Goal: Task Accomplishment & Management: Manage account settings

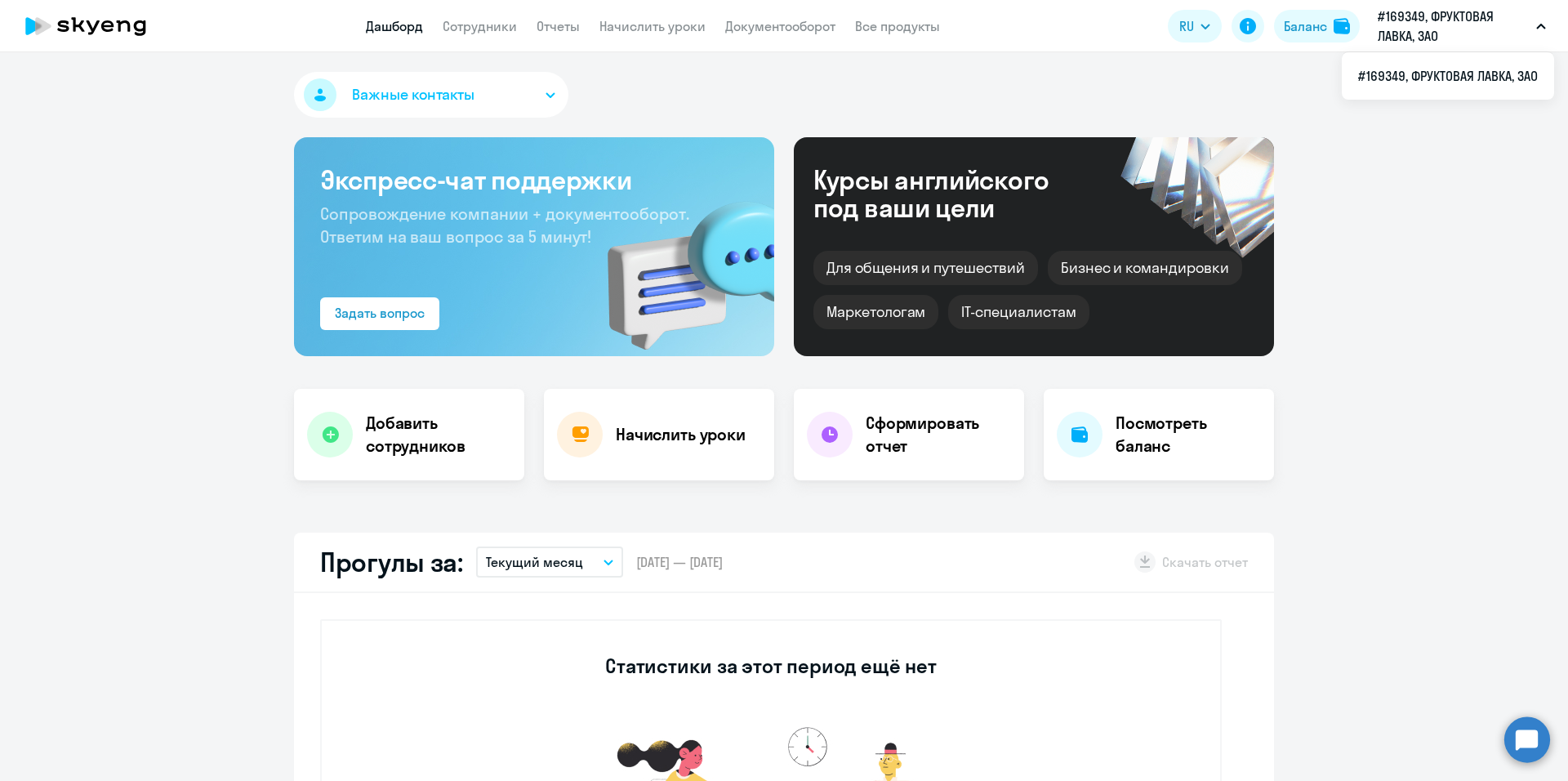
select select "30"
click at [331, 439] on icon at bounding box center [330, 435] width 17 height 17
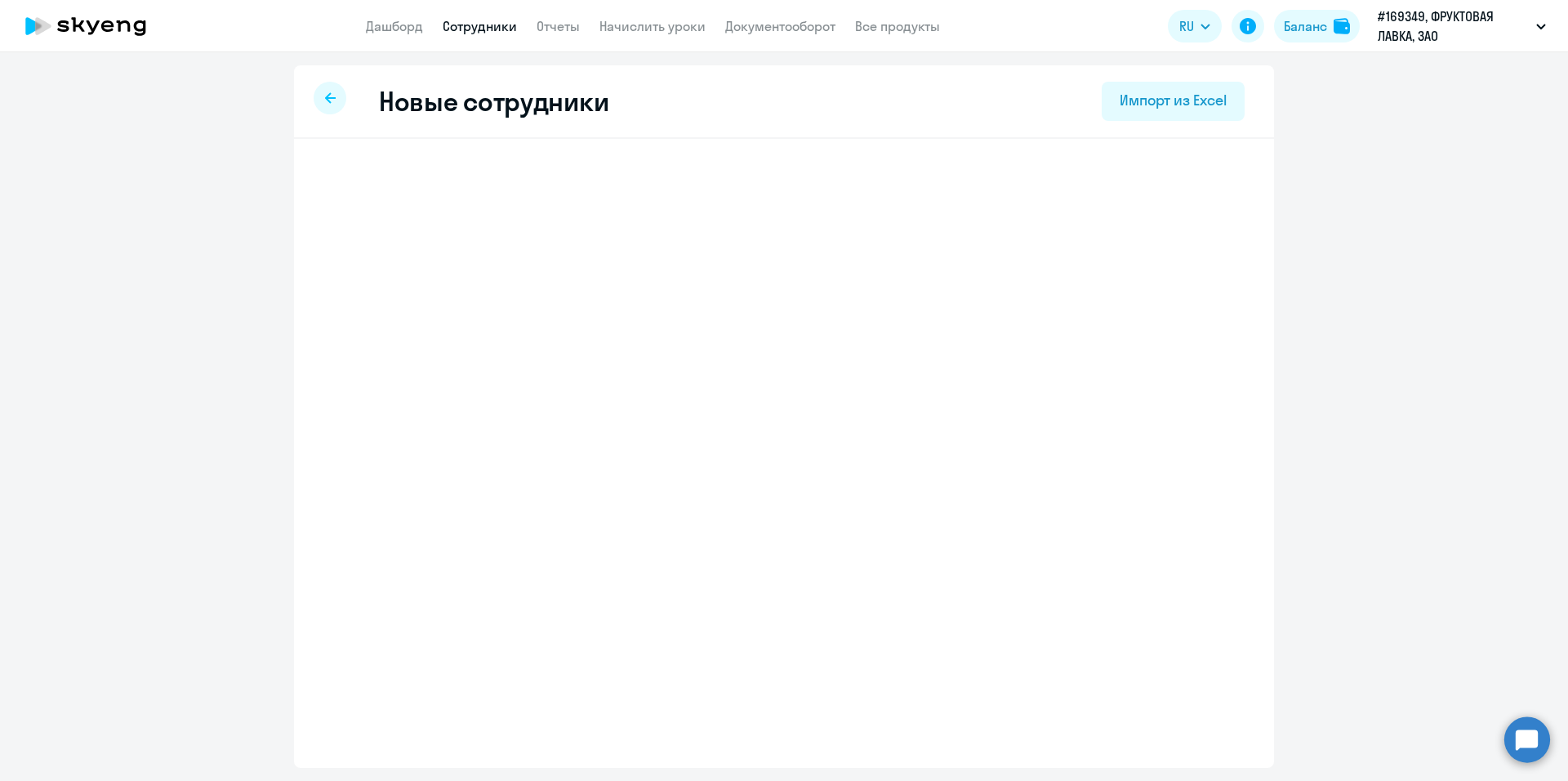
select select "english_adult_not_native_speaker"
select select "3"
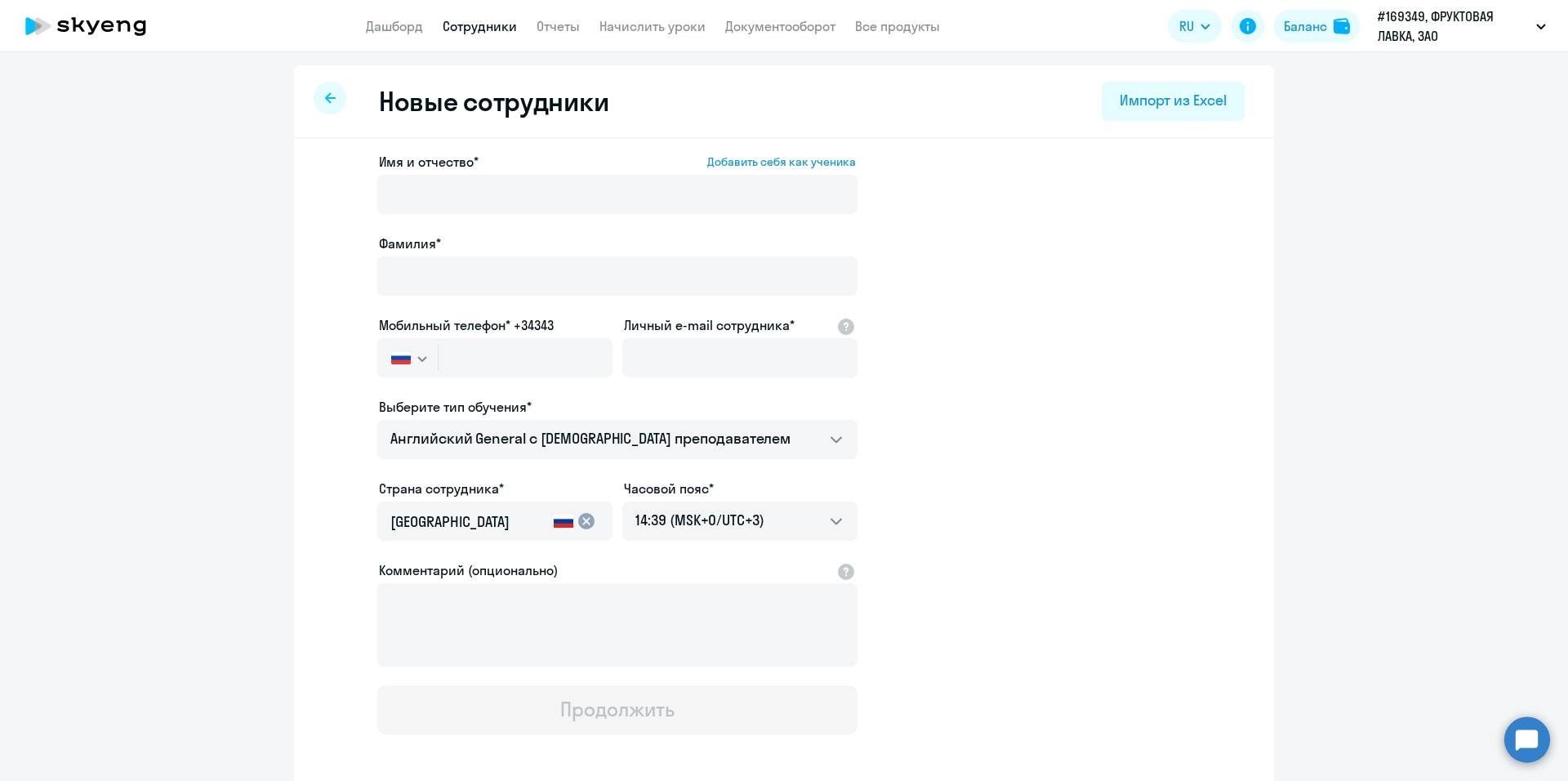
click at [571, 169] on label "Имя и отчество* Добавить себя как ученика" at bounding box center [617, 162] width 477 height 20
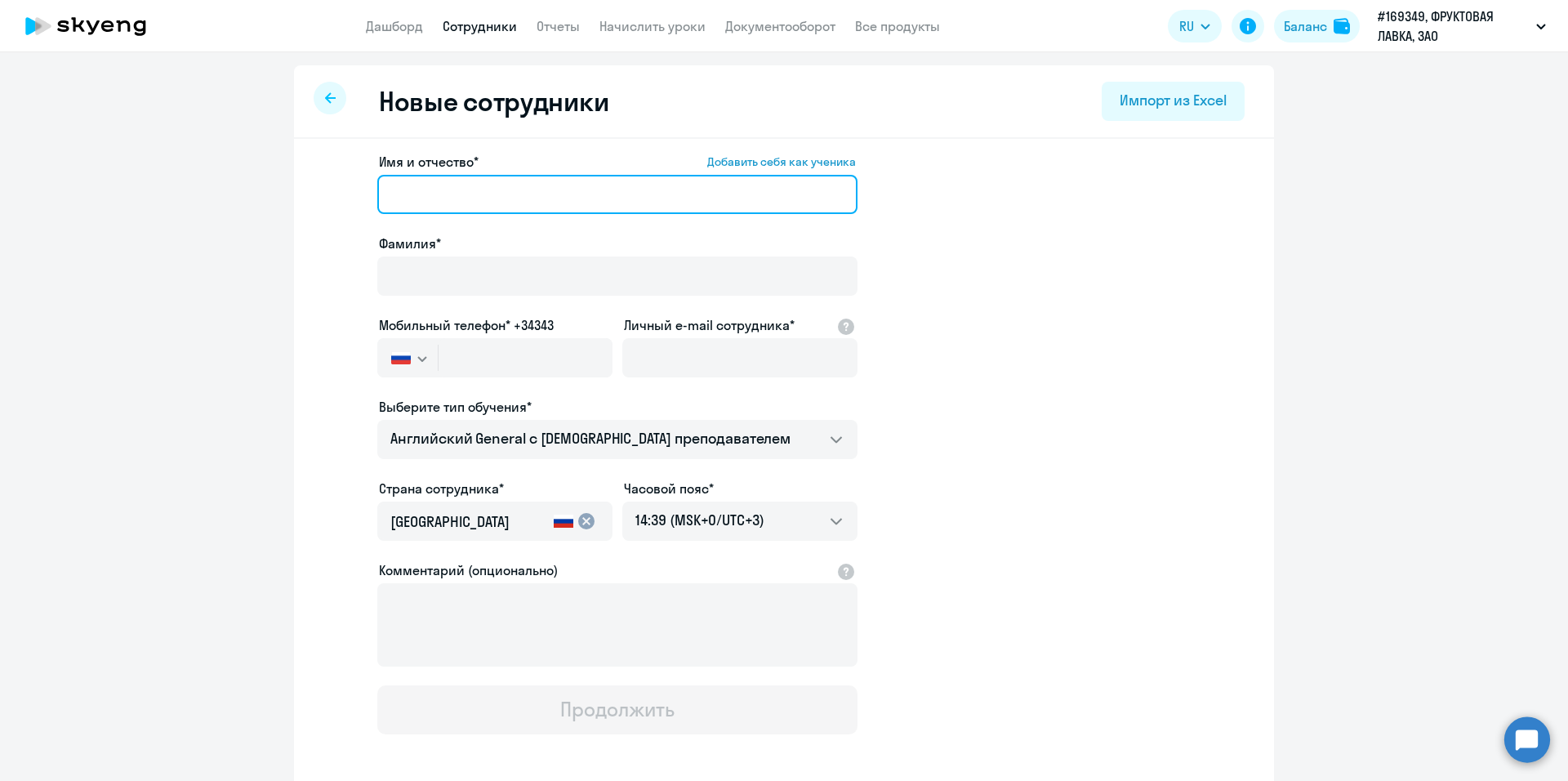
click at [571, 175] on input "Имя и отчество* Добавить себя как ученика" at bounding box center [617, 194] width 480 height 39
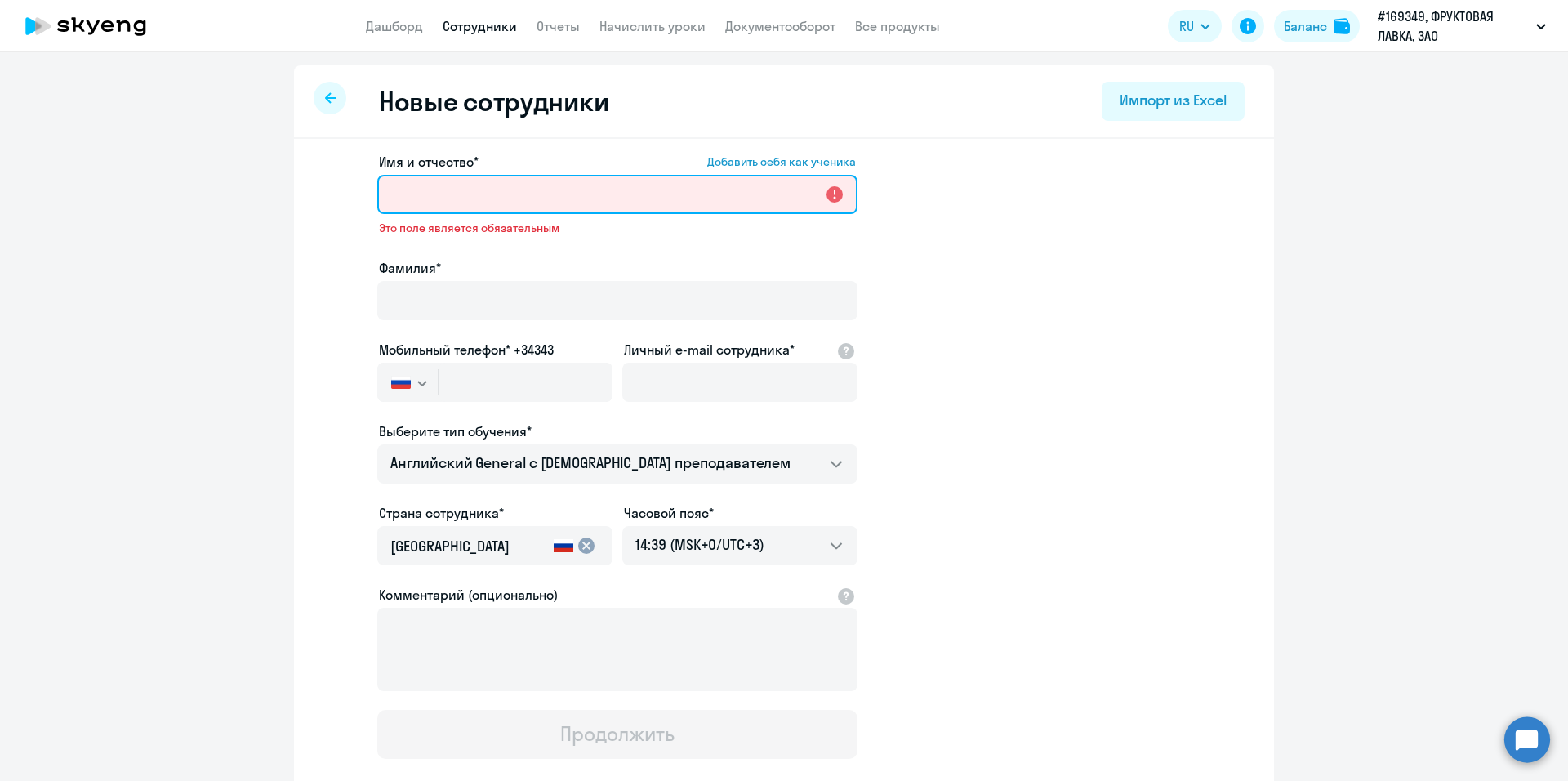
click at [490, 203] on input "Имя и отчество* Добавить себя как ученика" at bounding box center [617, 194] width 480 height 39
click at [482, 191] on input "Имя и отчество* Добавить себя как ученика" at bounding box center [617, 194] width 480 height 39
paste input "[PERSON_NAME]"
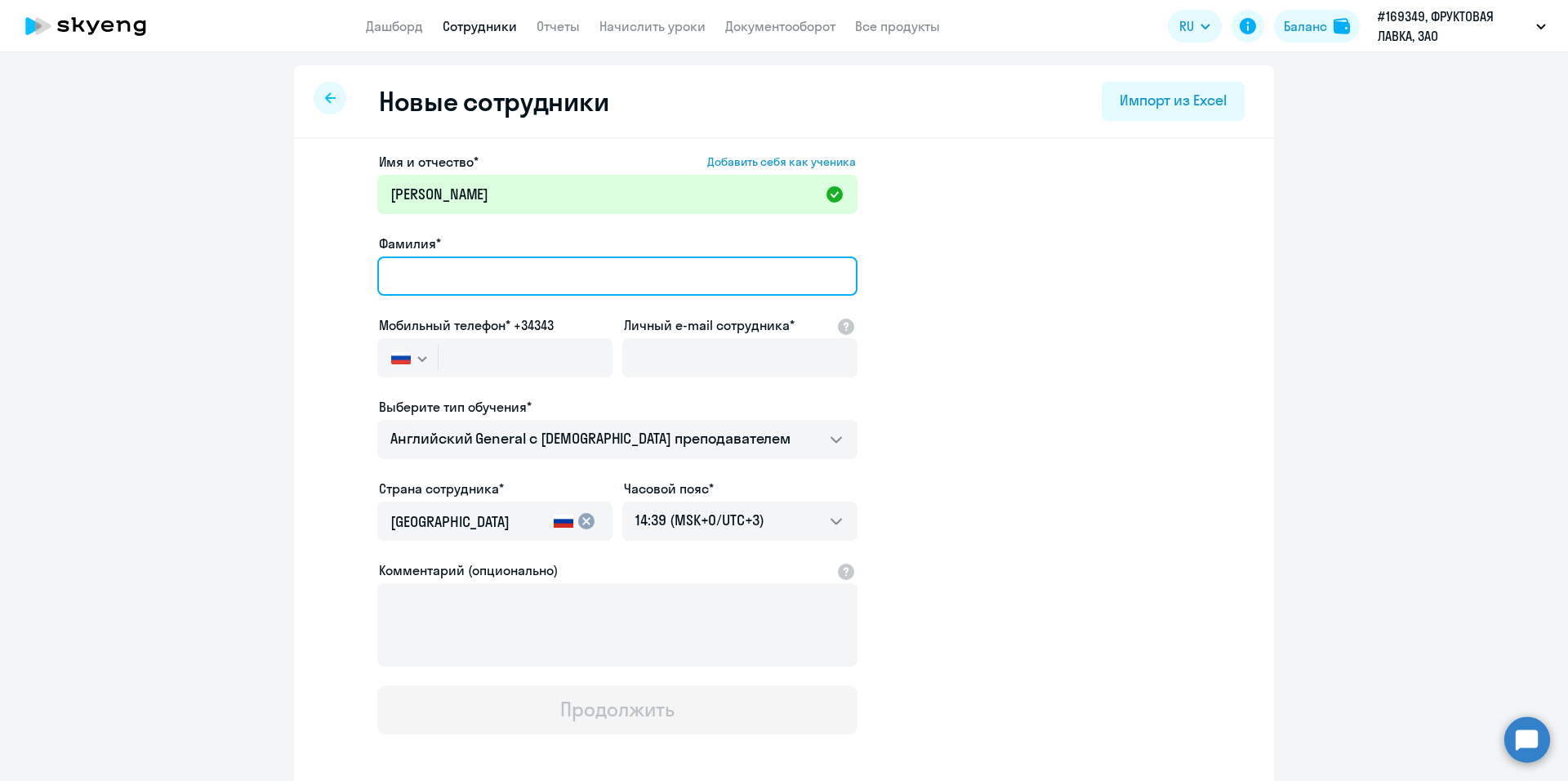
click at [505, 268] on input "Фамилия*" at bounding box center [617, 275] width 480 height 39
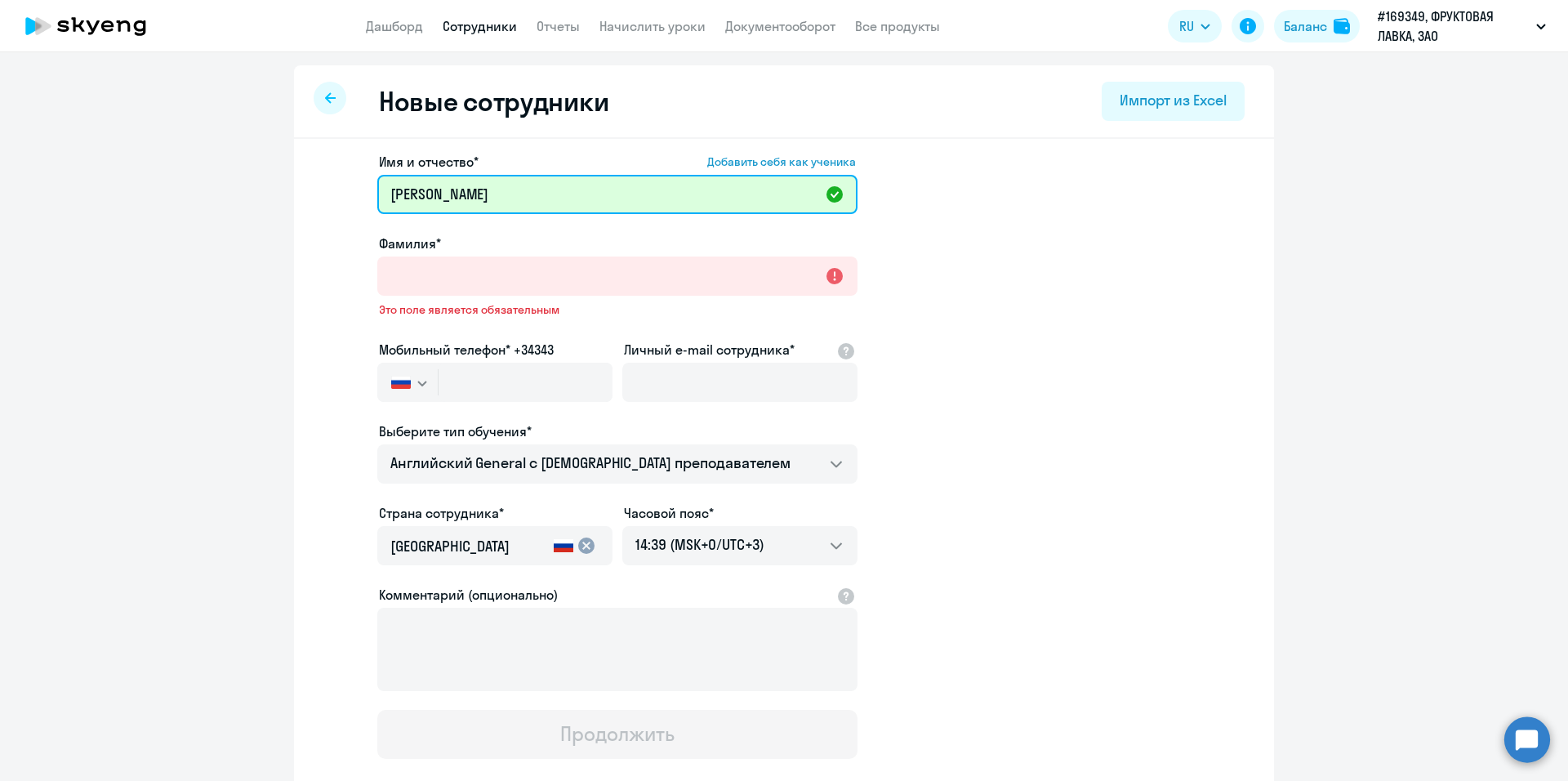
drag, startPoint x: 452, startPoint y: 193, endPoint x: 331, endPoint y: 184, distance: 121.3
click at [331, 184] on app-new-student-form "Имя и отчество* Добавить себя как ученика [PERSON_NAME]* Это поле является обяз…" at bounding box center [784, 455] width 928 height 607
type input "[PERSON_NAME]"
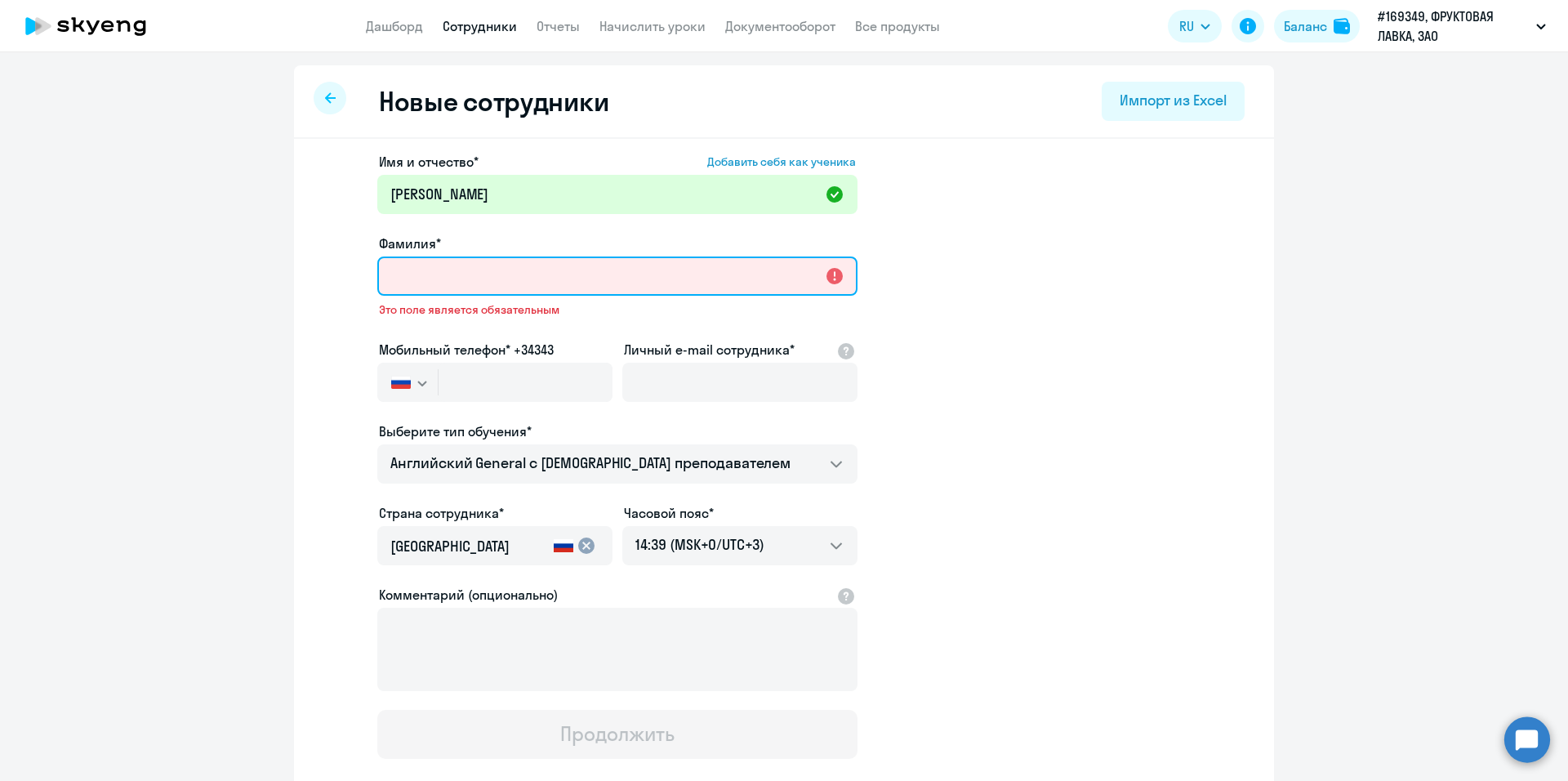
click at [459, 267] on input "Фамилия*" at bounding box center [617, 275] width 480 height 39
paste input "[PERSON_NAME]"
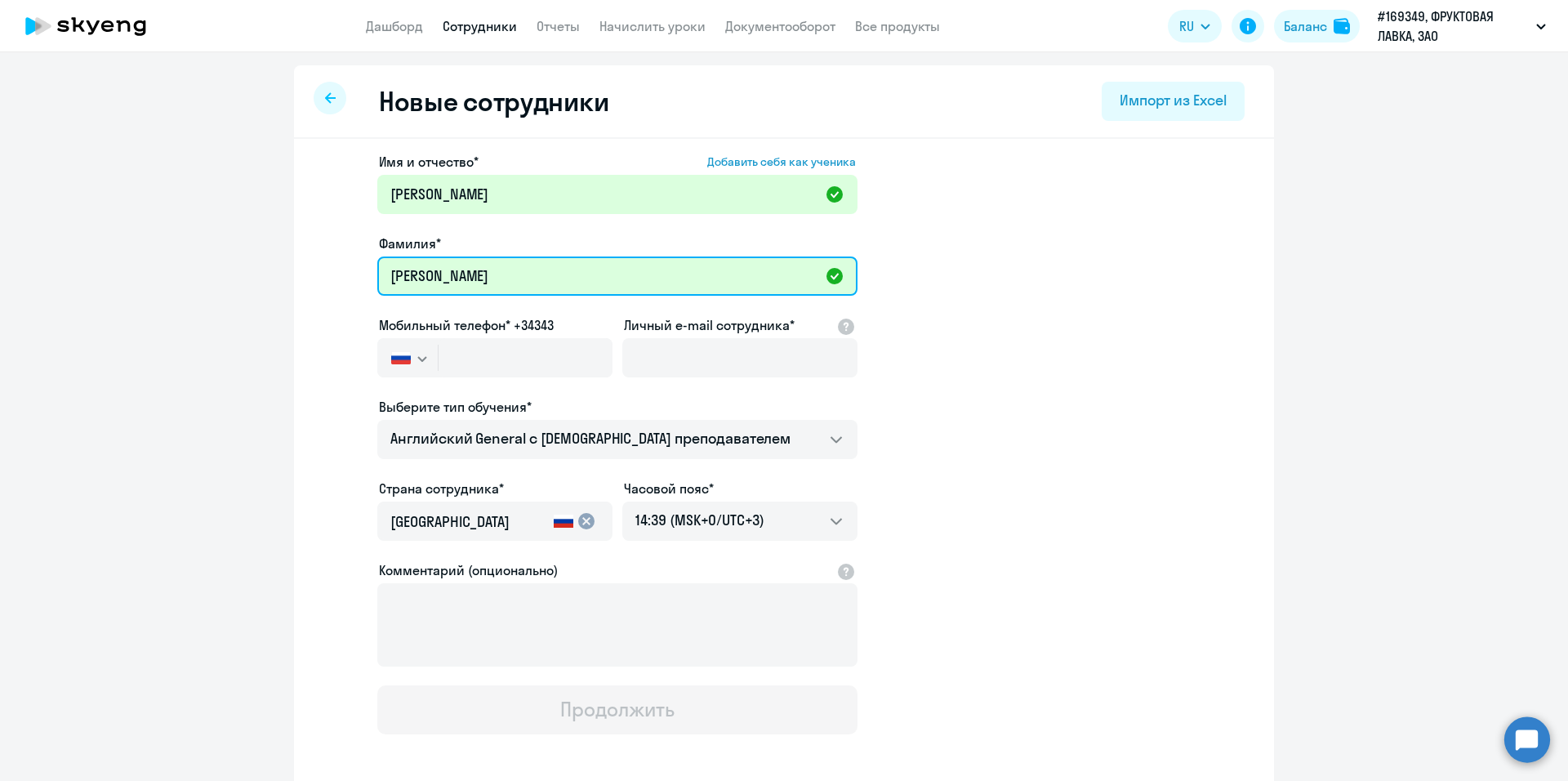
type input "[PERSON_NAME]"
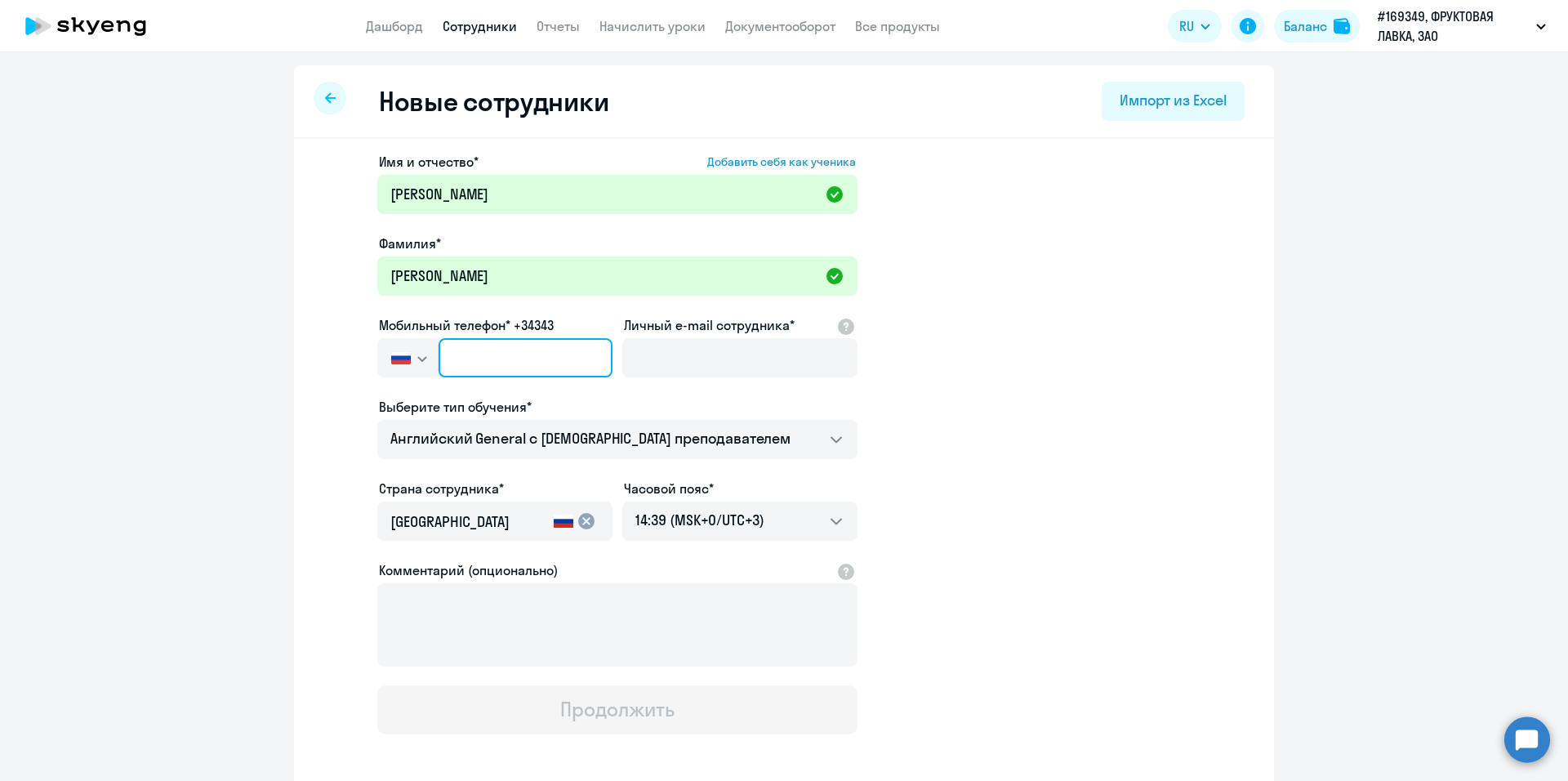
click at [538, 356] on input "text" at bounding box center [526, 357] width 174 height 39
paste input "[PHONE_NUMBER]"
type input "[PHONE_NUMBER]"
click at [1009, 404] on app-new-student-form "Имя и отчество* Добавить себя как ученика [PERSON_NAME]* [PERSON_NAME] Мобильны…" at bounding box center [784, 444] width 928 height 583
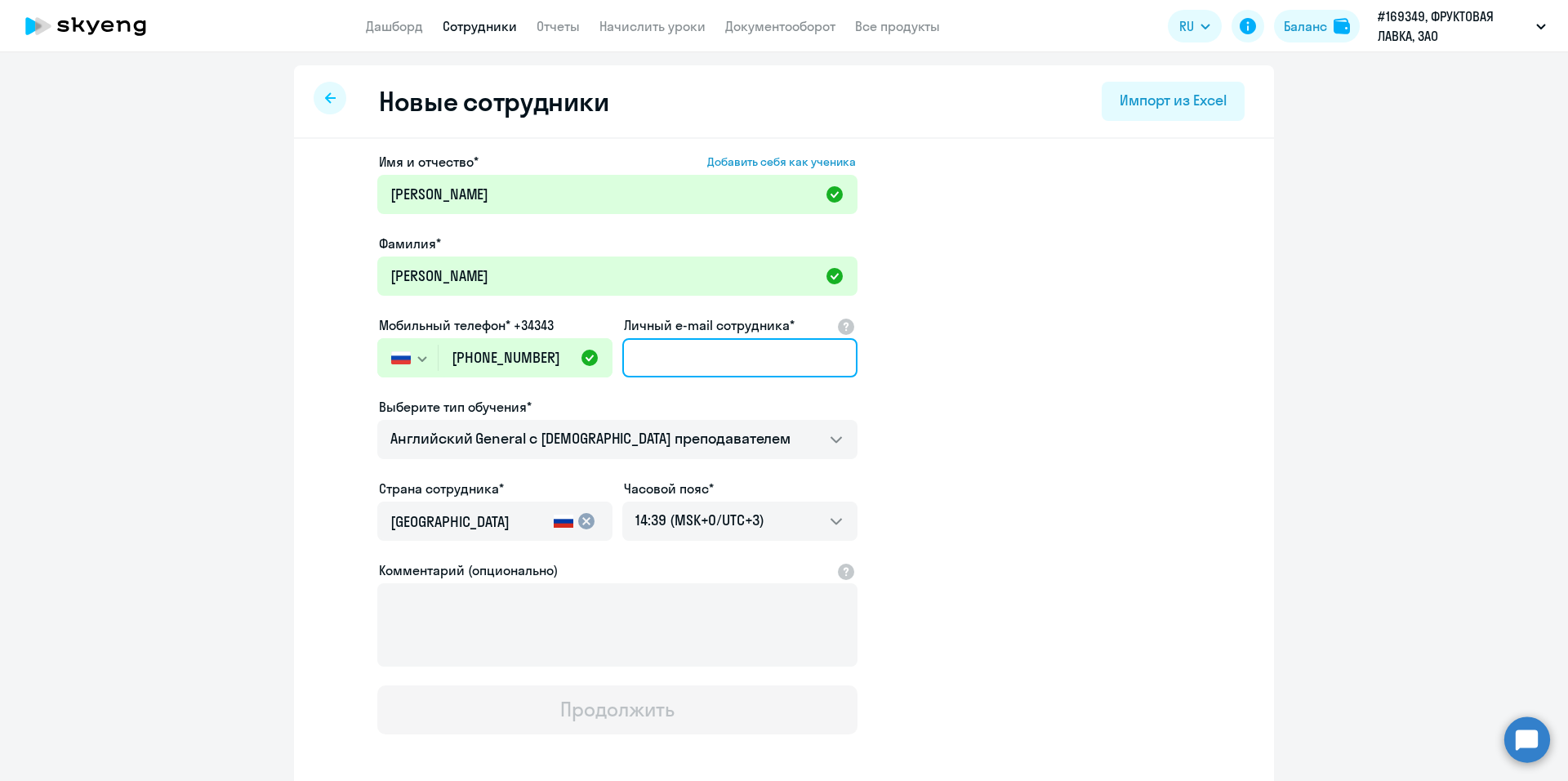
drag, startPoint x: 743, startPoint y: 362, endPoint x: 940, endPoint y: 365, distance: 197.0
click at [743, 362] on input "Личный e-mail сотрудника*" at bounding box center [740, 357] width 235 height 39
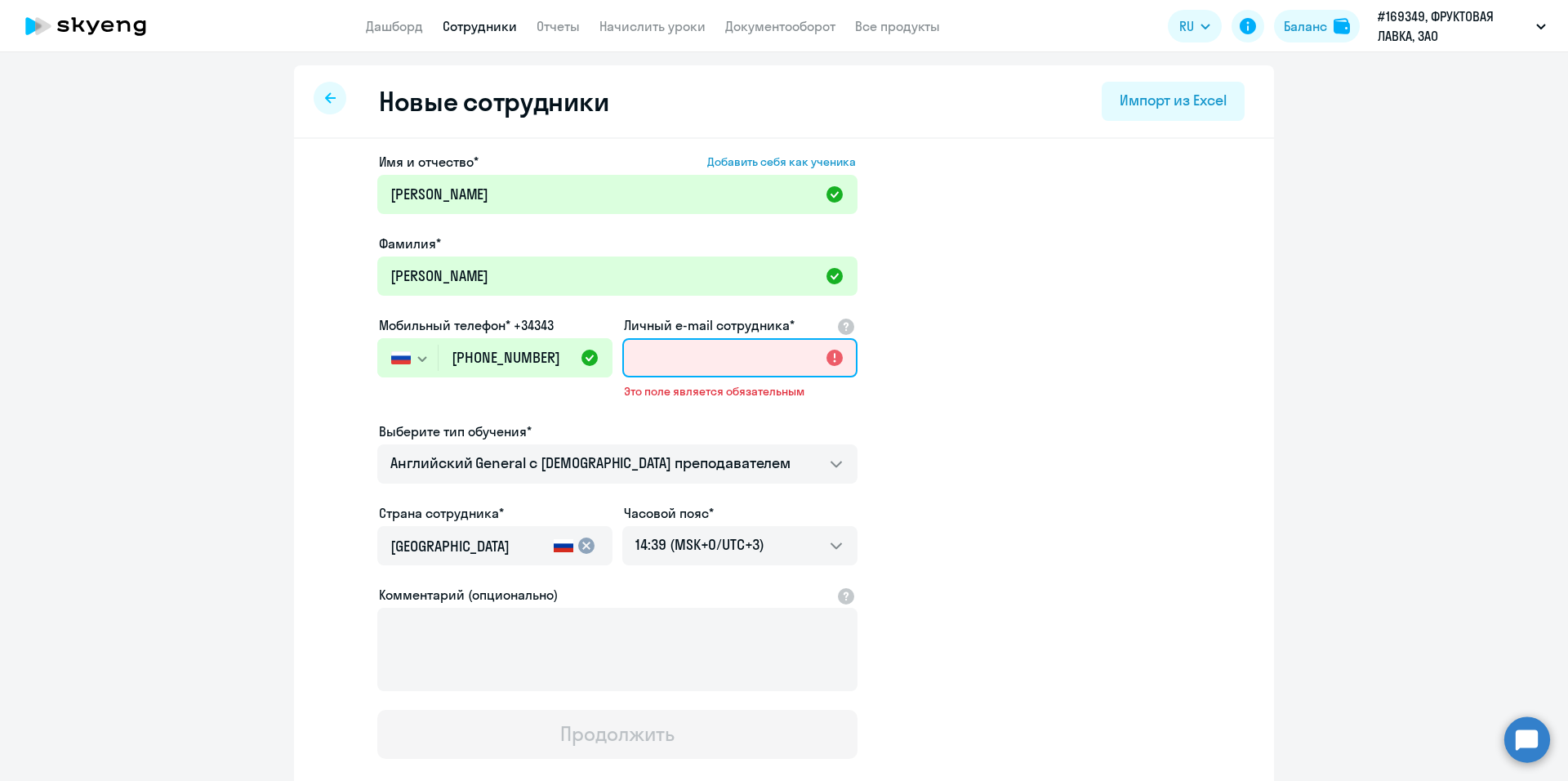
click at [705, 370] on input "Личный e-mail сотрудника*" at bounding box center [740, 357] width 235 height 39
paste input "[PERSON_NAME][EMAIL_ADDRESS][DOMAIN_NAME]"
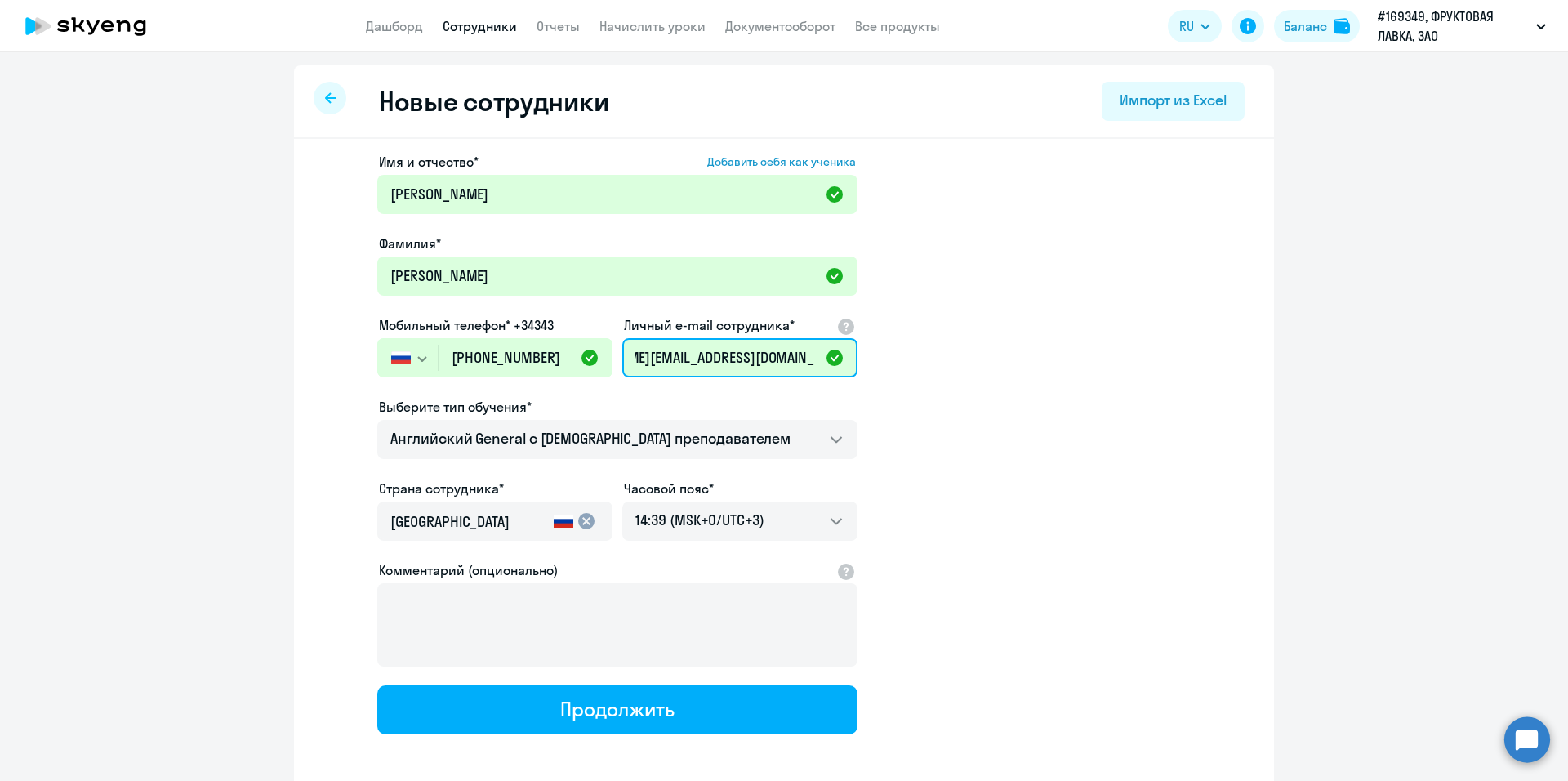
scroll to position [75, 0]
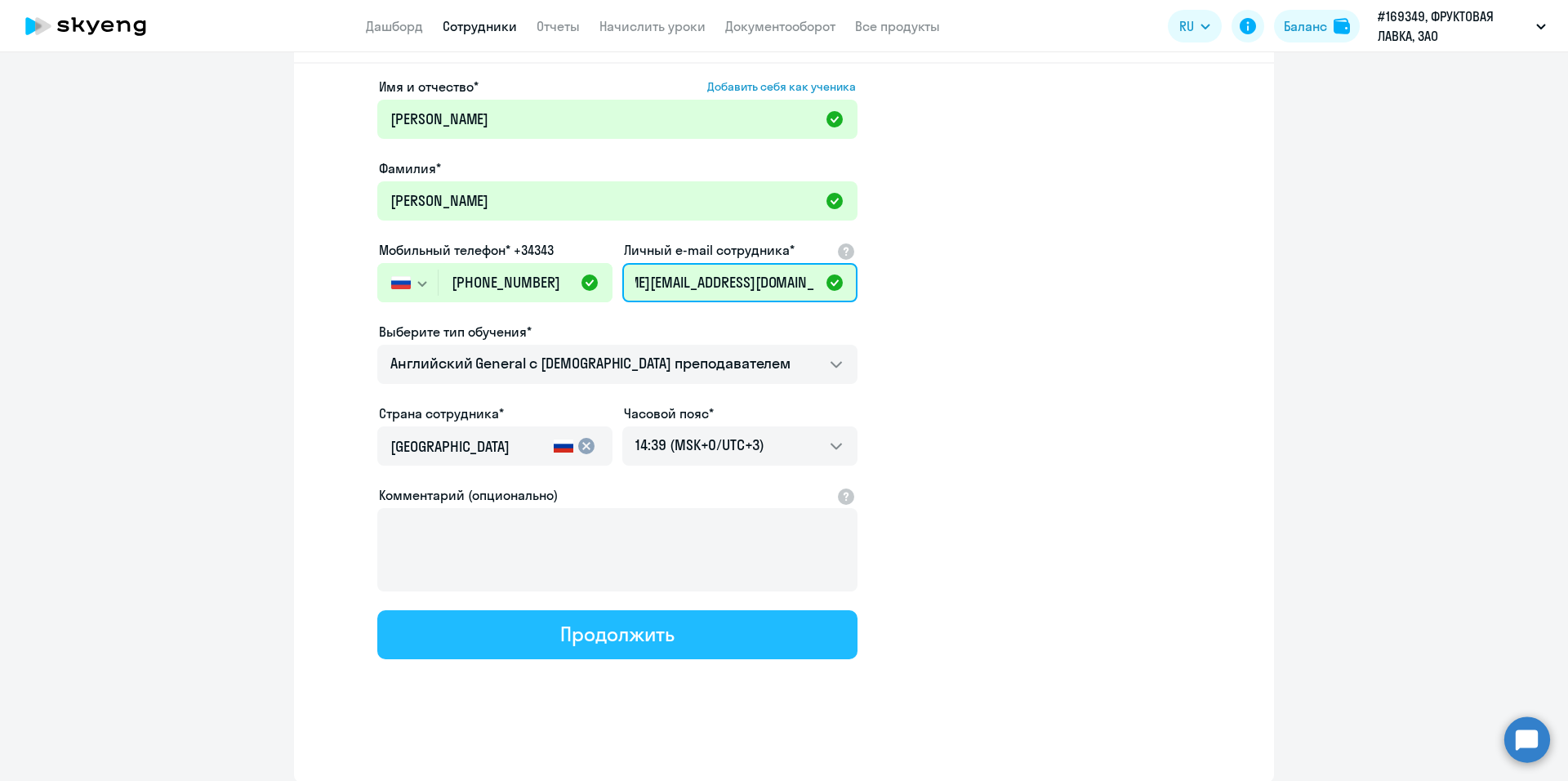
type input "[PERSON_NAME][EMAIL_ADDRESS][DOMAIN_NAME]"
click at [573, 633] on div "Продолжить" at bounding box center [617, 633] width 113 height 26
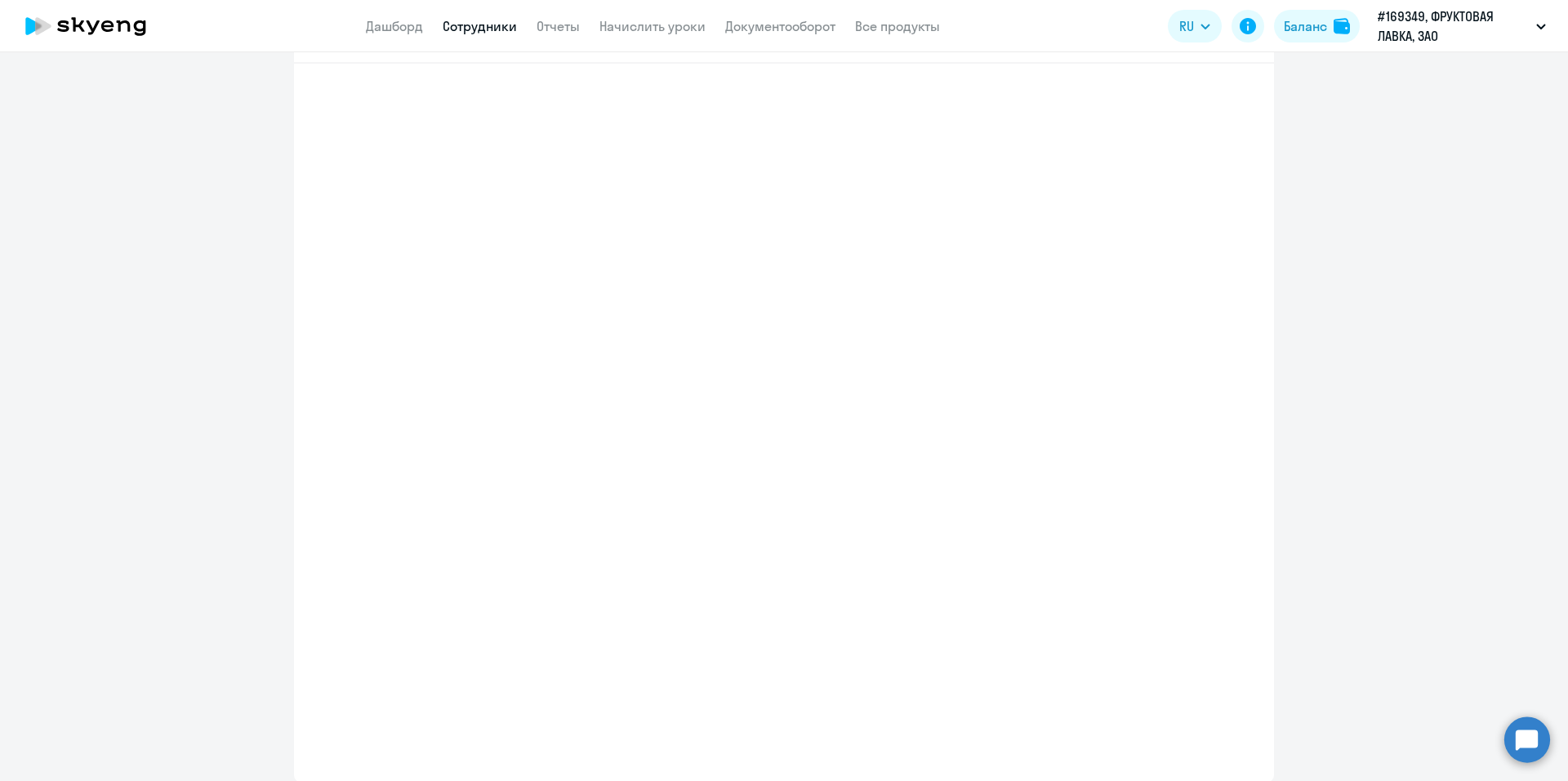
scroll to position [0, 0]
select select "english_adult_not_native_speaker"
select select "3"
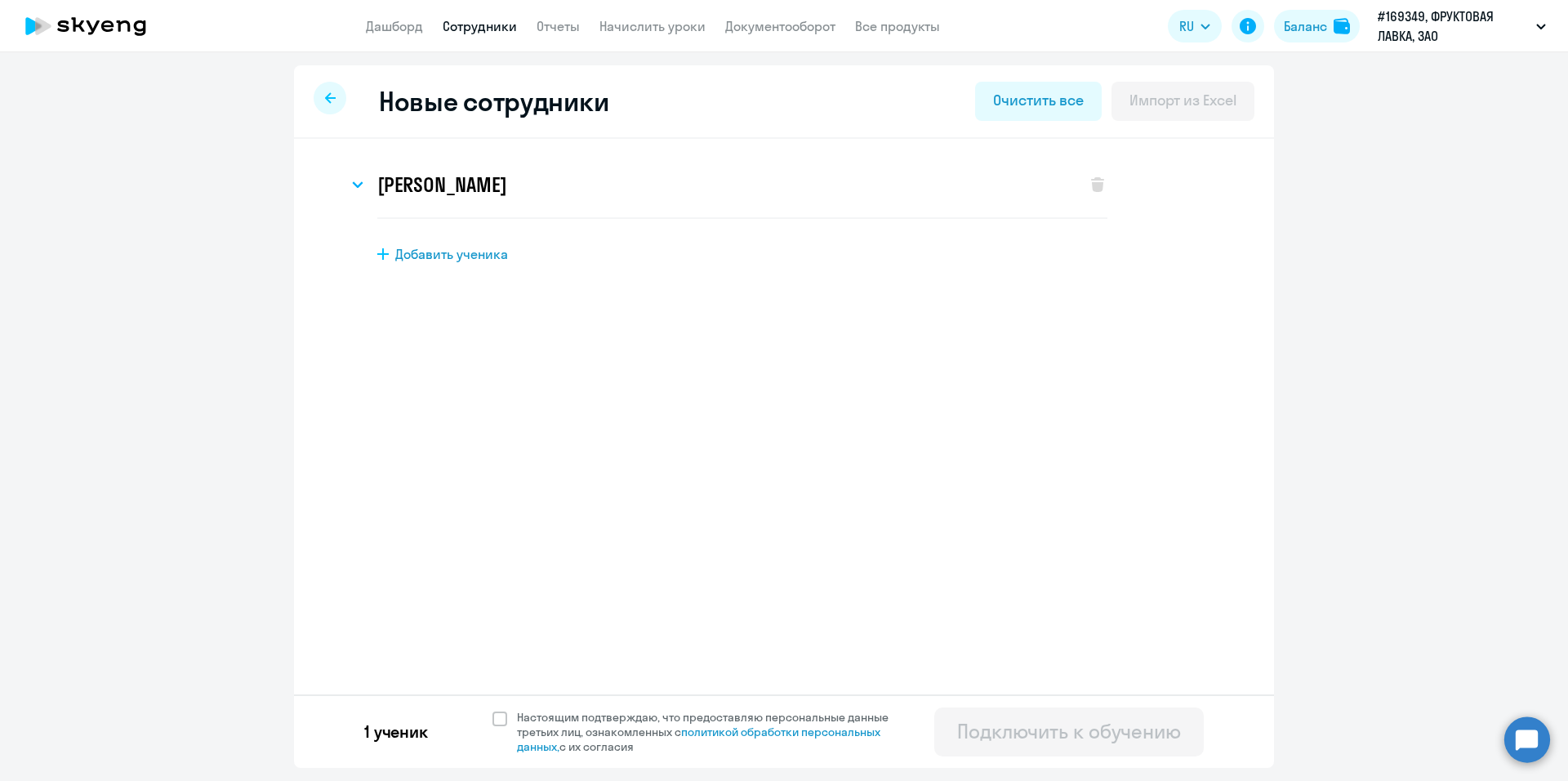
click at [403, 256] on span "Добавить ученика" at bounding box center [451, 253] width 112 height 18
select select "english_adult_not_native_speaker"
select select "3"
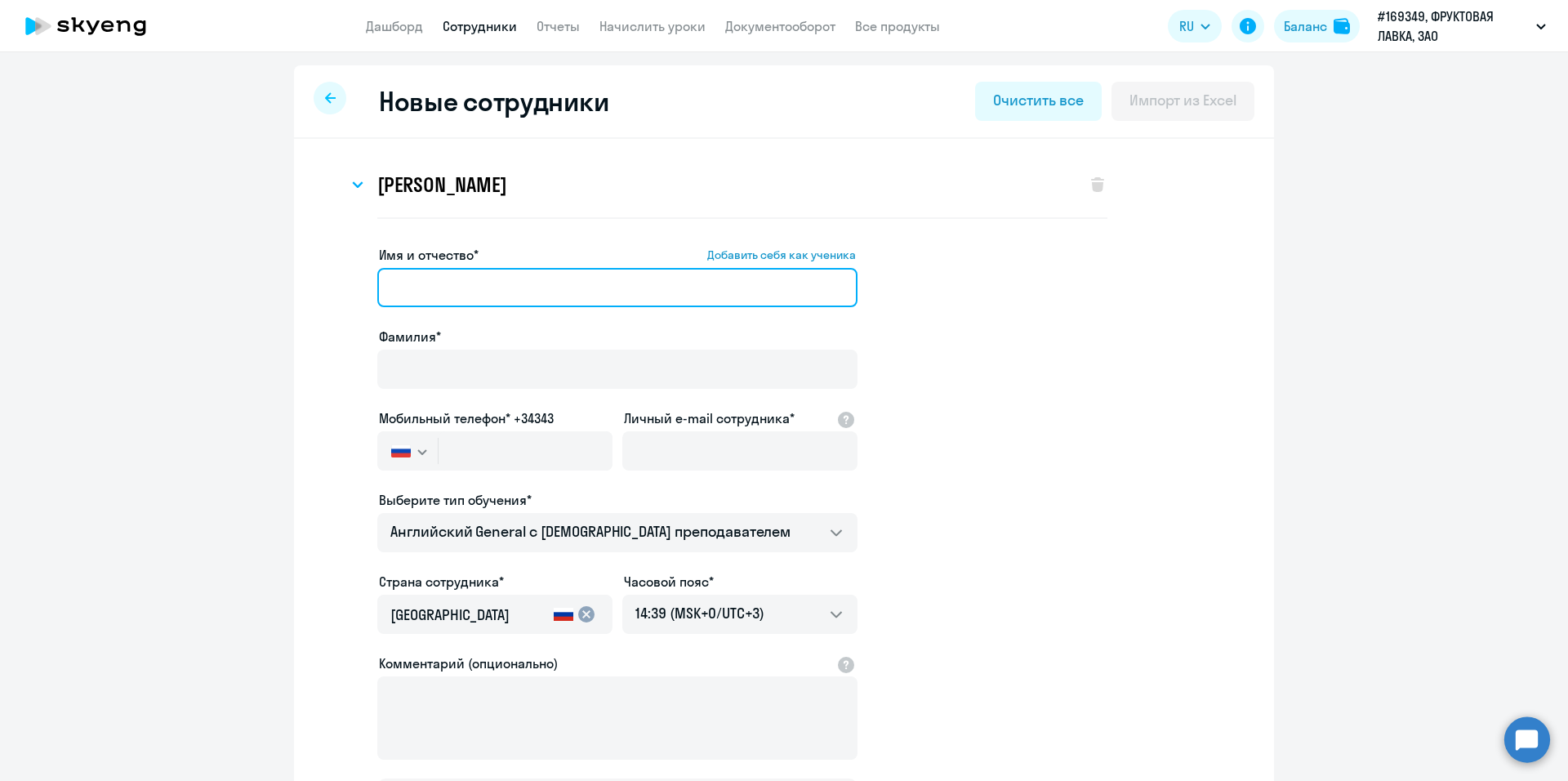
click at [524, 291] on input "Имя и отчество* Добавить себя как ученика" at bounding box center [617, 287] width 480 height 39
paste input "[PERSON_NAME]"
drag, startPoint x: 650, startPoint y: 285, endPoint x: 722, endPoint y: 285, distance: 72.0
click at [684, 285] on input "[PERSON_NAME]" at bounding box center [617, 287] width 480 height 39
drag, startPoint x: 449, startPoint y: 281, endPoint x: 340, endPoint y: 275, distance: 109.2
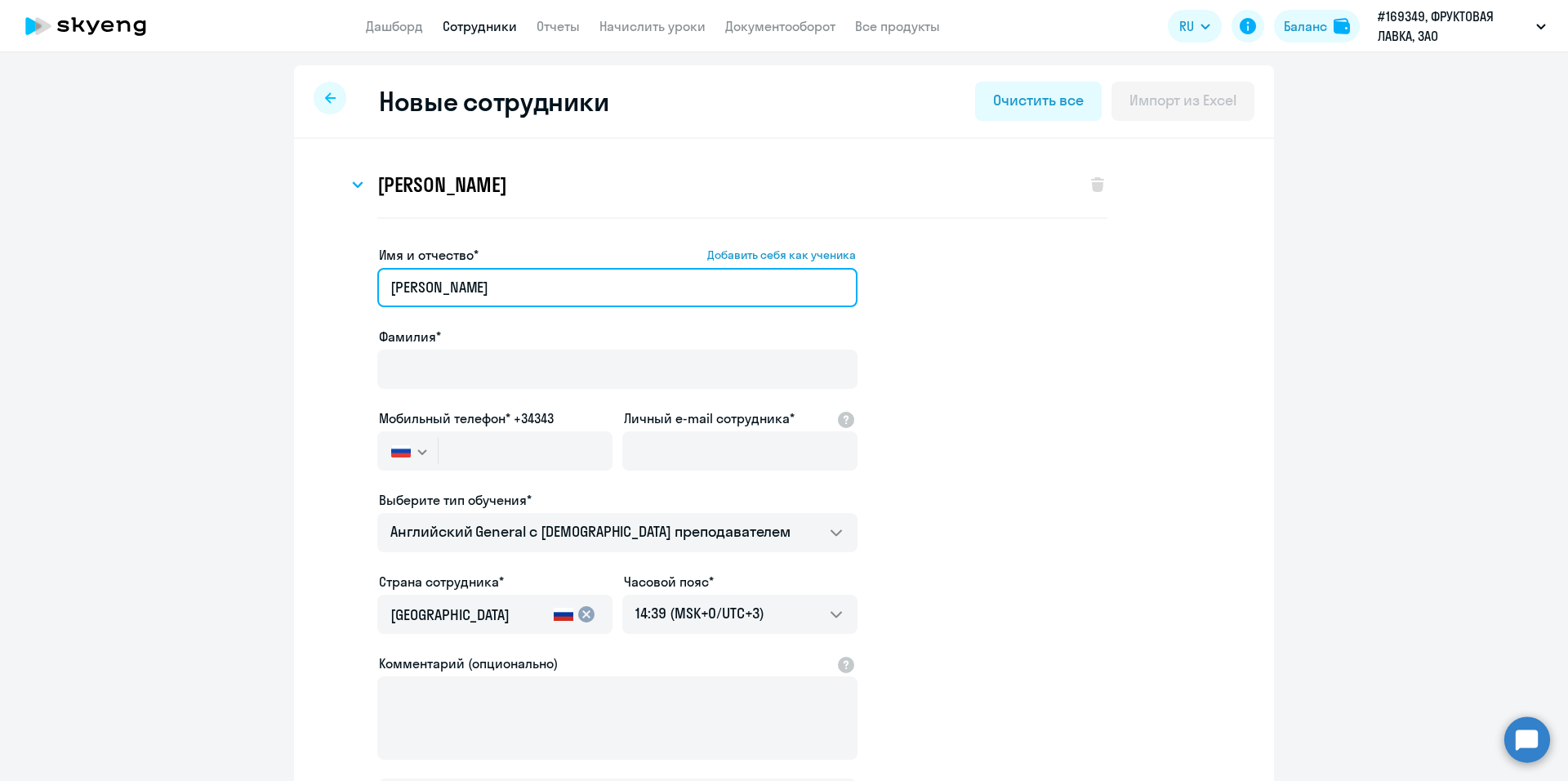
click at [340, 275] on app-new-student-form "Имя и отчество* Добавить себя как ученика [PERSON_NAME]* Мобильный телефон* +34…" at bounding box center [784, 536] width 928 height 583
type input "Юлия"
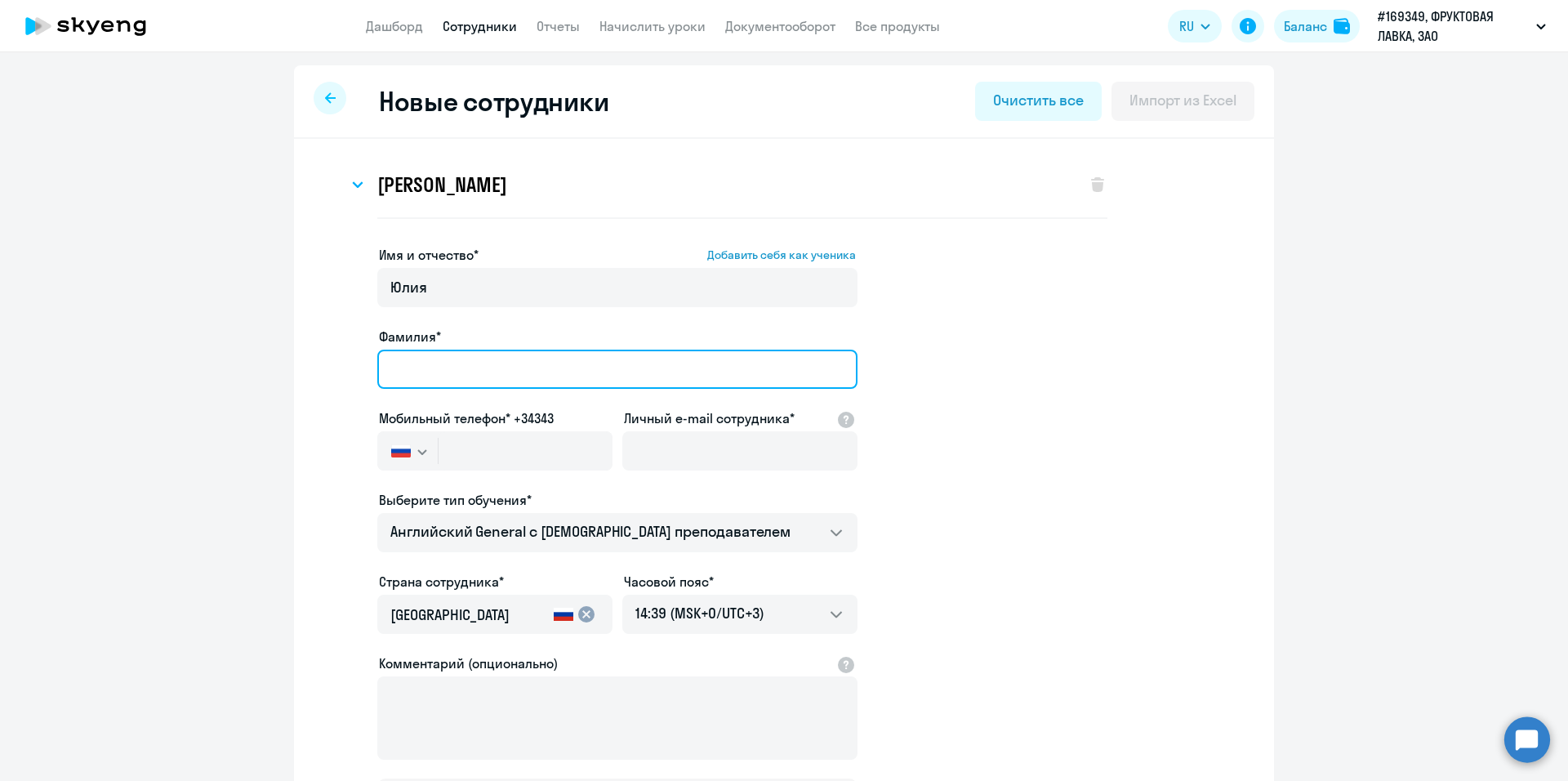
click at [436, 355] on input "Фамилия*" at bounding box center [617, 369] width 480 height 39
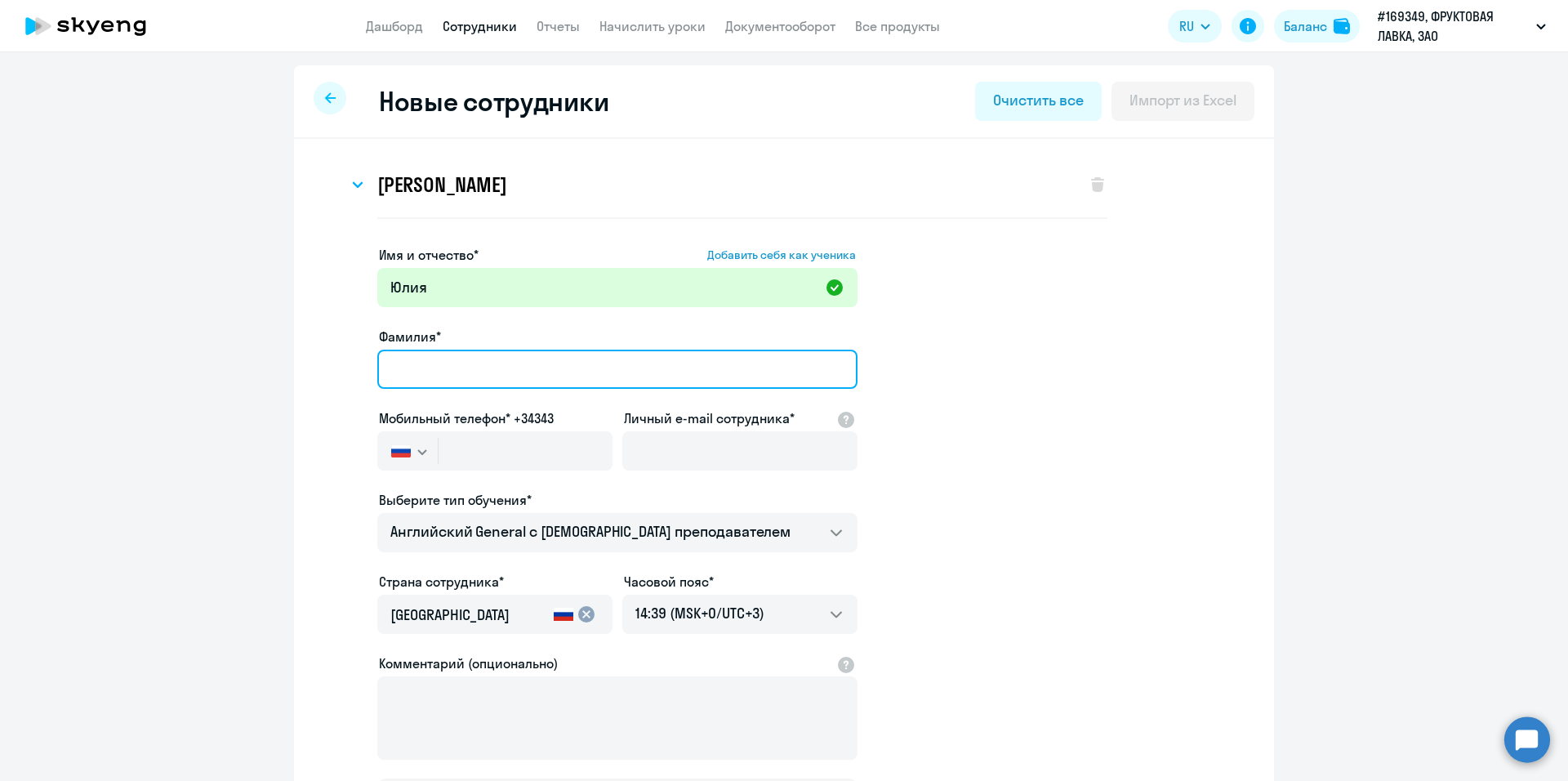
paste input "[PERSON_NAME]"
type input "[PERSON_NAME]"
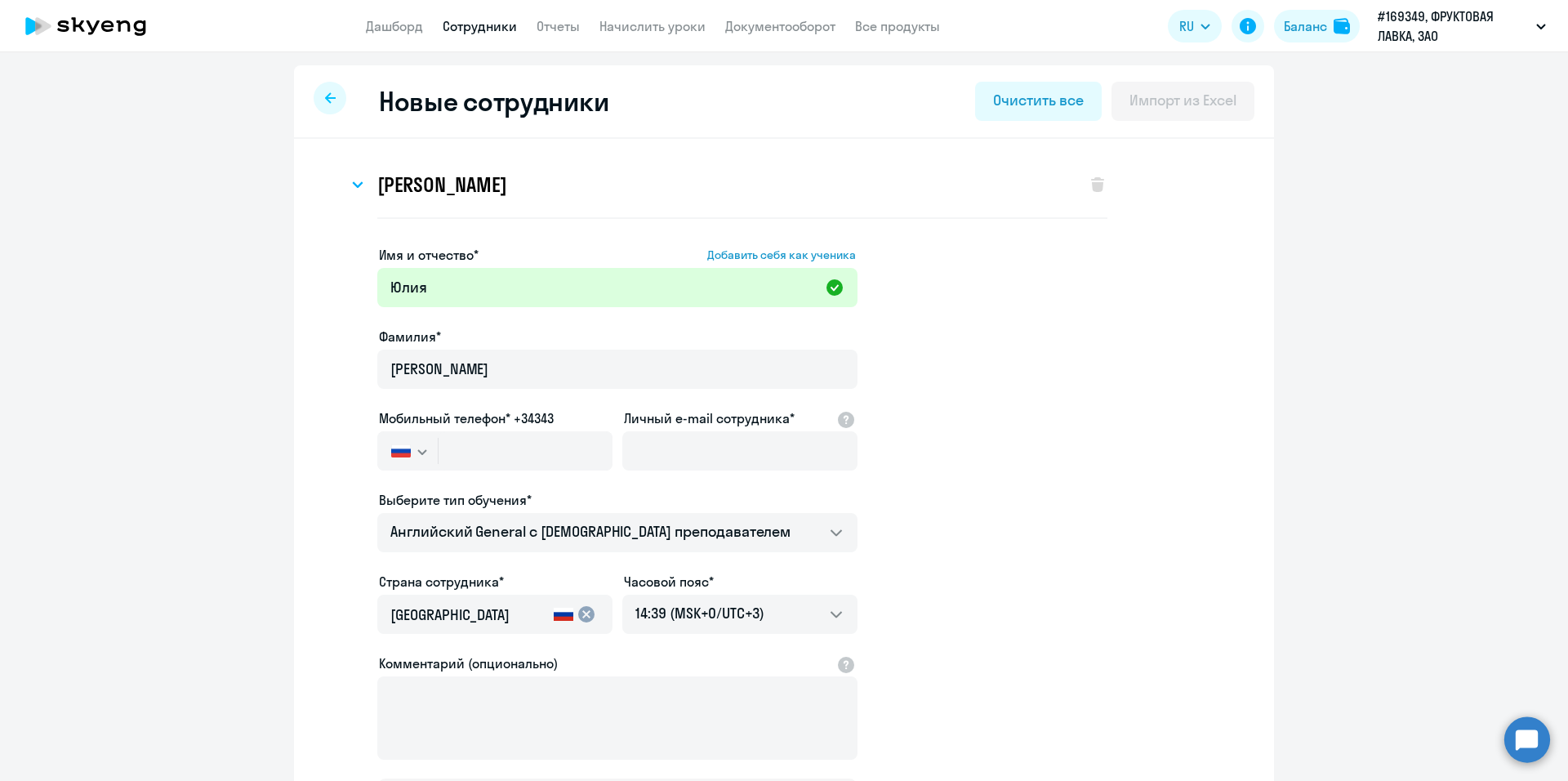
click at [1054, 411] on app-new-student-form "Имя и отчество* Добавить себя как ученика [PERSON_NAME]* [PERSON_NAME] Мобильны…" at bounding box center [784, 536] width 928 height 583
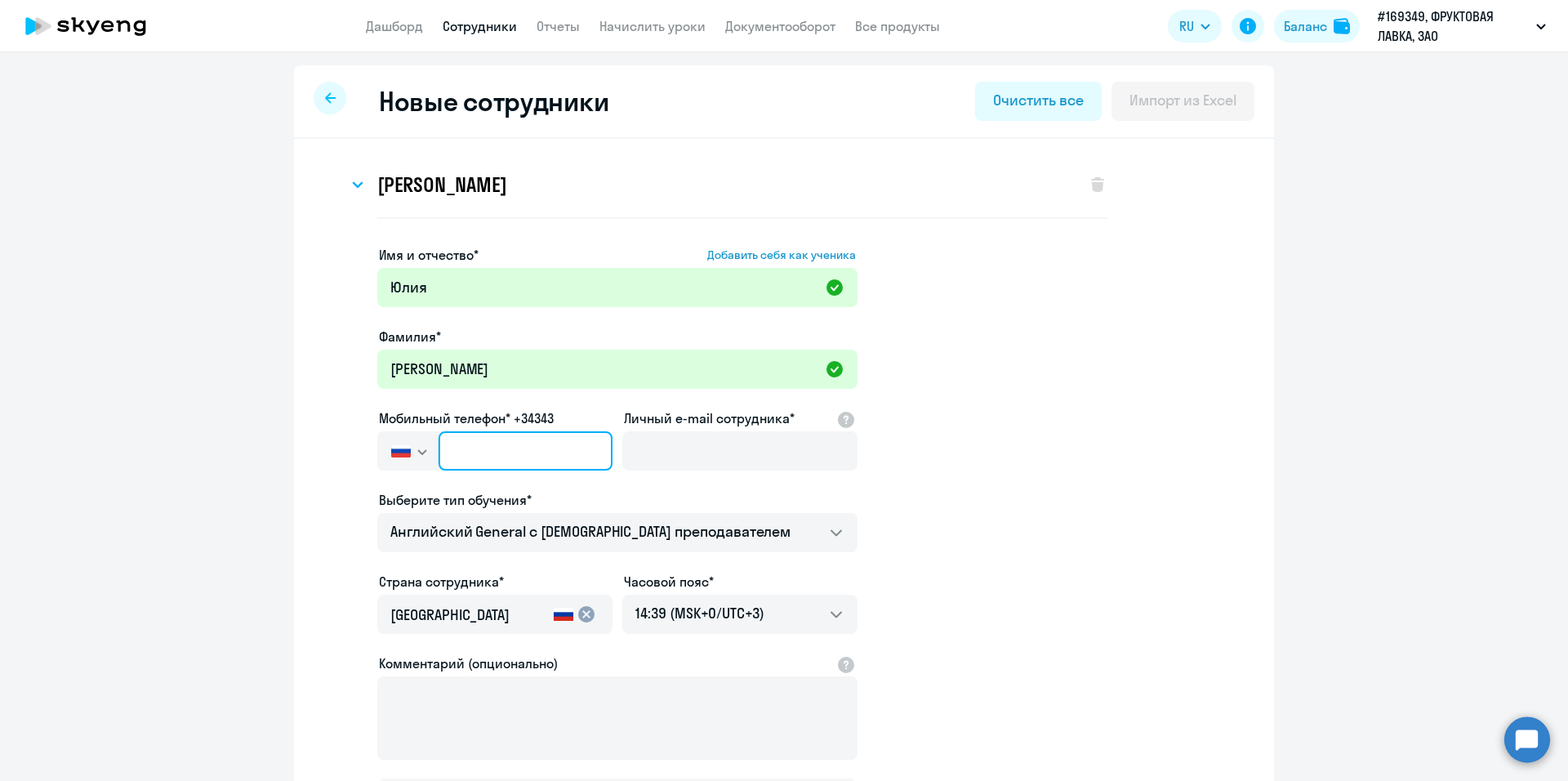
click at [489, 457] on input "text" at bounding box center [526, 451] width 174 height 39
paste input "[PHONE_NUMBER]"
type input "[PHONE_NUMBER]"
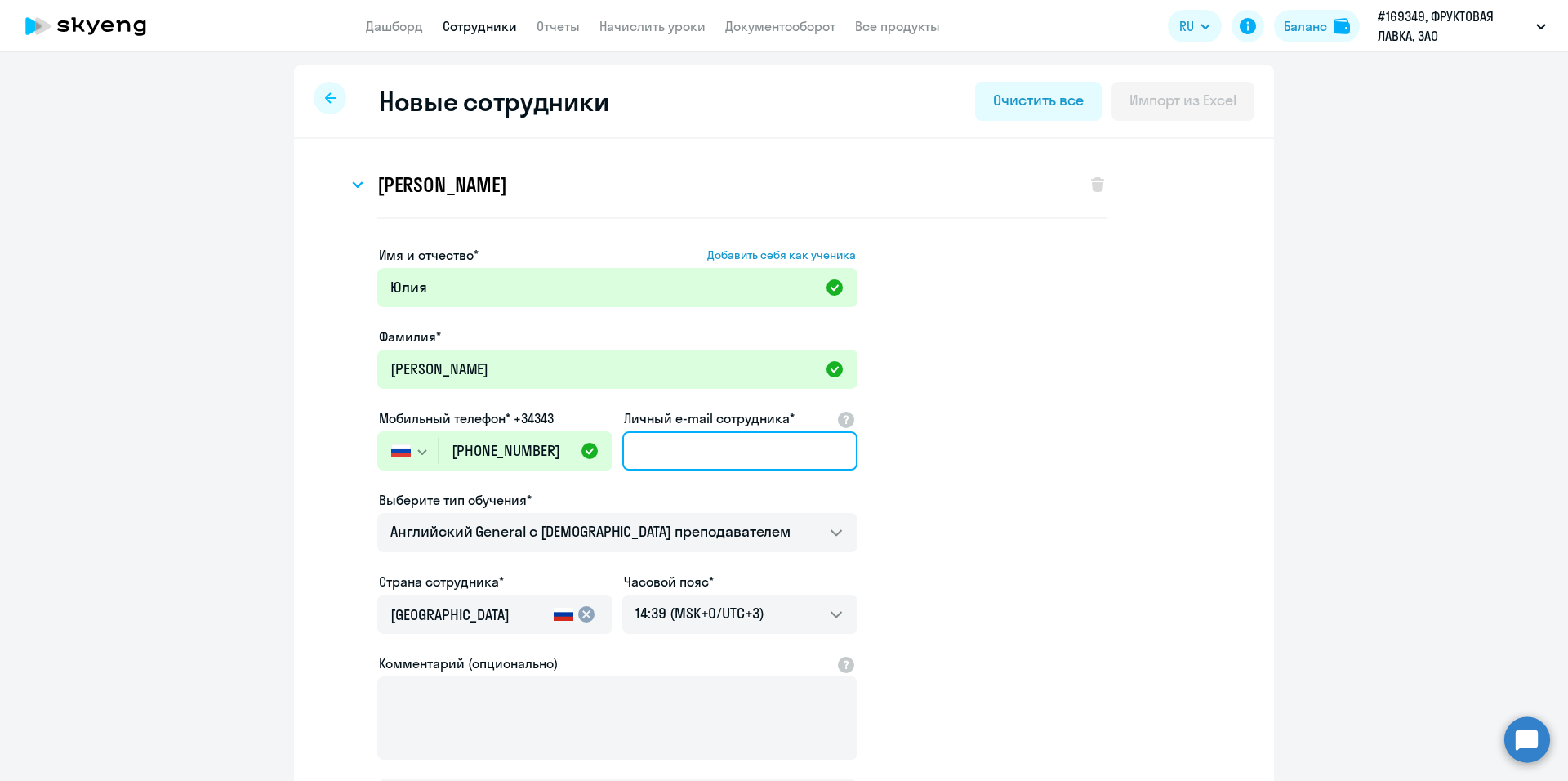
click at [706, 442] on input "Личный e-mail сотрудника*" at bounding box center [740, 451] width 235 height 39
paste input "[EMAIL_ADDRESS][DOMAIN_NAME]"
type input "[EMAIL_ADDRESS][DOMAIN_NAME]"
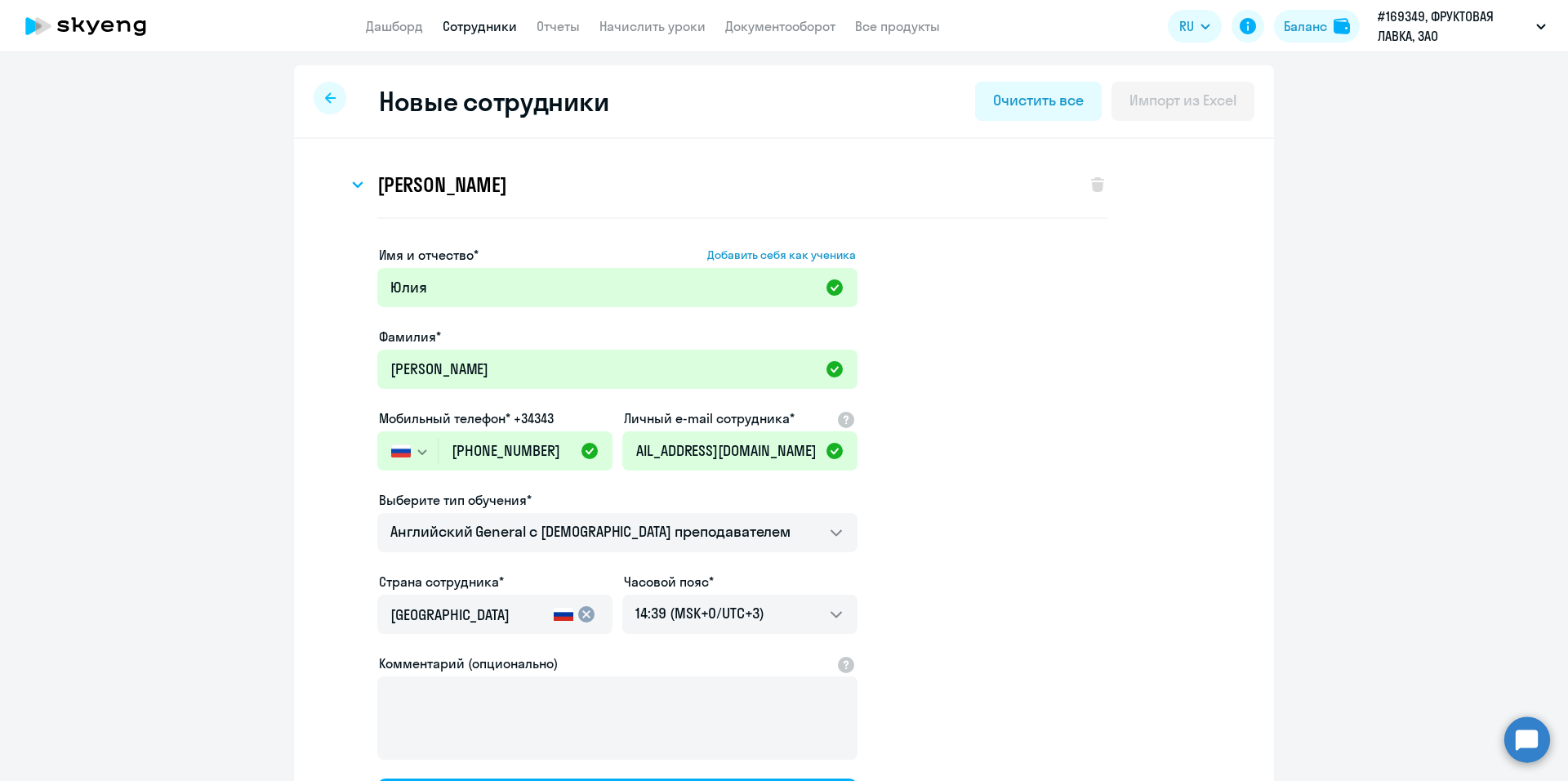
click at [1197, 431] on app-new-student-form "Имя и отчество* Добавить себя как ученика [PERSON_NAME]* [PERSON_NAME] Мобильны…" at bounding box center [784, 536] width 928 height 583
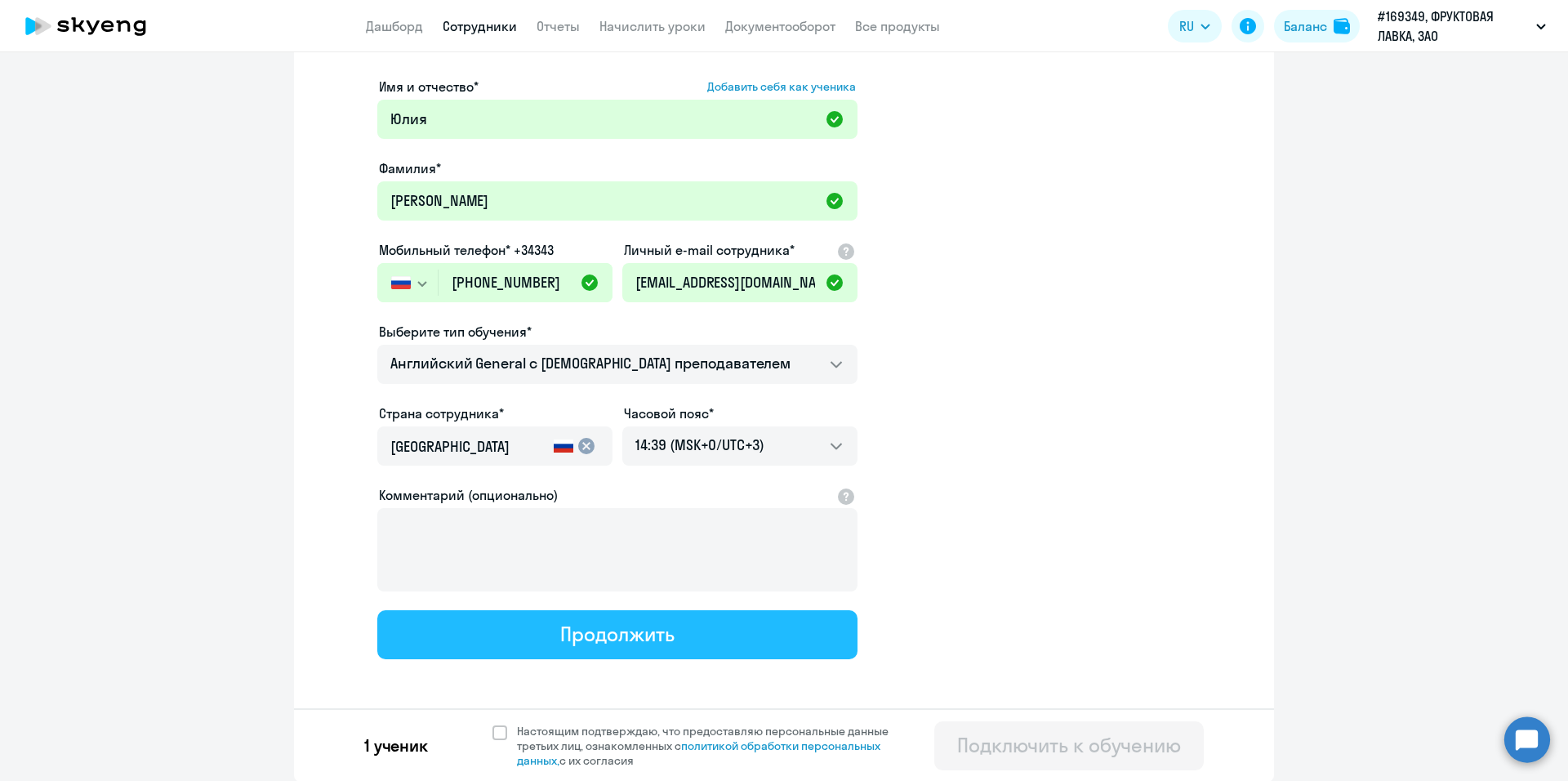
click at [606, 648] on button "Продолжить" at bounding box center [617, 634] width 480 height 49
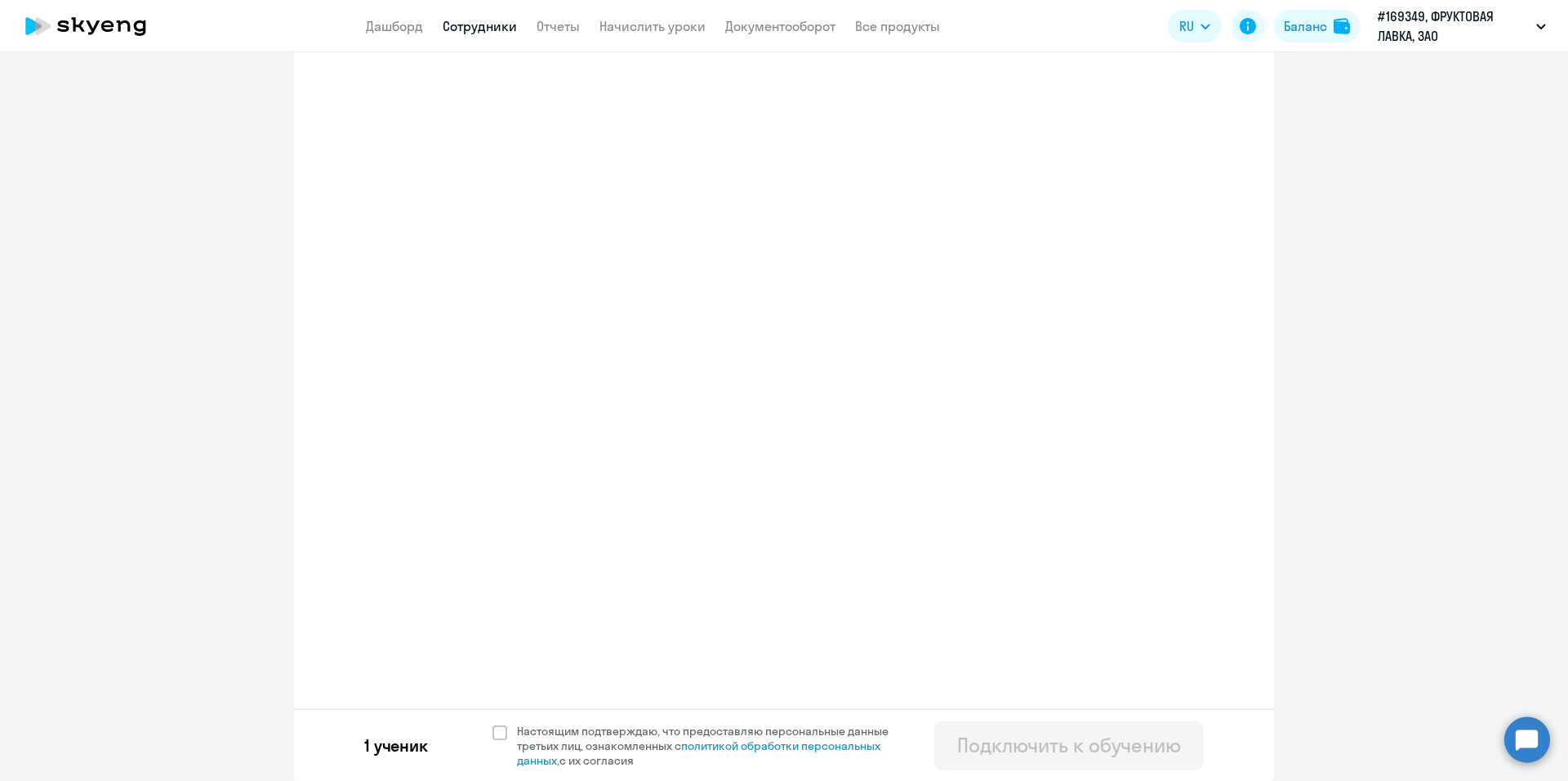
select select "english_adult_not_native_speaker"
select select "3"
select select "english_adult_not_native_speaker"
select select "3"
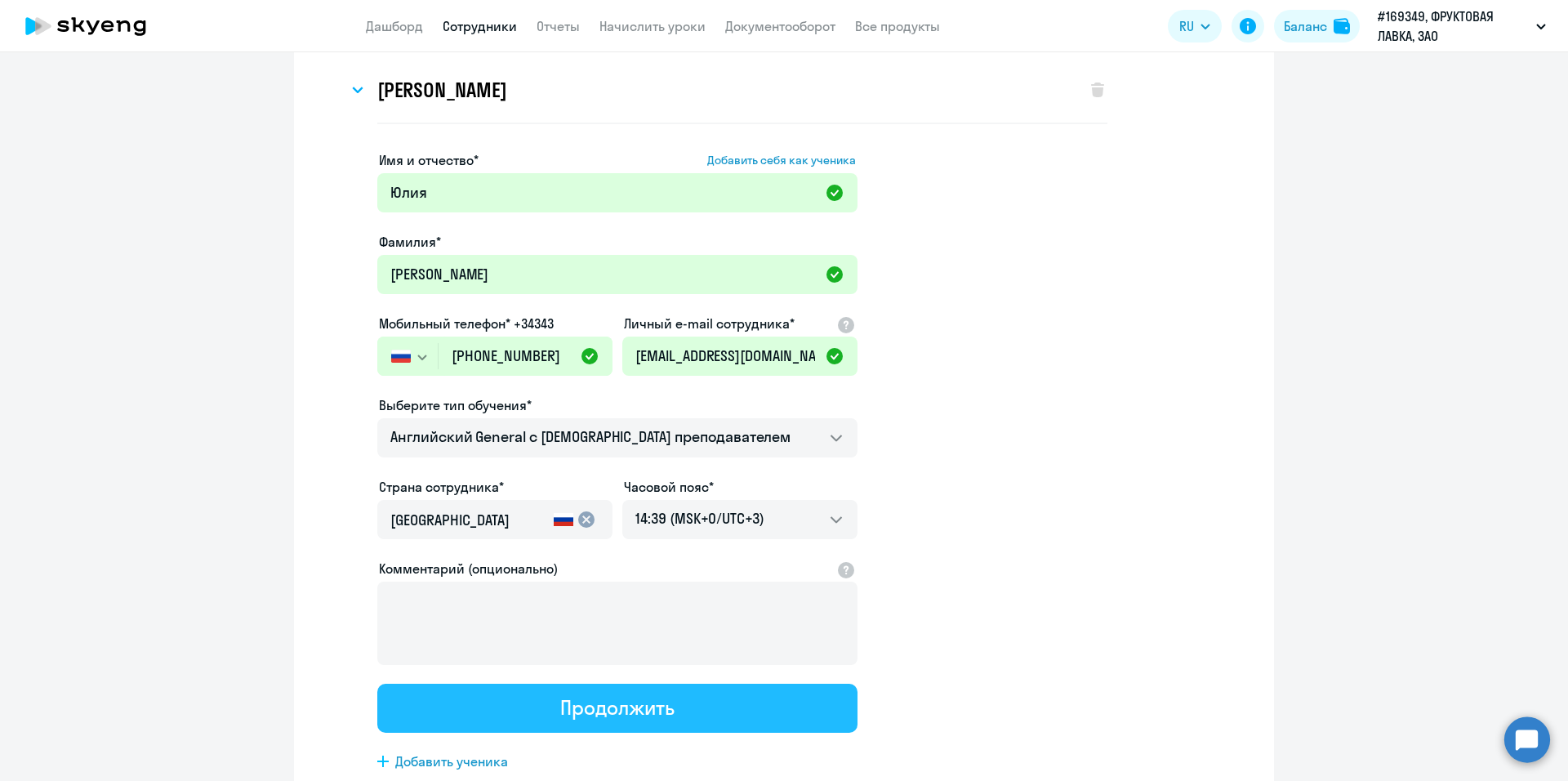
scroll to position [0, 0]
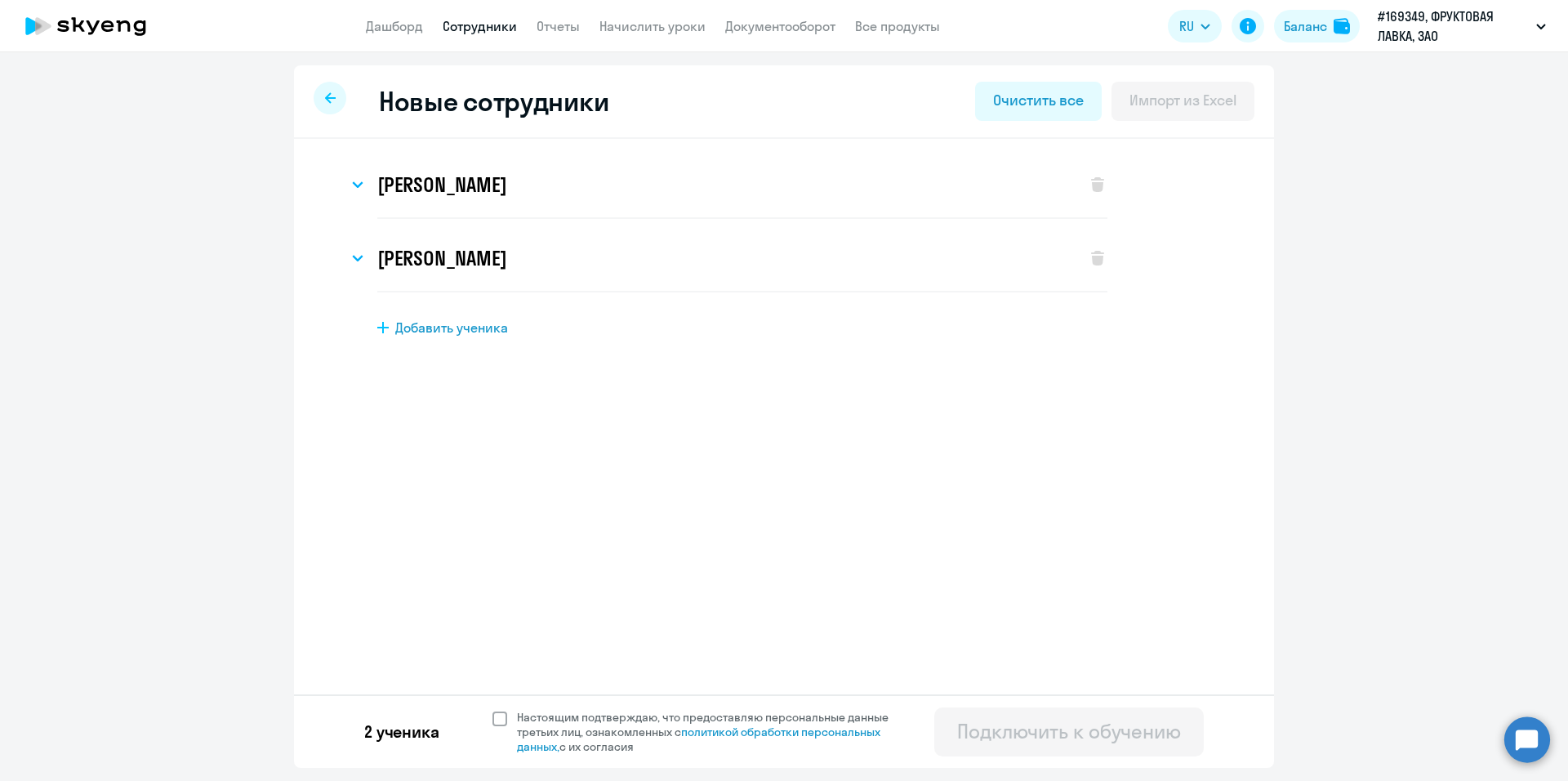
click at [497, 714] on span at bounding box center [499, 718] width 14 height 14
click at [492, 711] on input "Настоящим подтверждаю, что предоставляю персональные данные третьих лиц, ознако…" at bounding box center [491, 710] width 1 height 1
checkbox input "true"
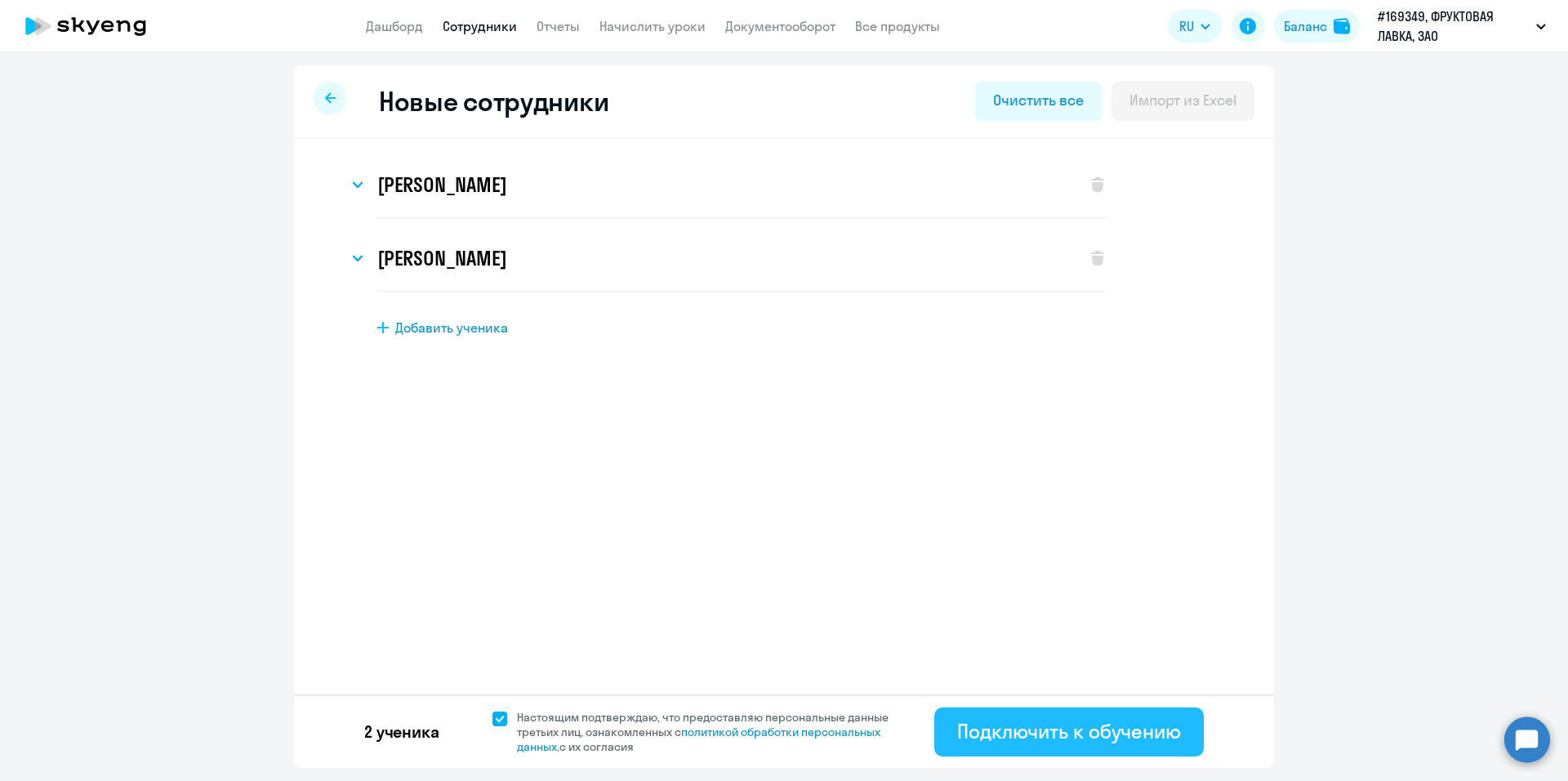
click at [1119, 739] on div "Подключить к обучению" at bounding box center [1068, 731] width 224 height 26
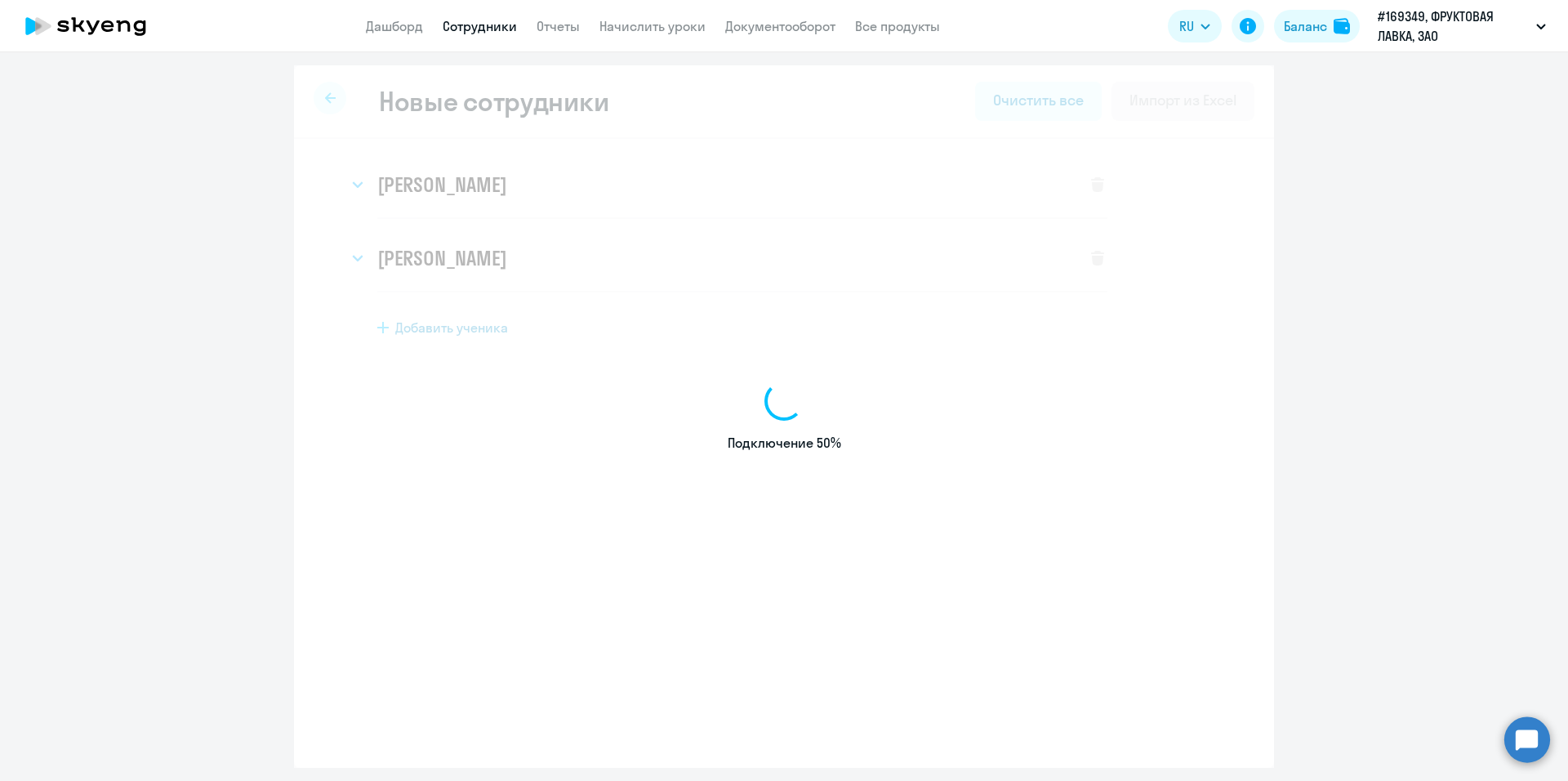
select select "english_adult_not_native_speaker"
select select "3"
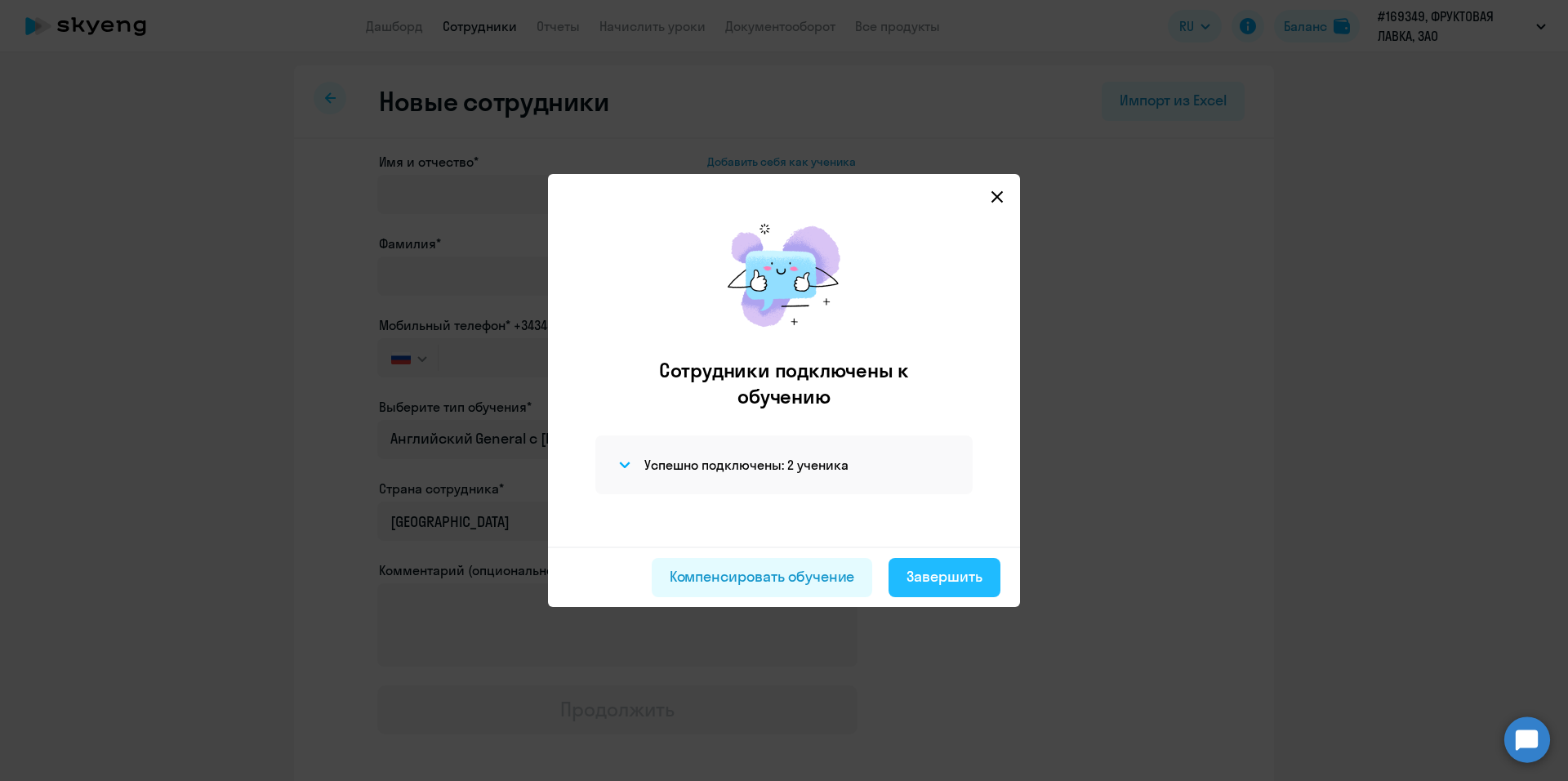
click at [911, 574] on div "Завершить" at bounding box center [944, 577] width 76 height 21
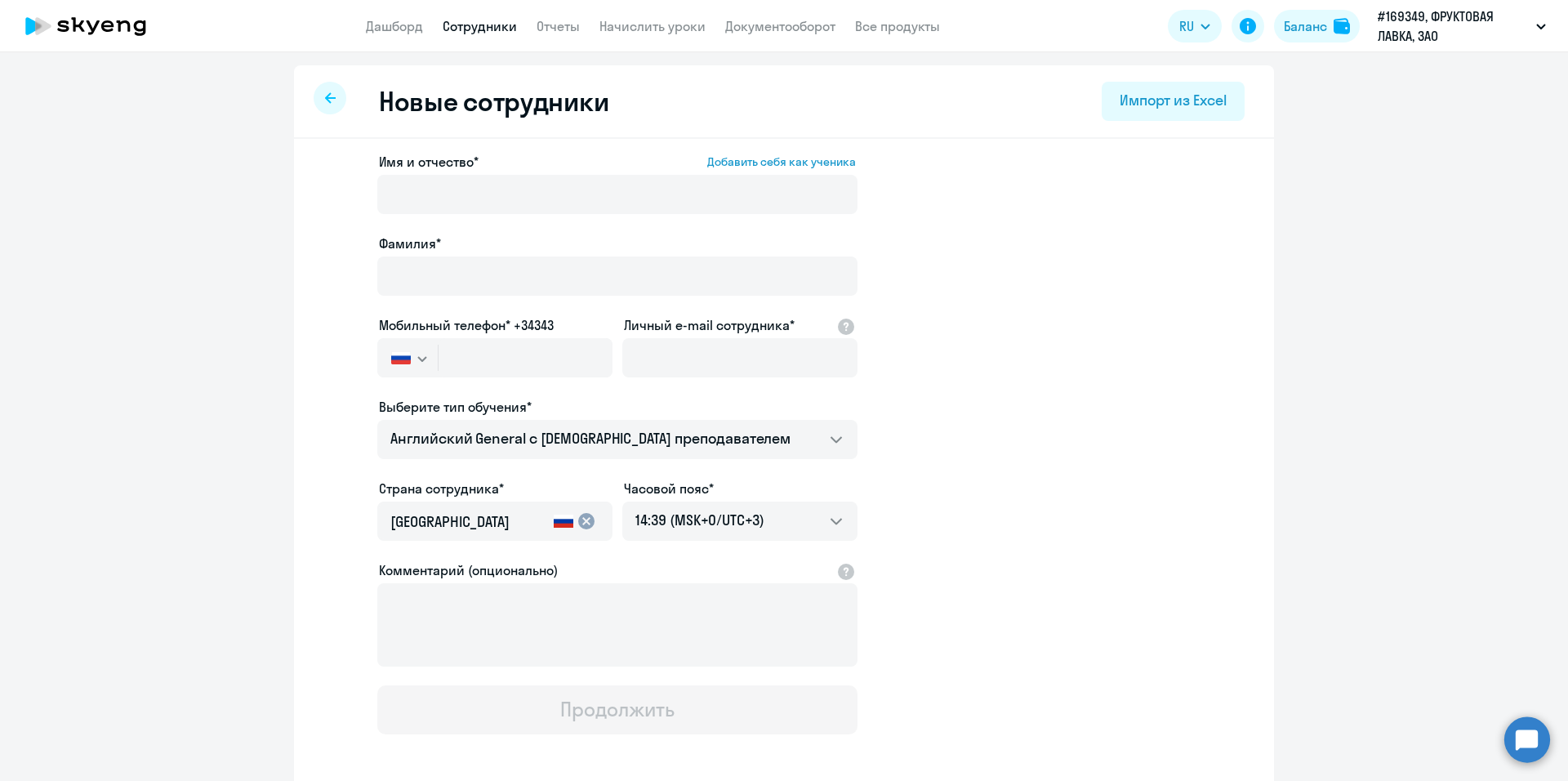
select select "30"
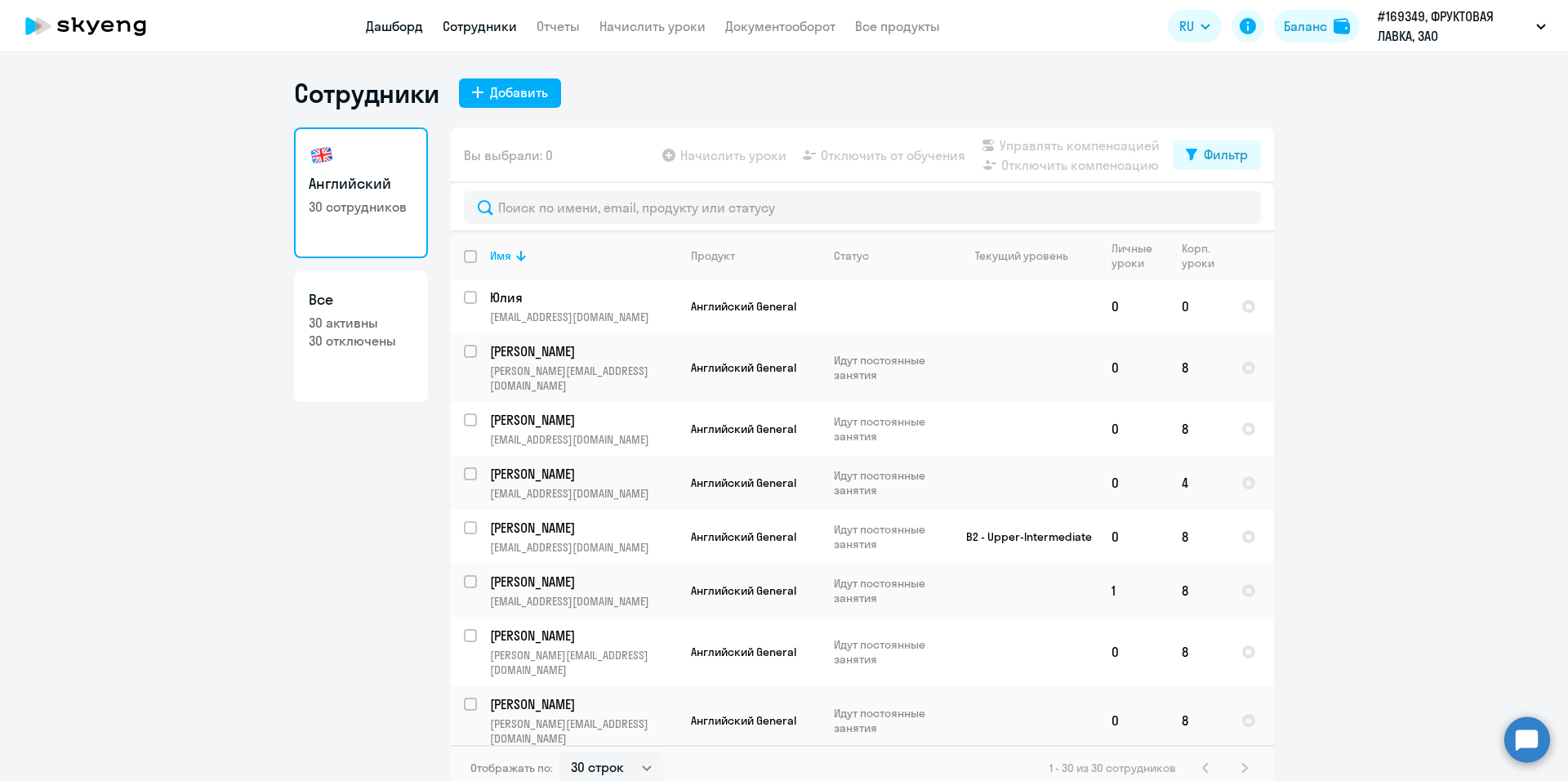
click at [393, 26] on link "Дашборд" at bounding box center [394, 26] width 57 height 16
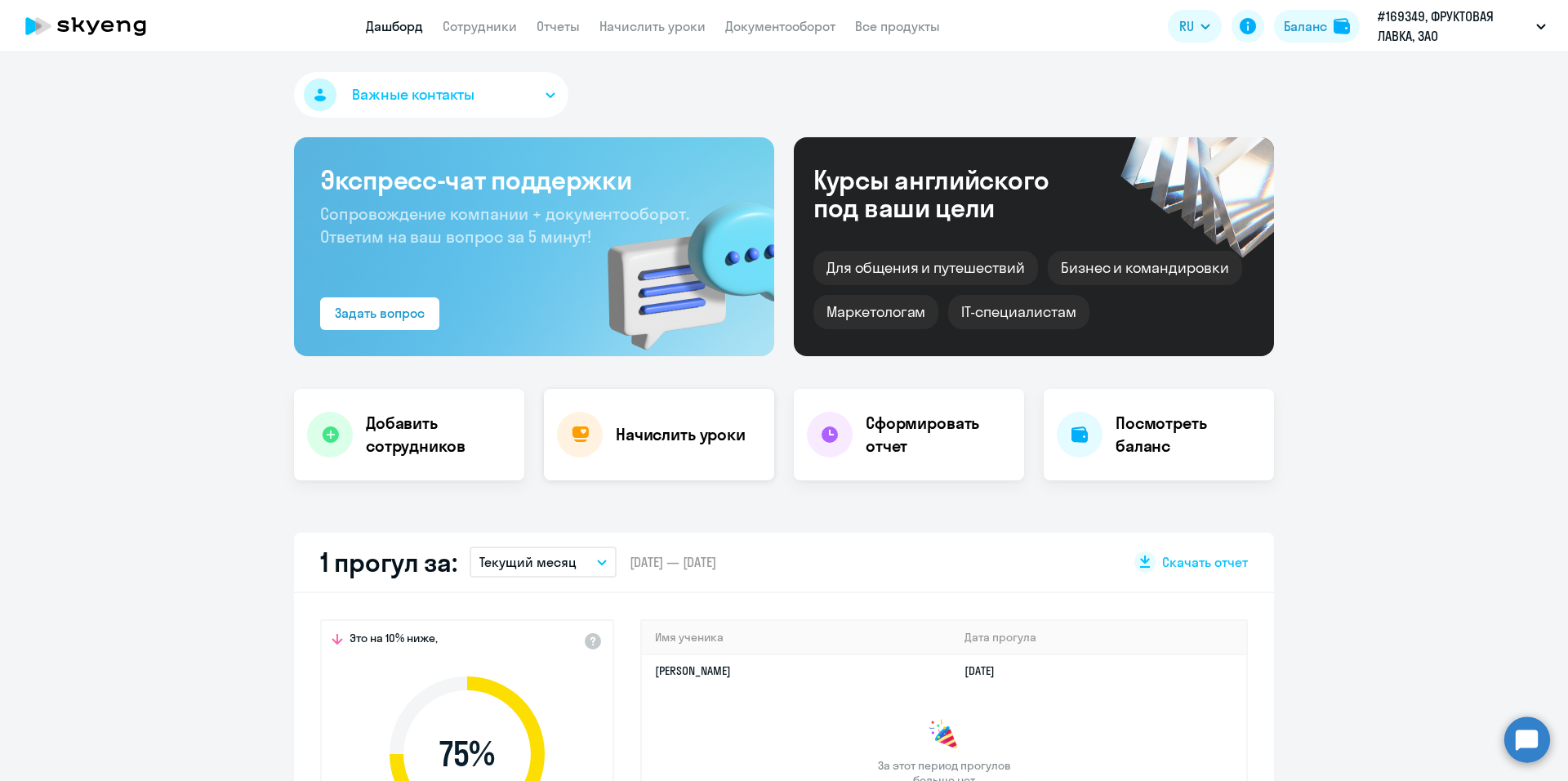
click at [645, 445] on h4 "Начислить уроки" at bounding box center [681, 434] width 129 height 23
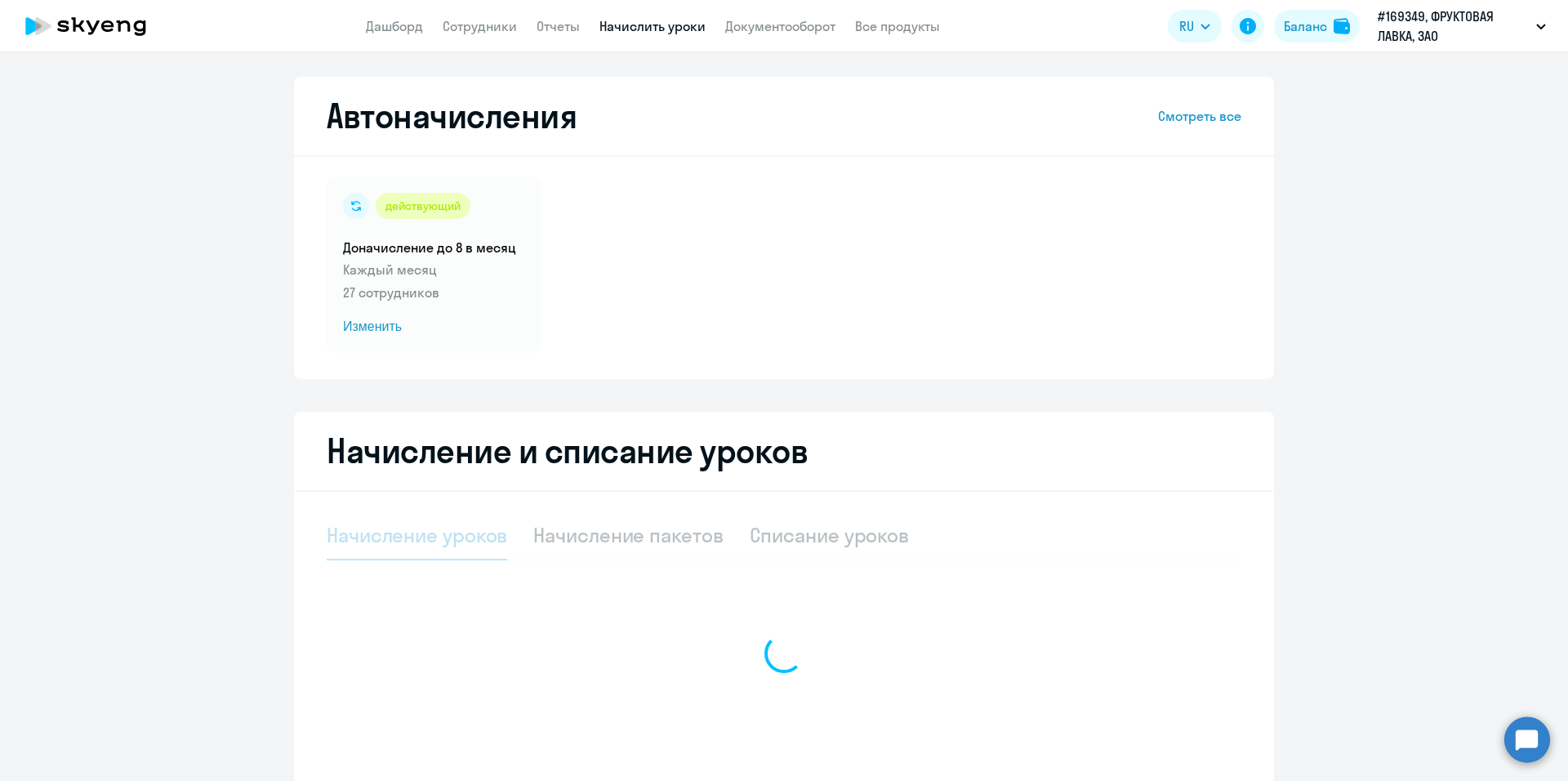
select select "10"
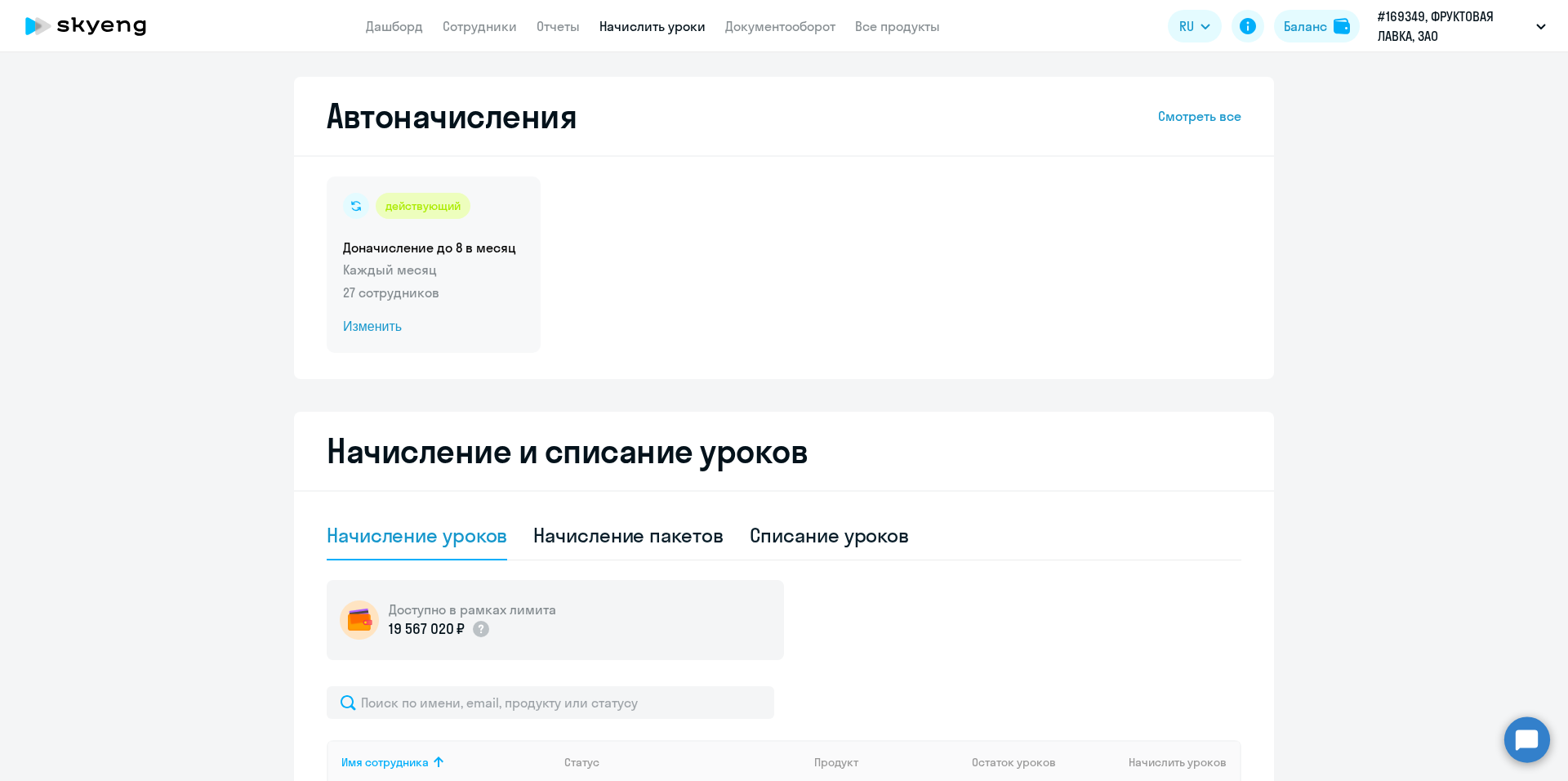
click at [379, 258] on div "действующий Доначисление до 8 в месяц Каждый месяц 27 сотрудников Изменить" at bounding box center [433, 264] width 214 height 176
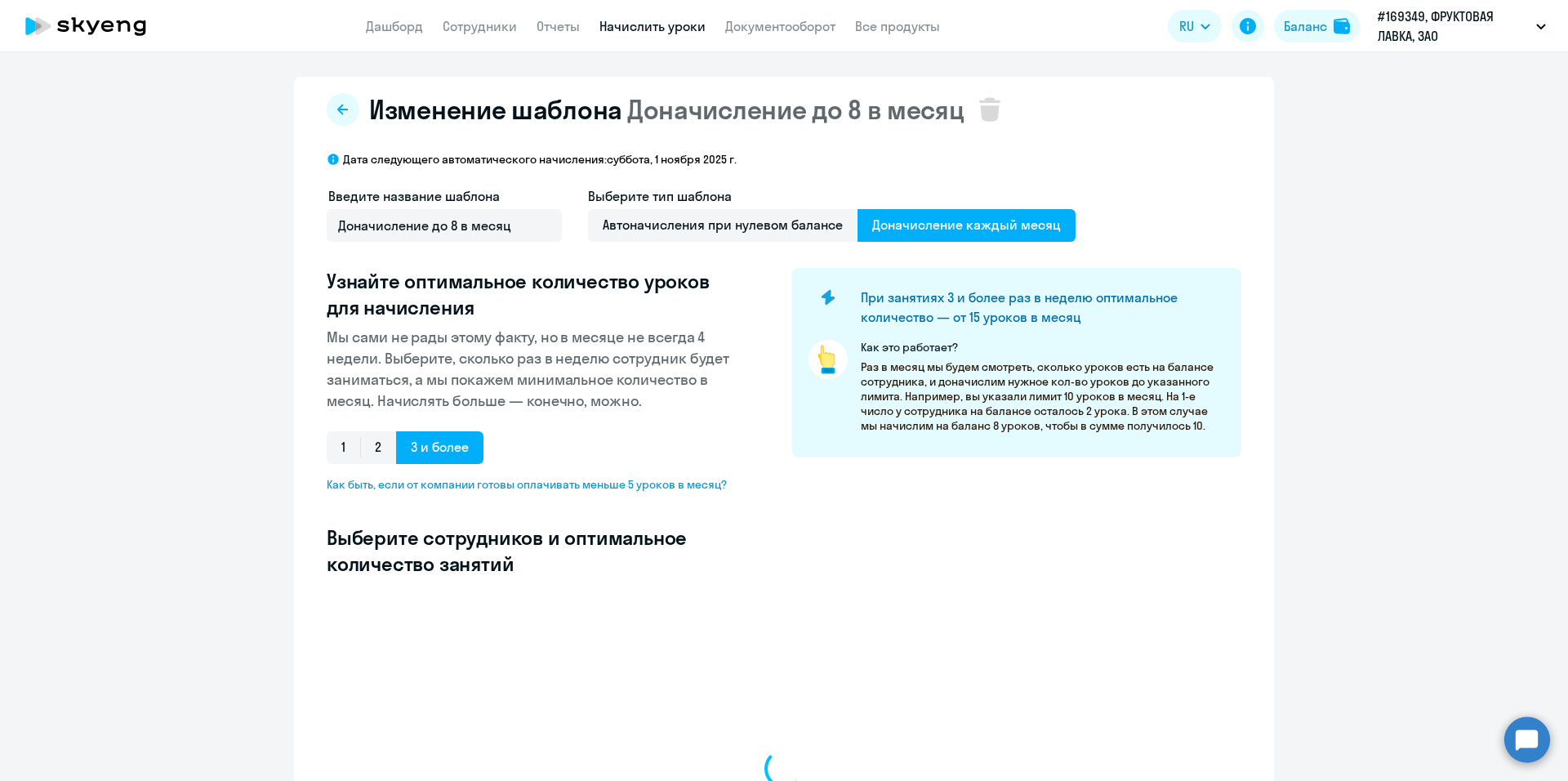
select select "10"
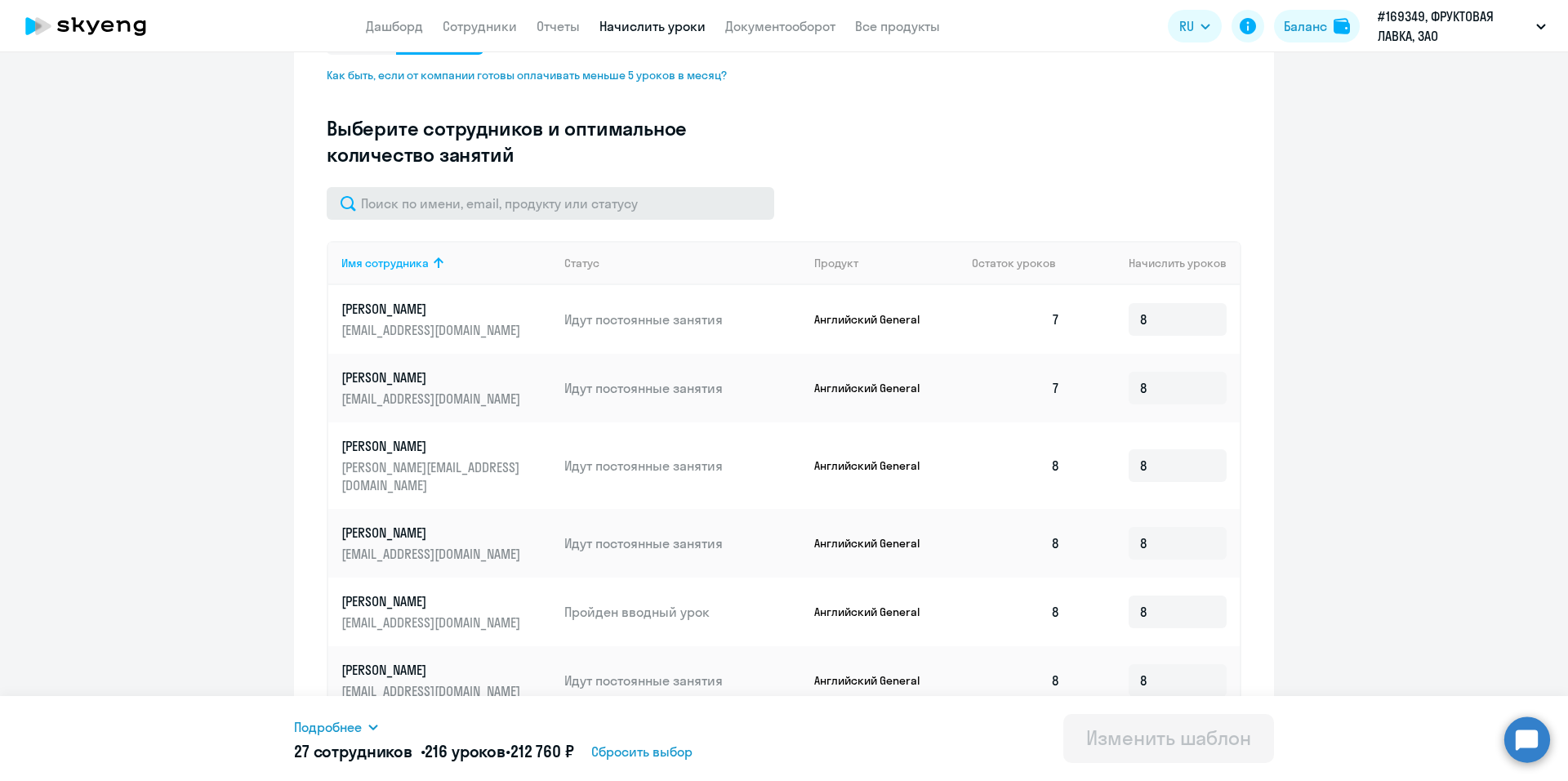
scroll to position [409, 0]
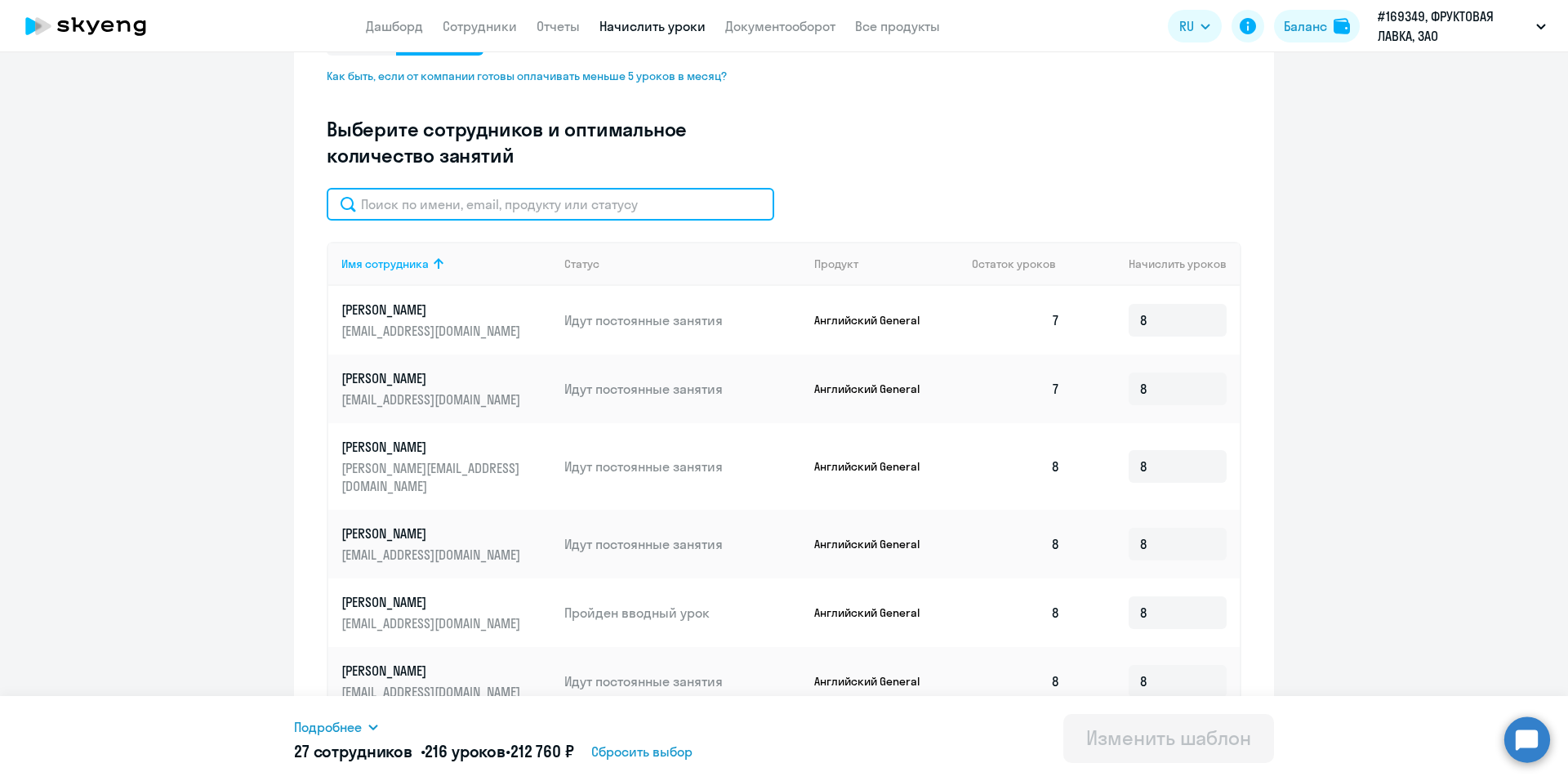
click at [451, 212] on input "text" at bounding box center [550, 204] width 447 height 32
type input "[EMAIL_ADDRESS][DOMAIN_NAME]"
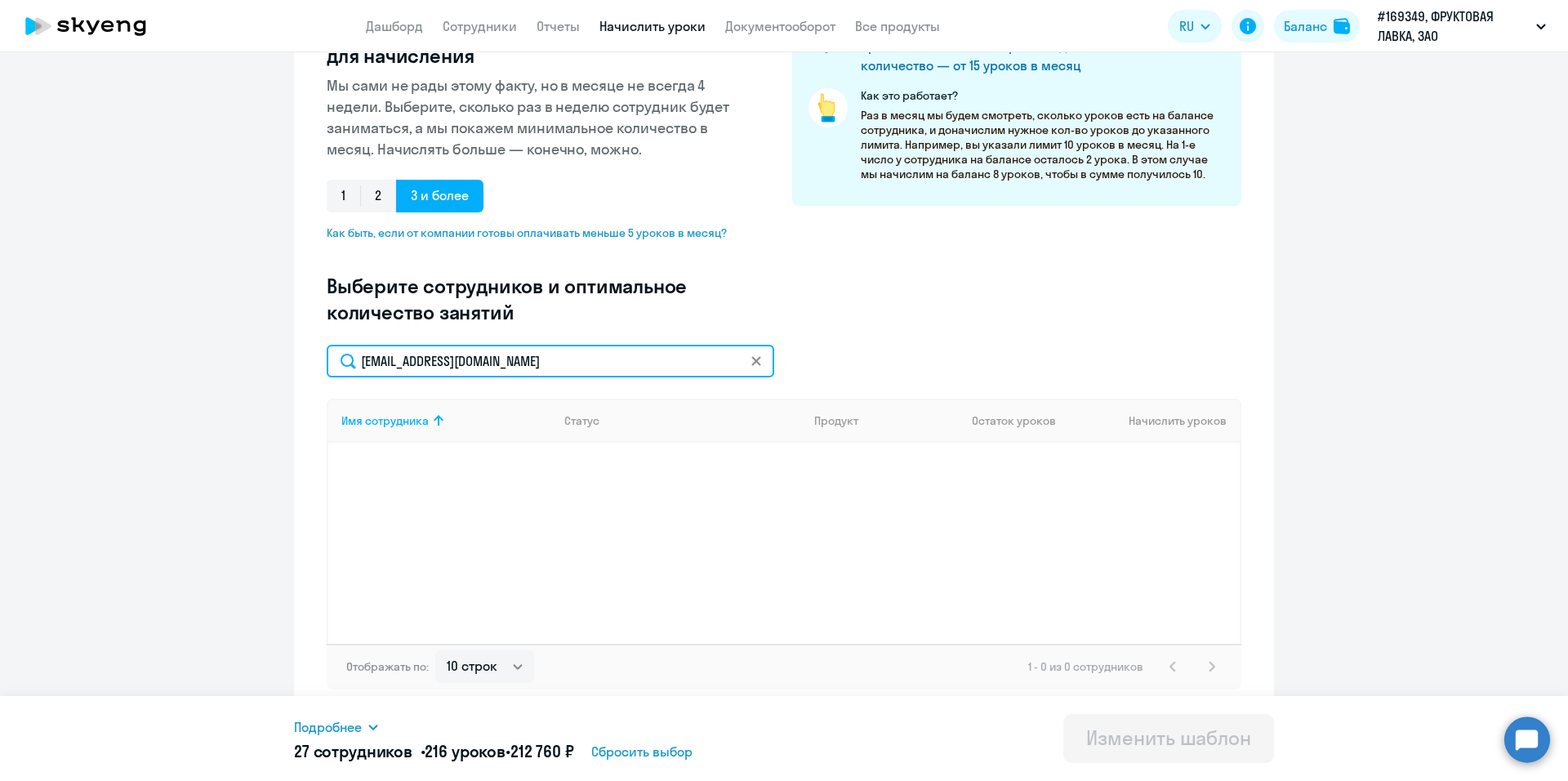
scroll to position [251, 0]
click at [751, 360] on icon at bounding box center [756, 361] width 10 height 10
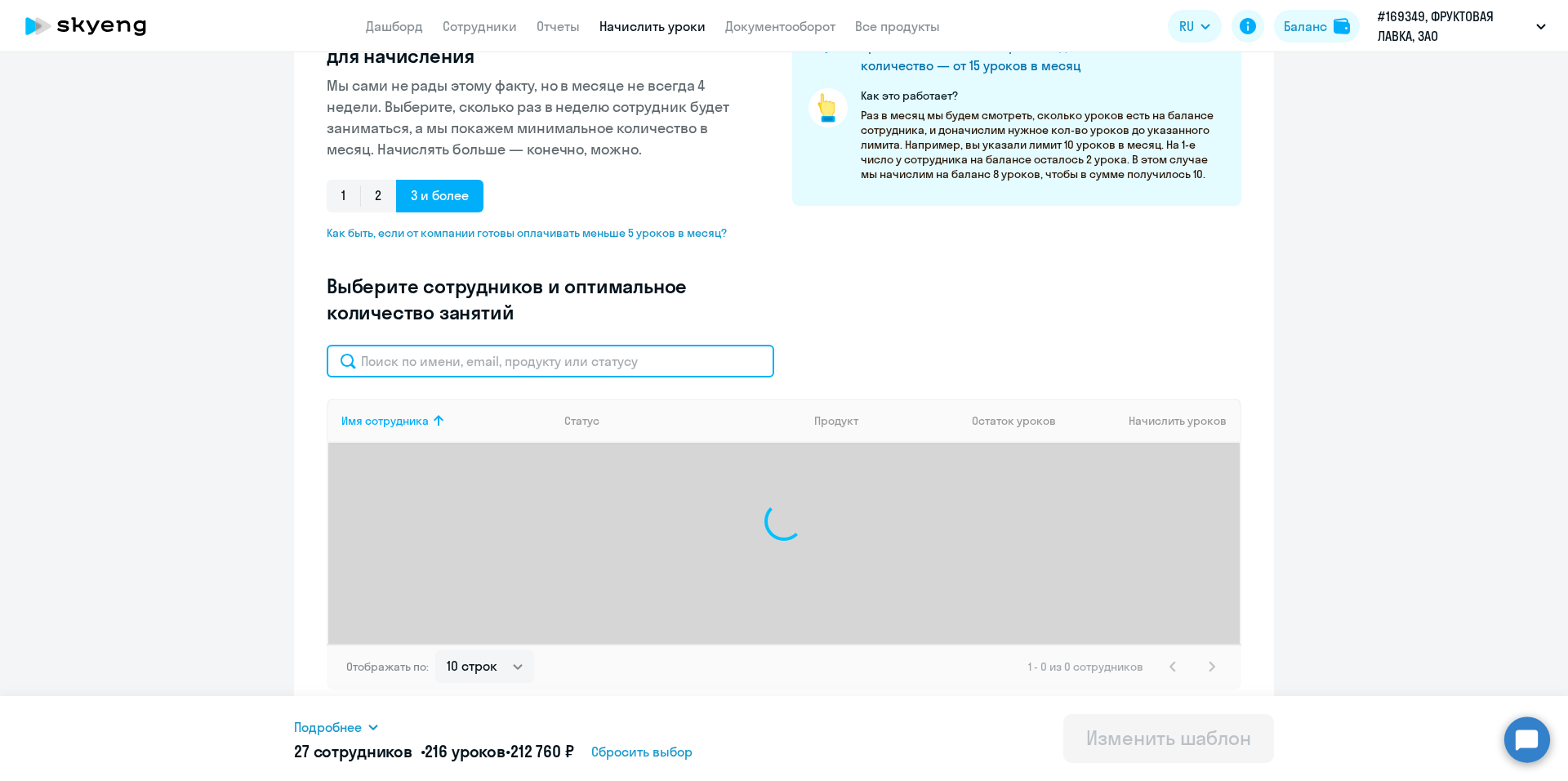
click at [514, 355] on input "text" at bounding box center [550, 361] width 447 height 32
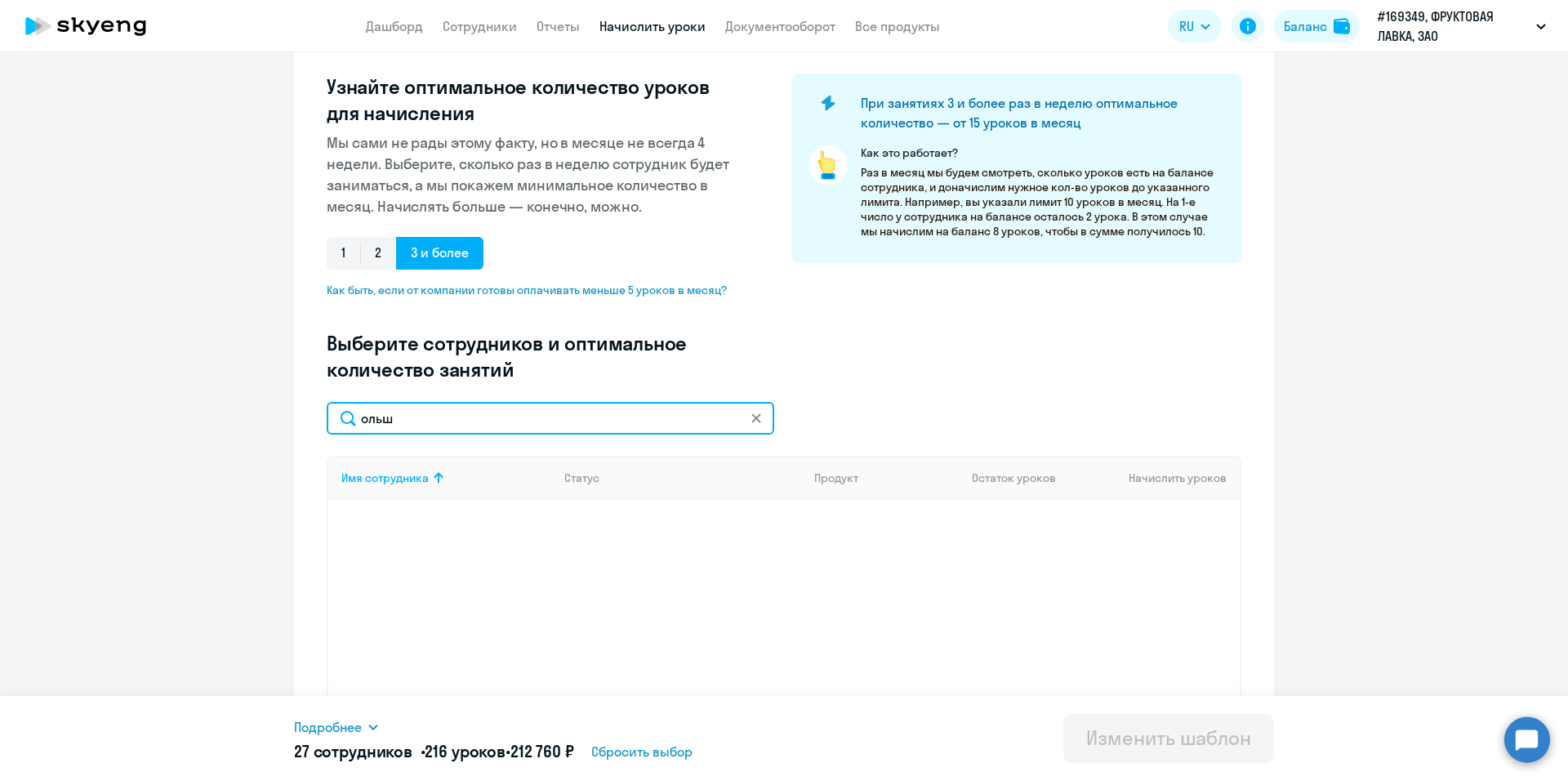
scroll to position [170, 0]
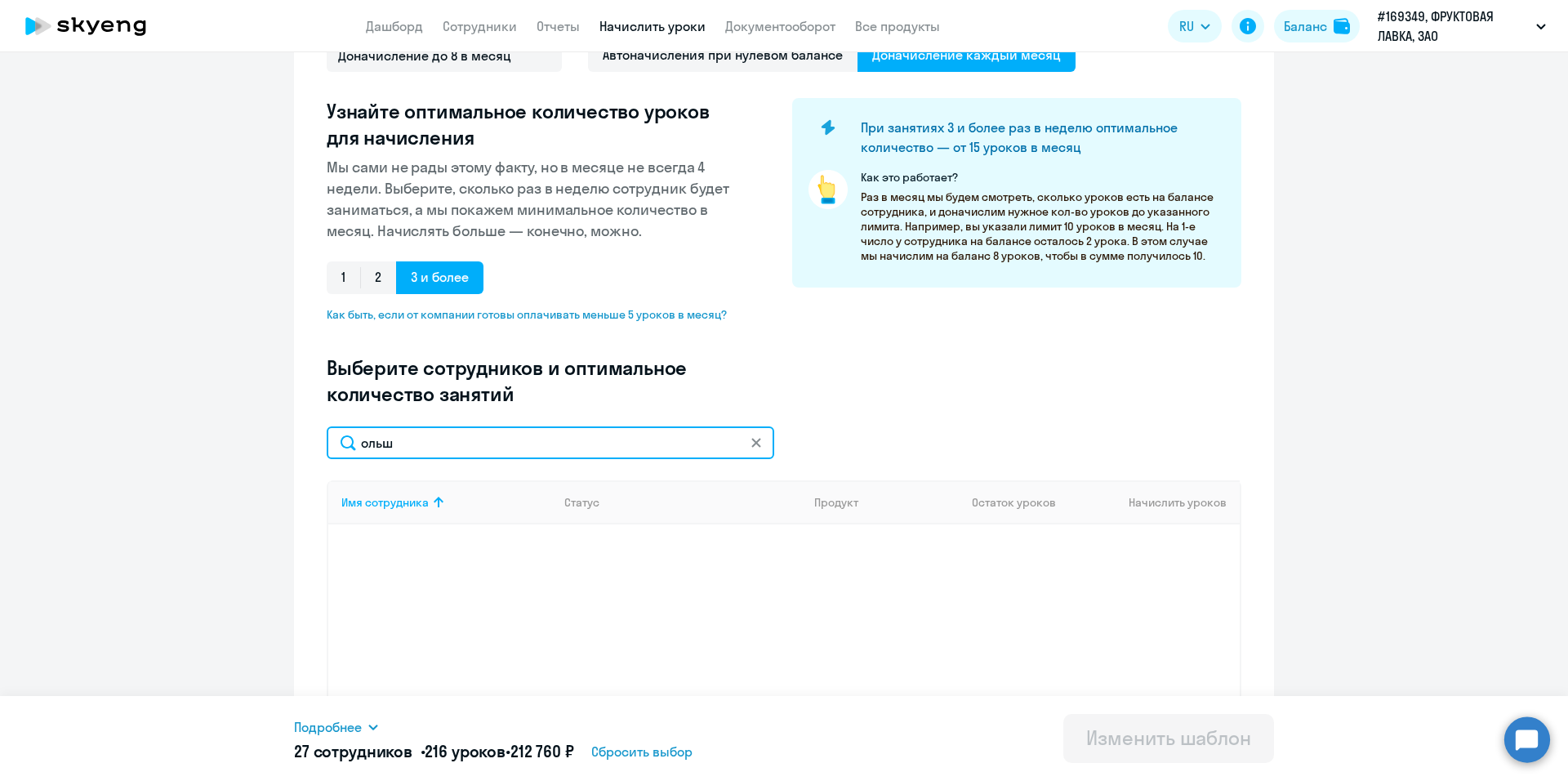
type input "ольш"
click at [751, 440] on icon at bounding box center [756, 443] width 10 height 10
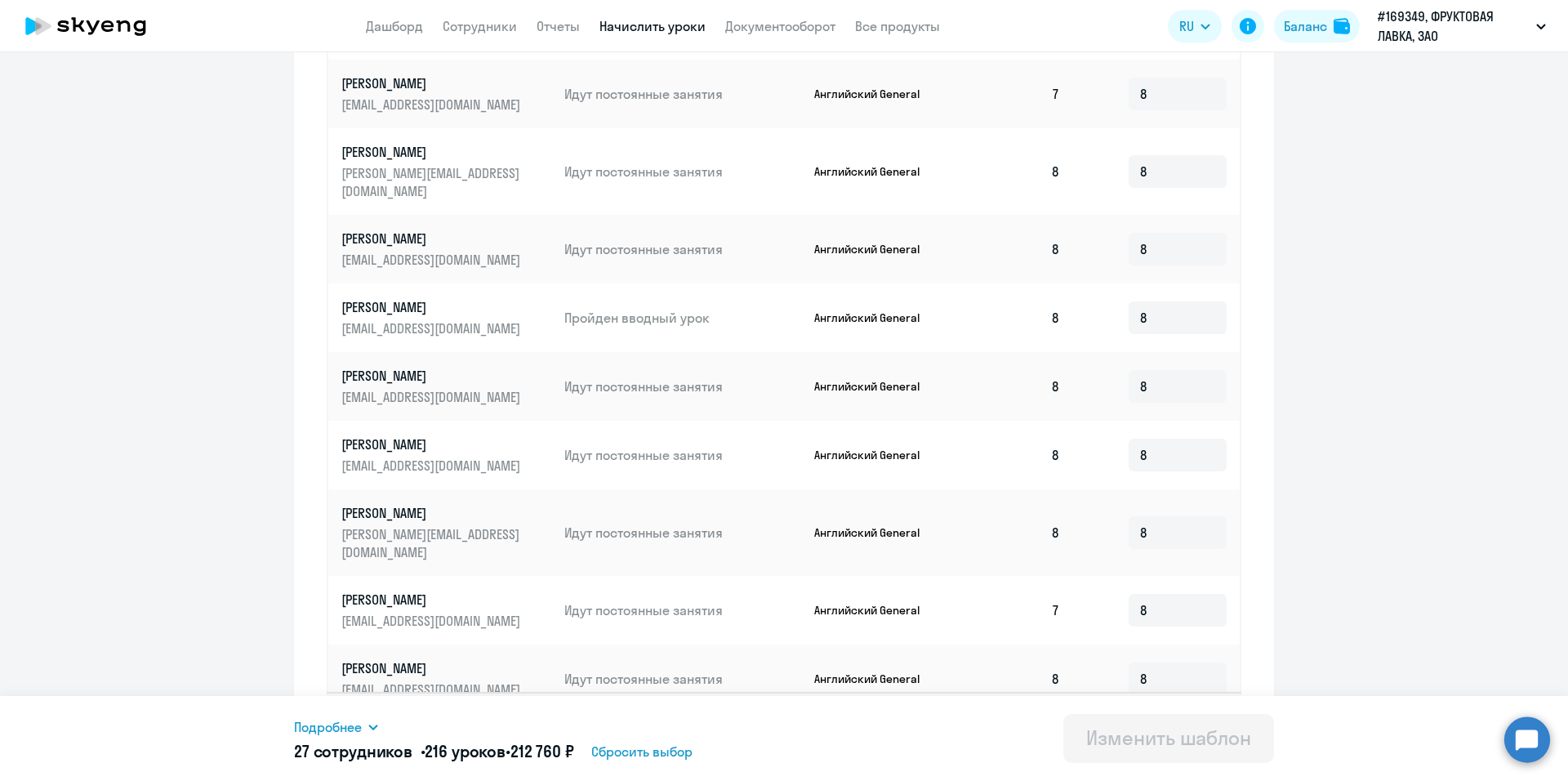
scroll to position [737, 0]
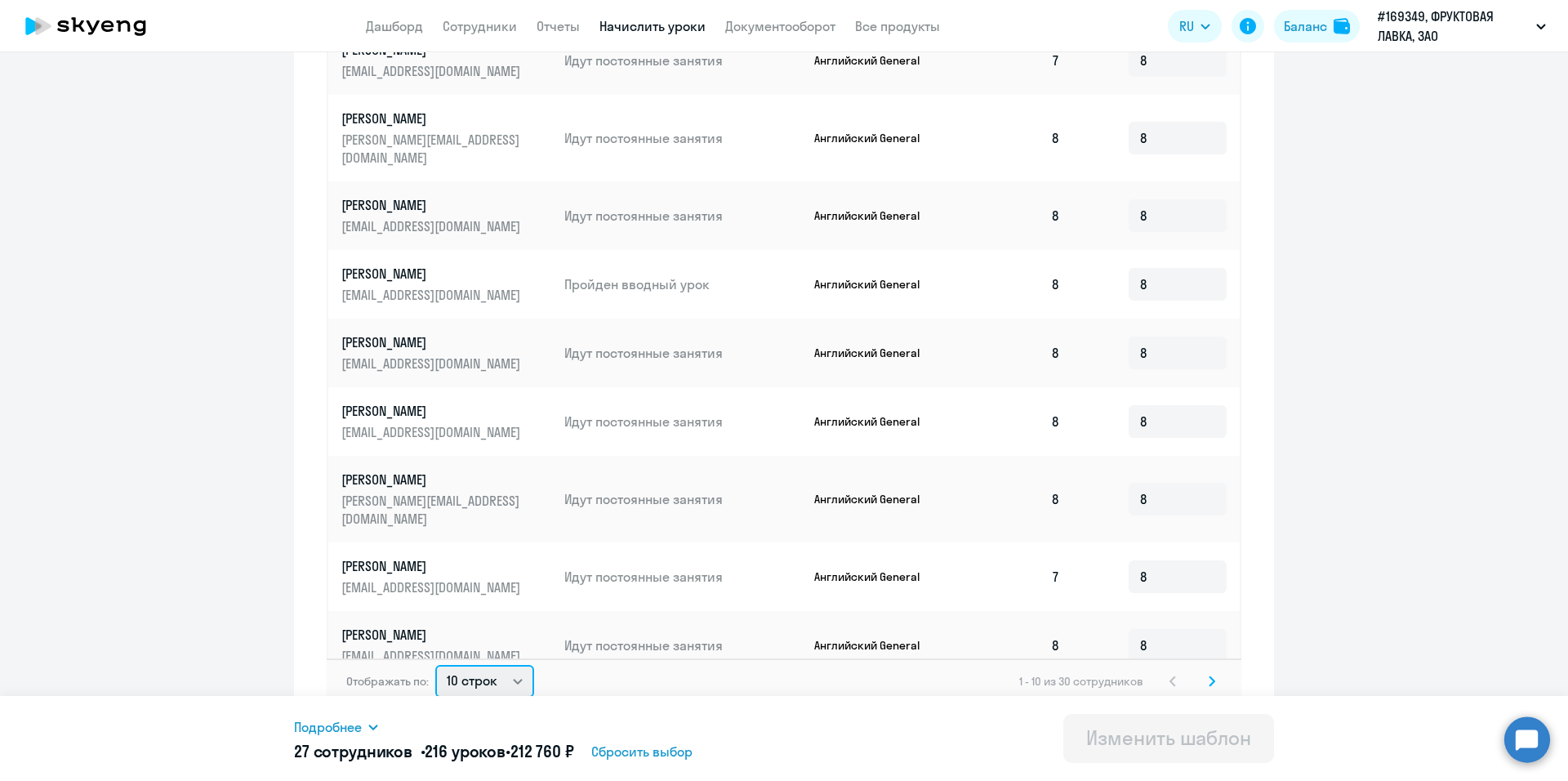
click at [501, 681] on select "10 строк 30 строк 50 строк" at bounding box center [485, 681] width 99 height 32
select select "50"
click at [435, 665] on select "10 строк 30 строк 50 строк" at bounding box center [485, 681] width 99 height 32
type input "8"
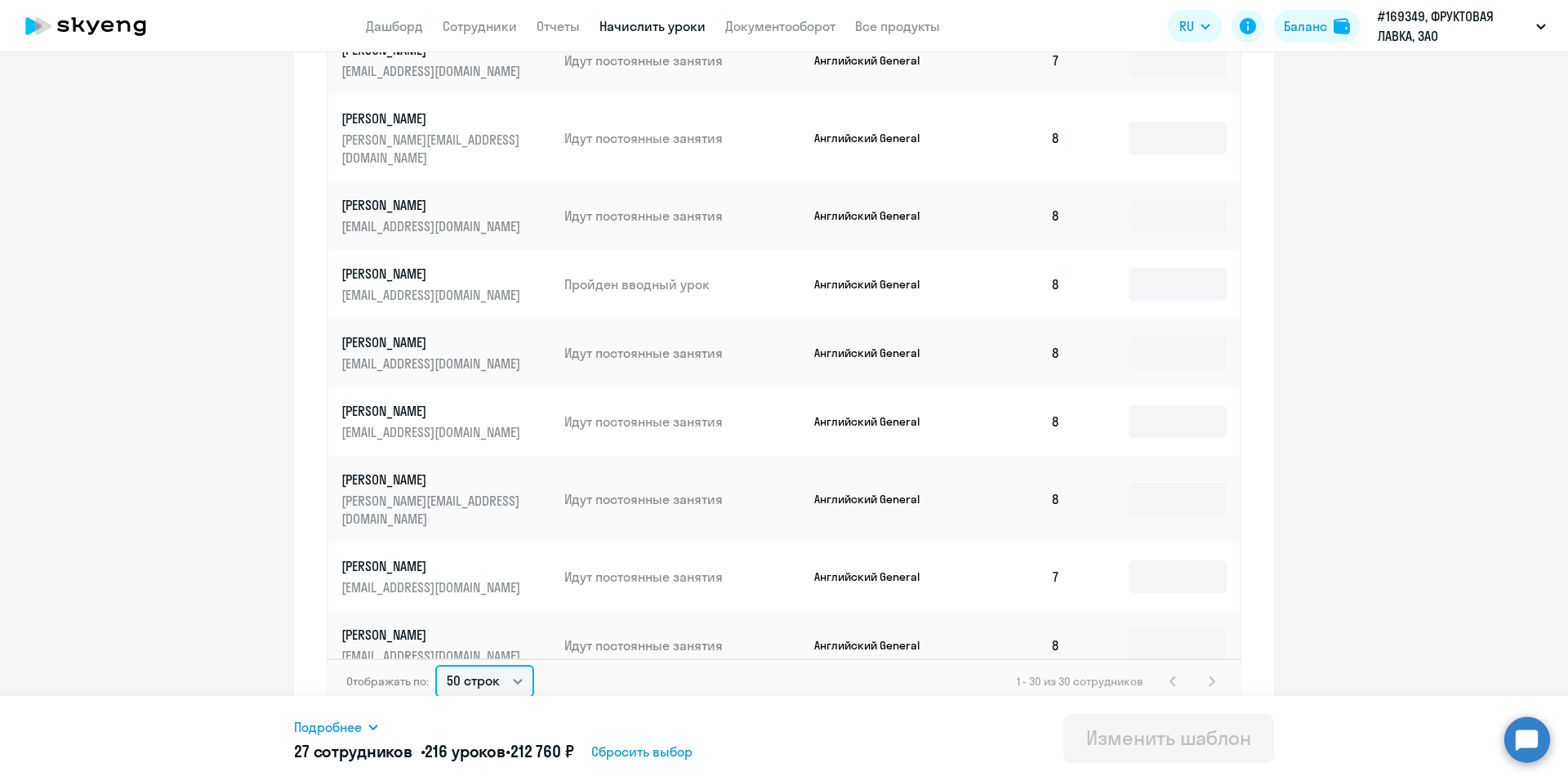
type input "8"
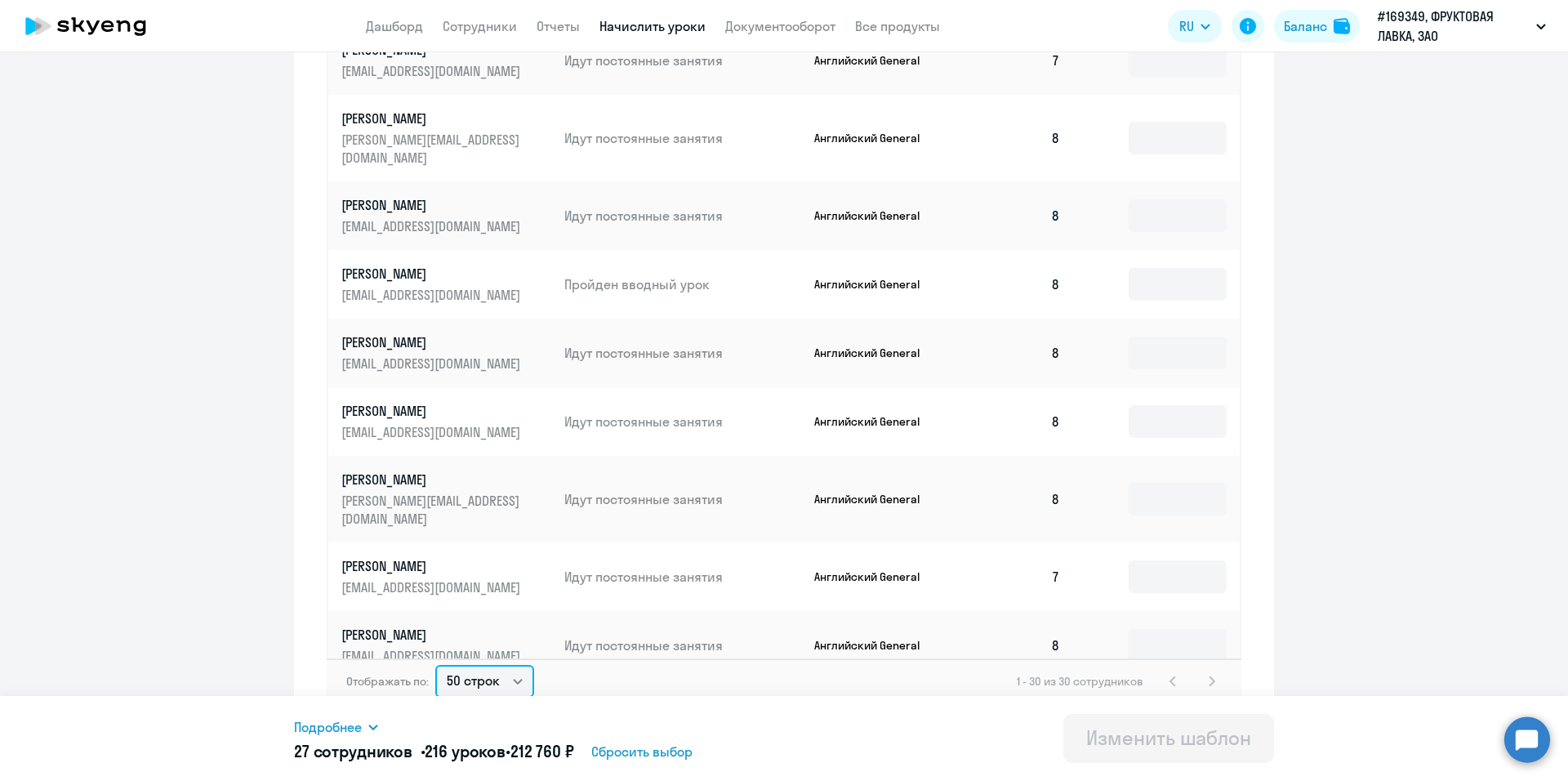
type input "8"
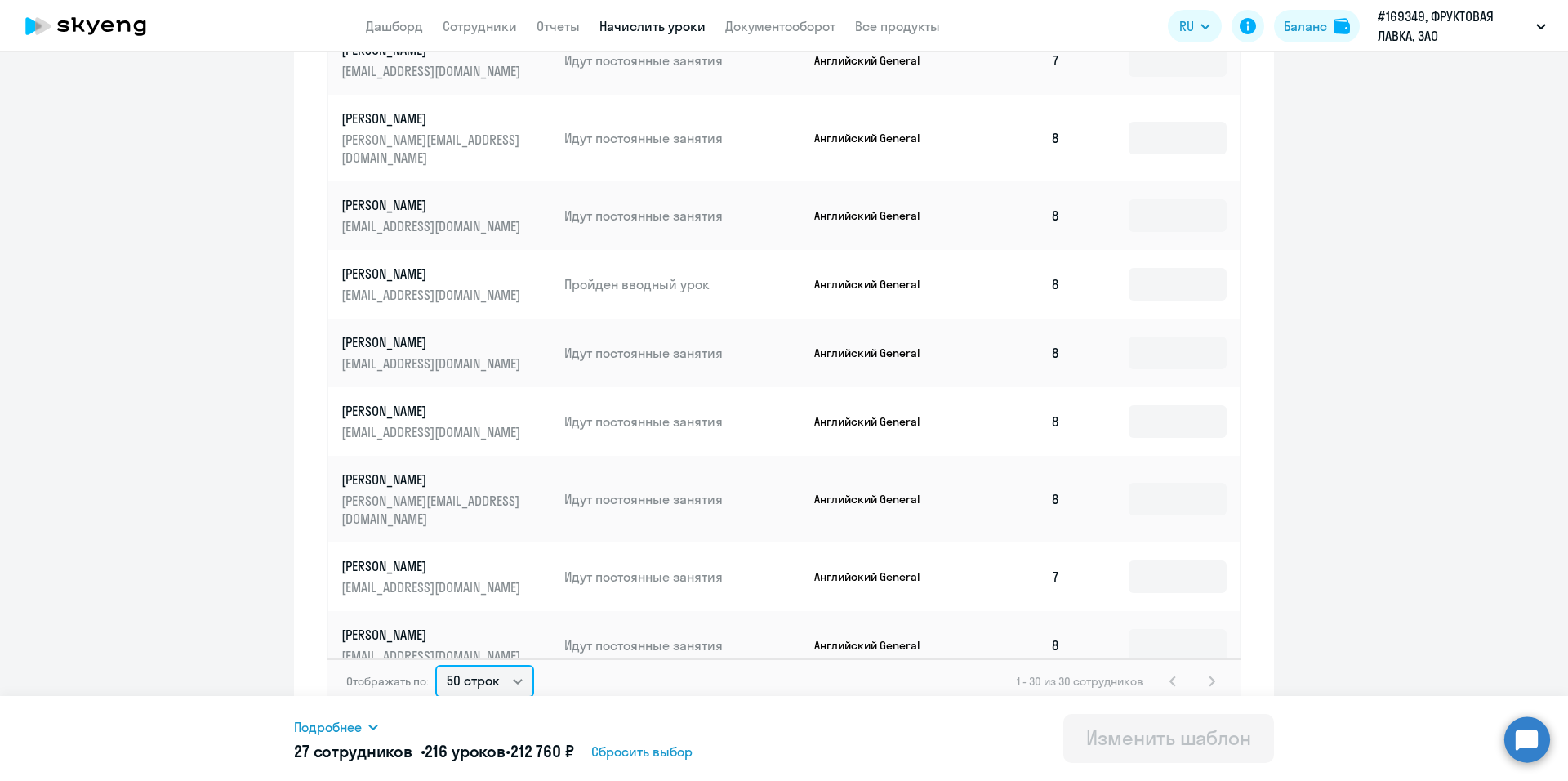
type input "8"
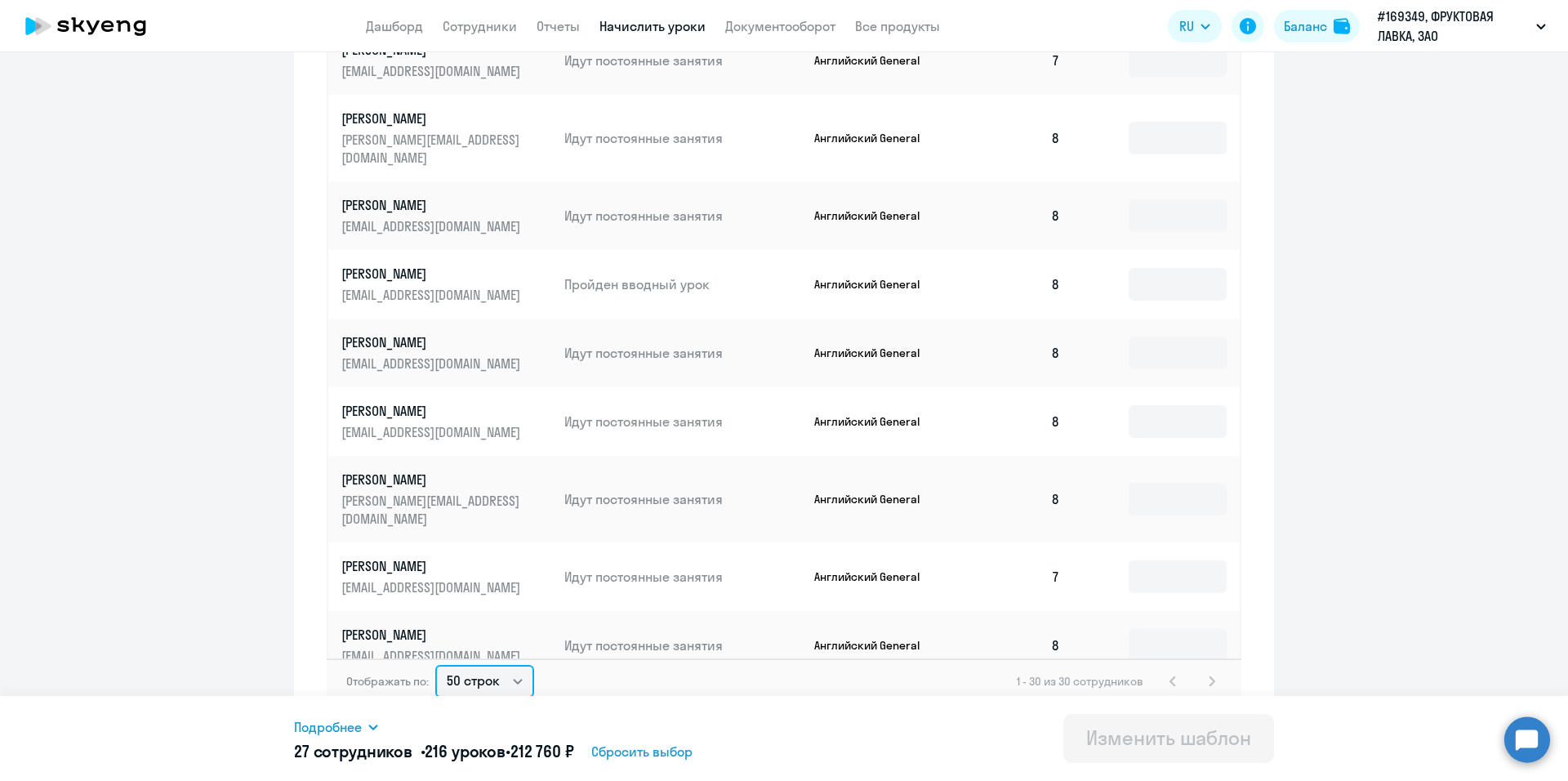
type input "8"
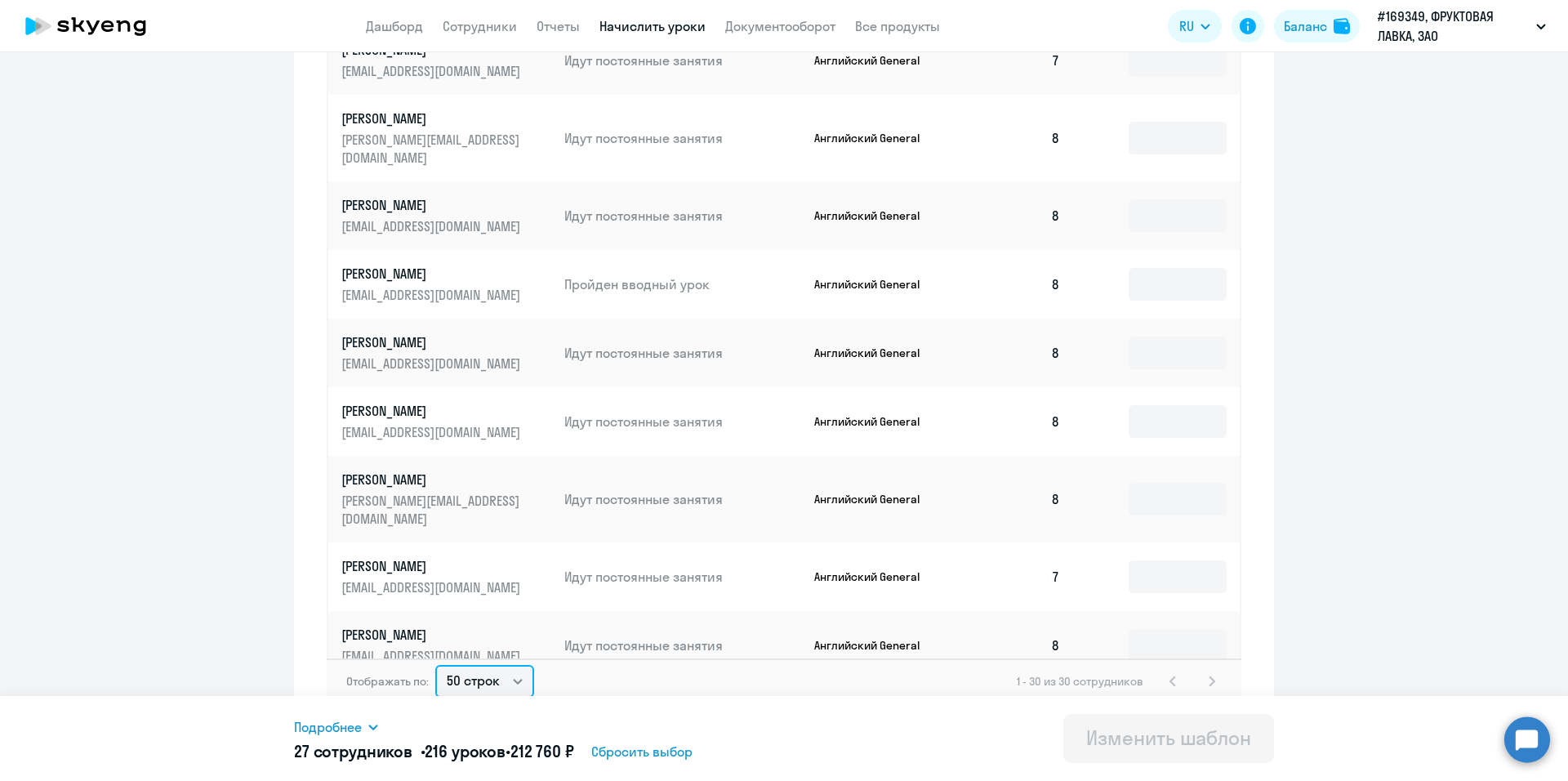
type input "8"
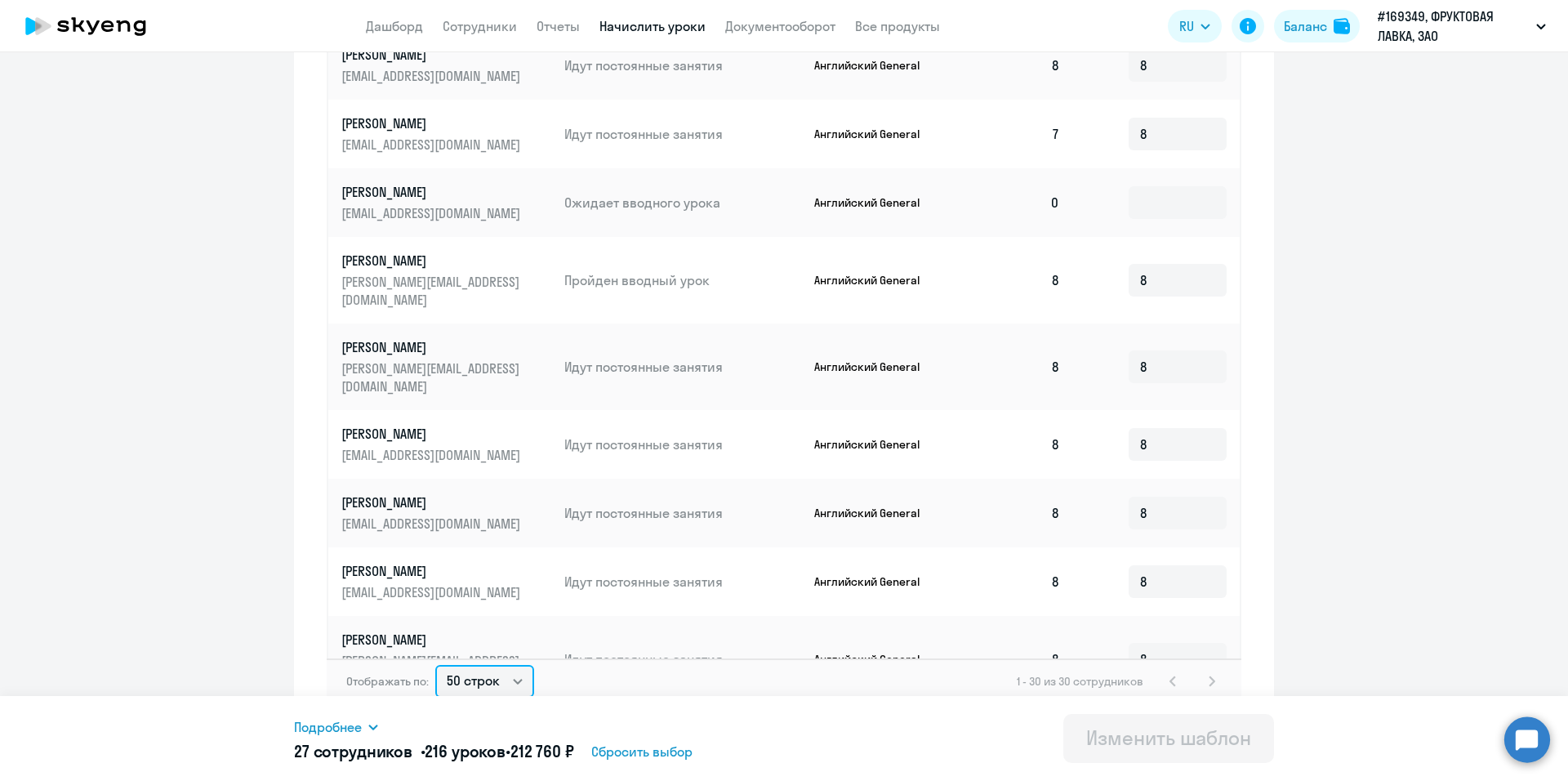
scroll to position [653, 0]
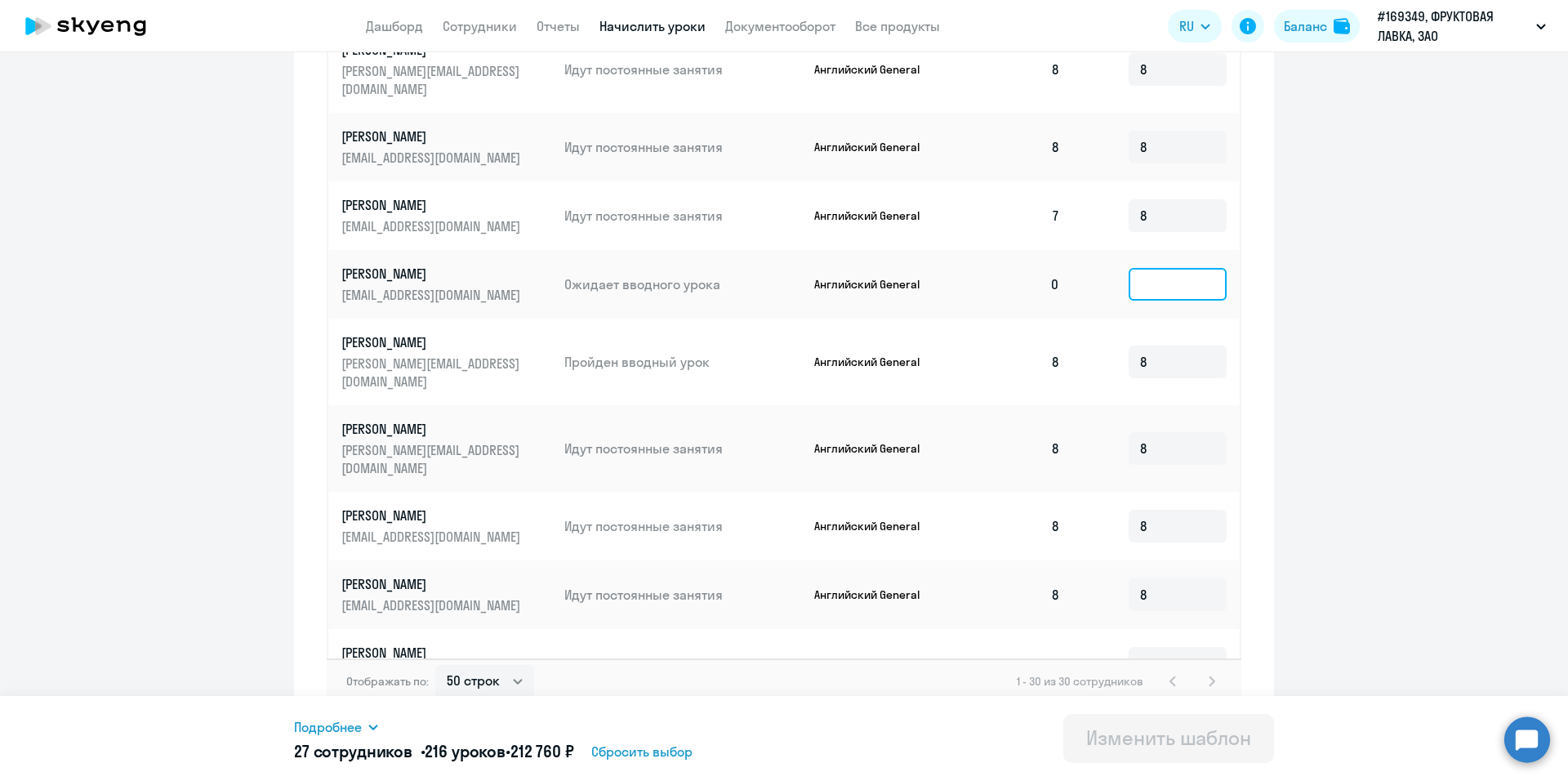
click at [1147, 268] on input at bounding box center [1178, 284] width 98 height 32
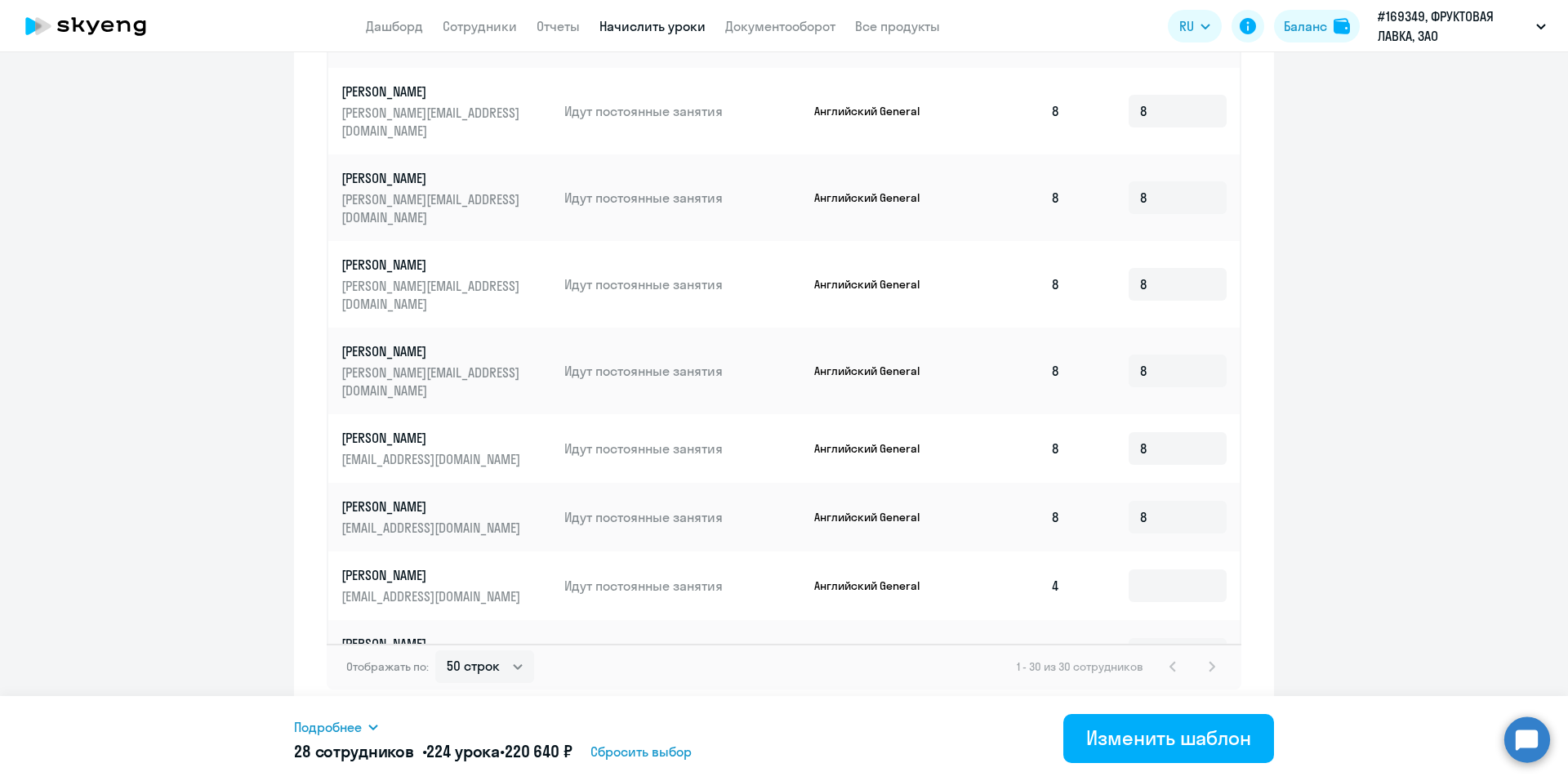
scroll to position [1358, 0]
type input "8"
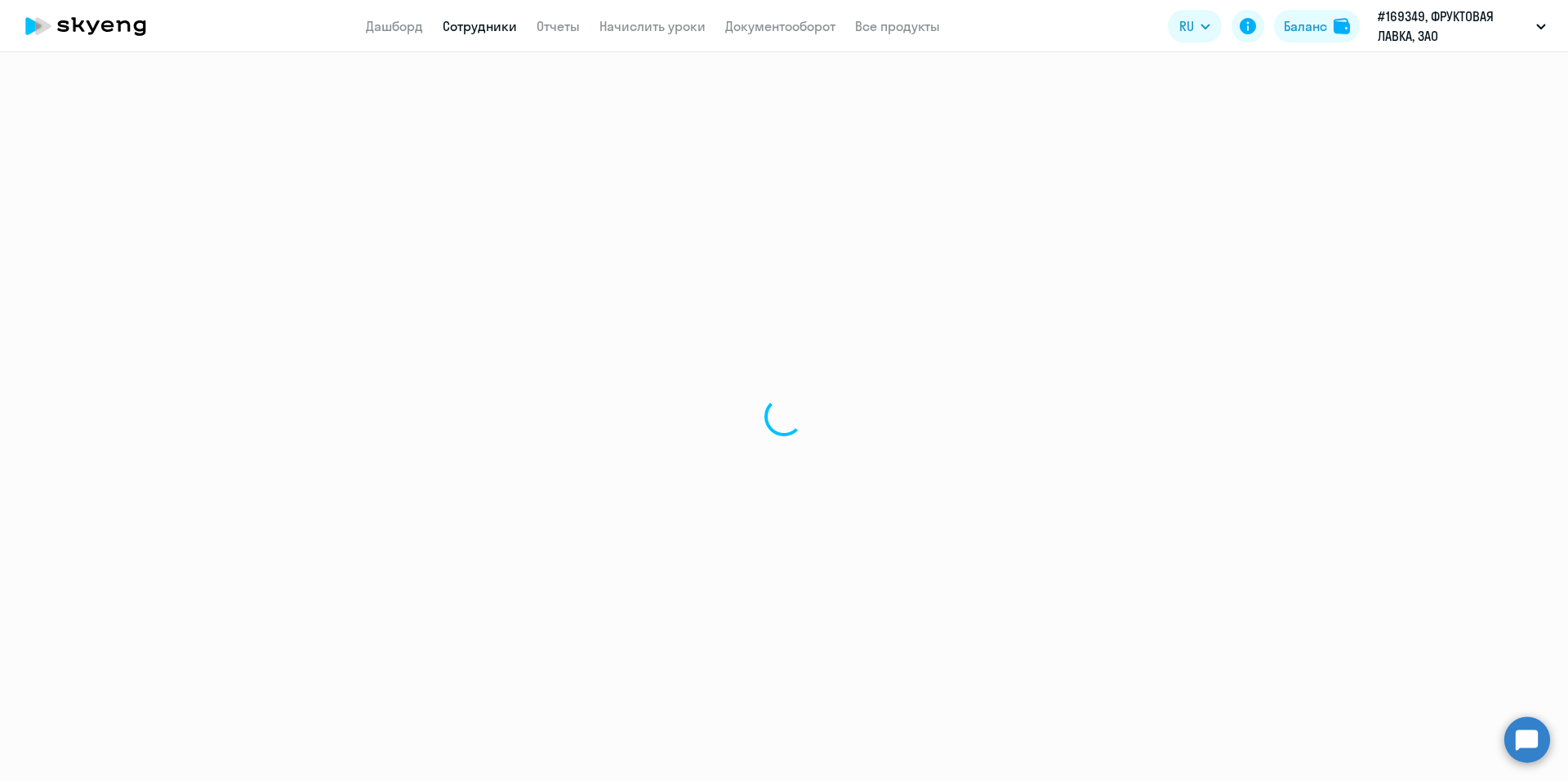
select select "english"
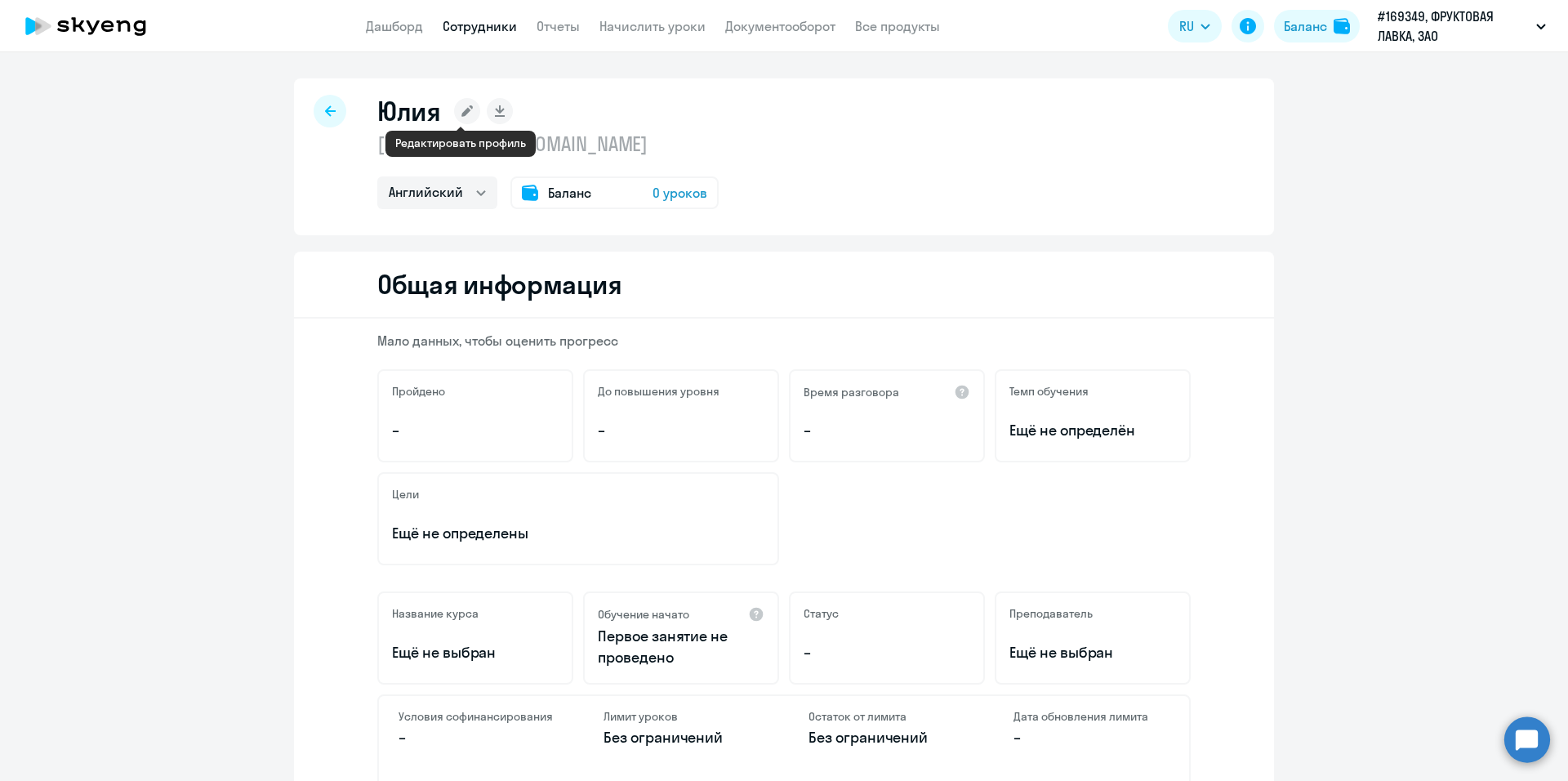
click at [462, 117] on rect at bounding box center [466, 110] width 26 height 26
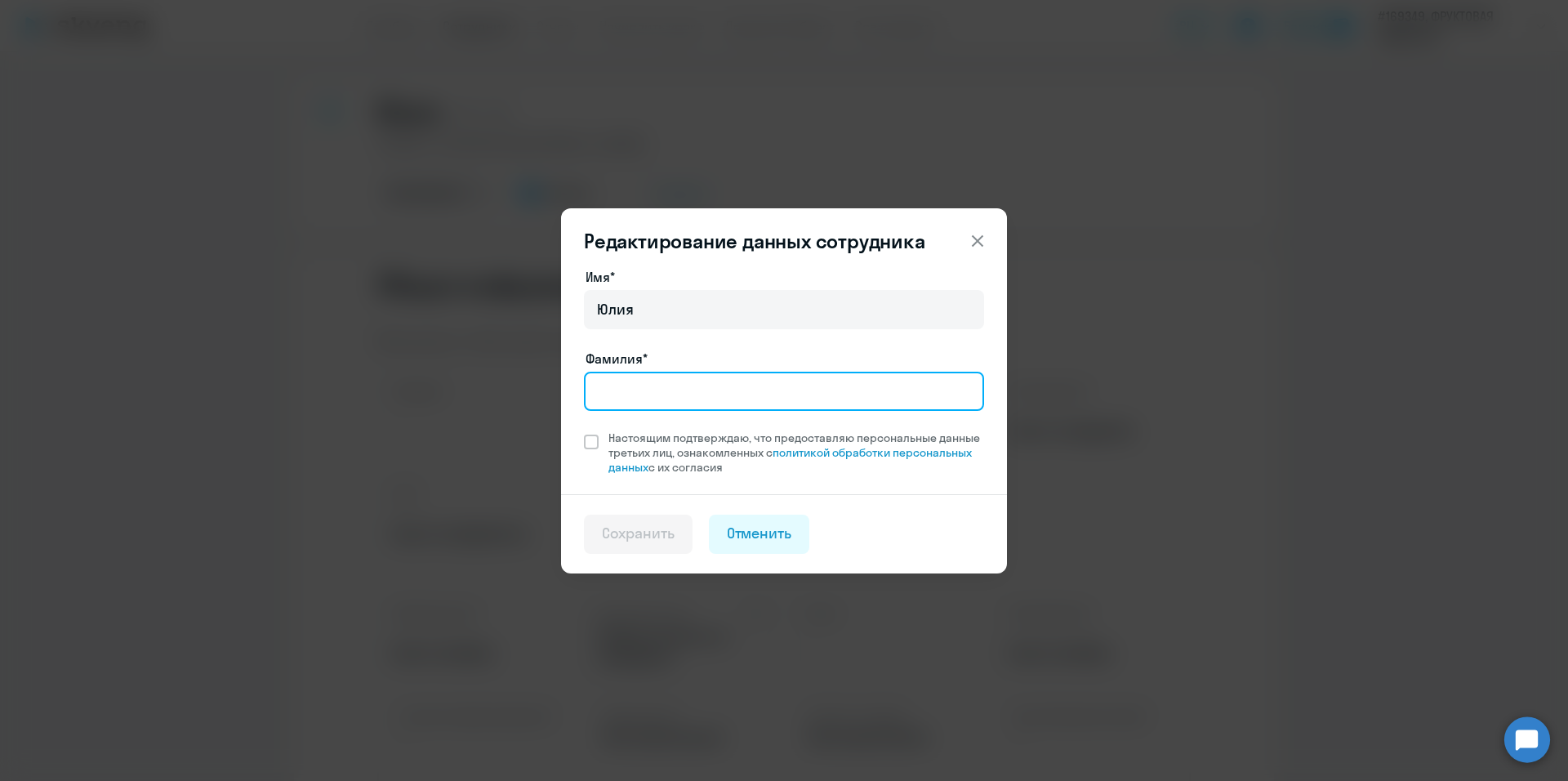
click at [682, 384] on input "Фамилия*" at bounding box center [784, 390] width 400 height 39
type input "[PERSON_NAME]"
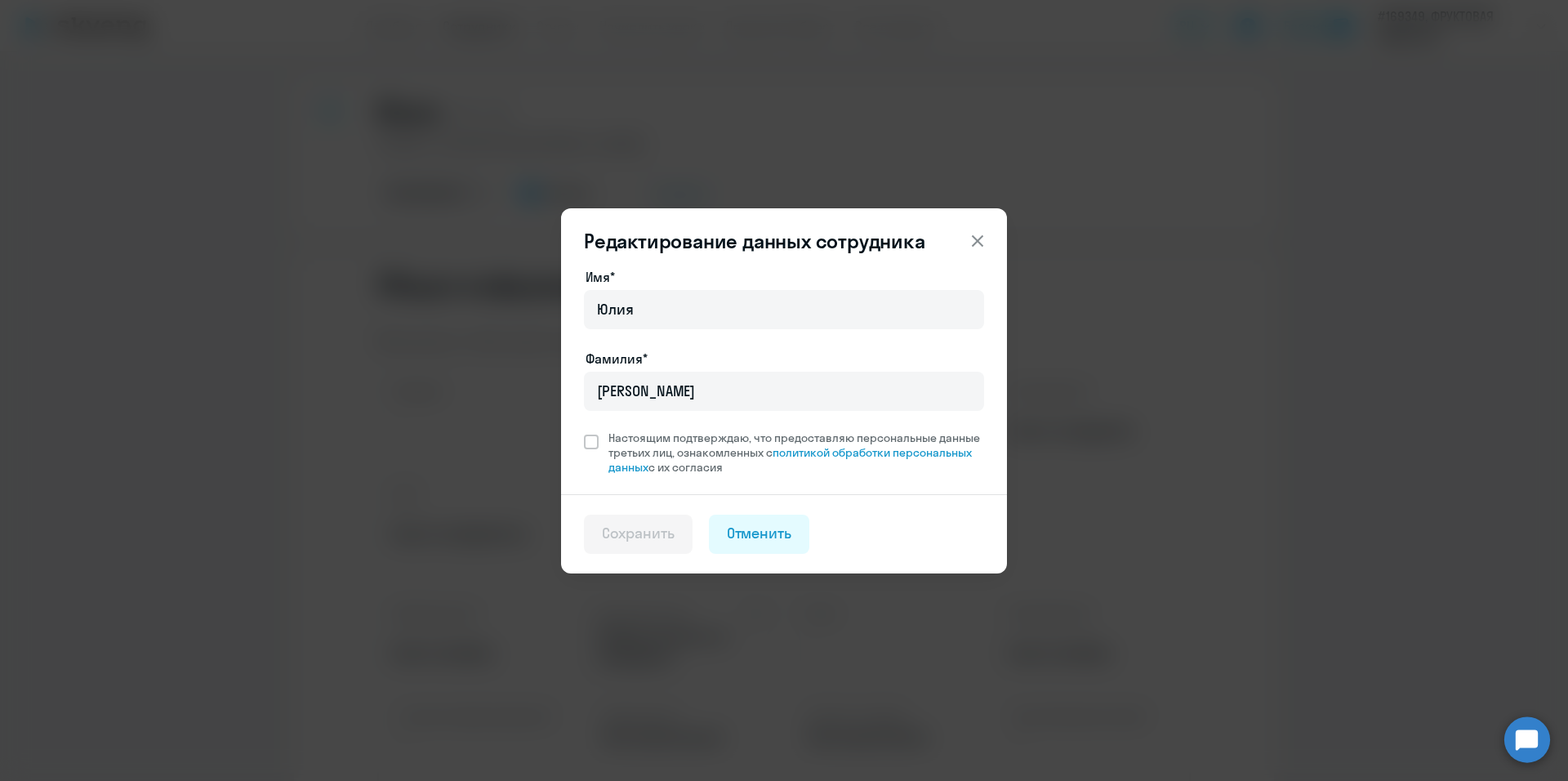
click at [591, 419] on div "Имя* [PERSON_NAME]* [PERSON_NAME] Настоящим подтверждаю, что предоставляю персо…" at bounding box center [784, 371] width 400 height 208
click at [587, 444] on span at bounding box center [590, 441] width 14 height 14
click at [584, 431] on input "Настоящим подтверждаю, что предоставляю персональные данные третьих лиц, ознако…" at bounding box center [584, 430] width 1 height 1
checkbox input "true"
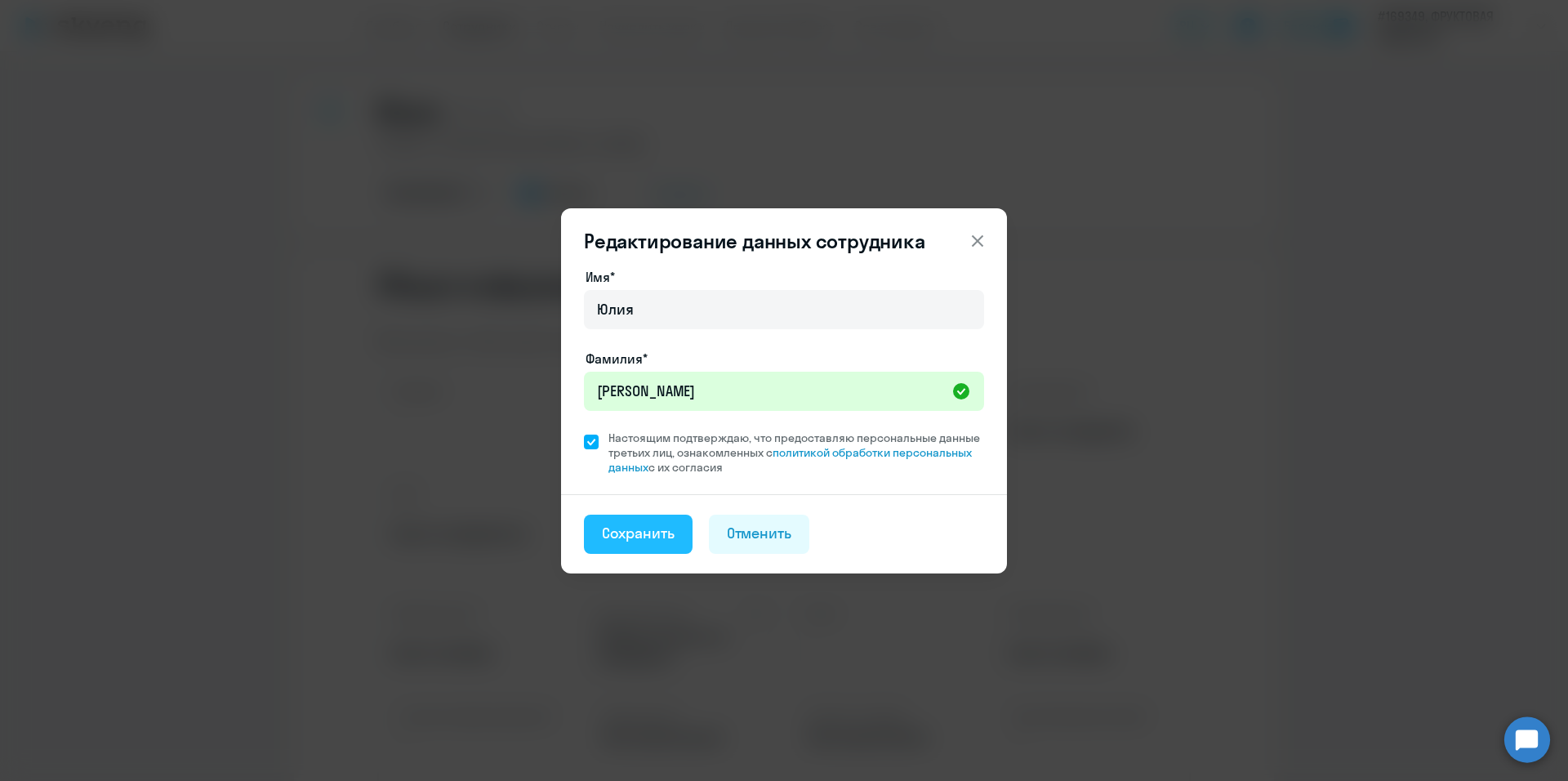
click at [640, 526] on div "Сохранить" at bounding box center [638, 533] width 72 height 21
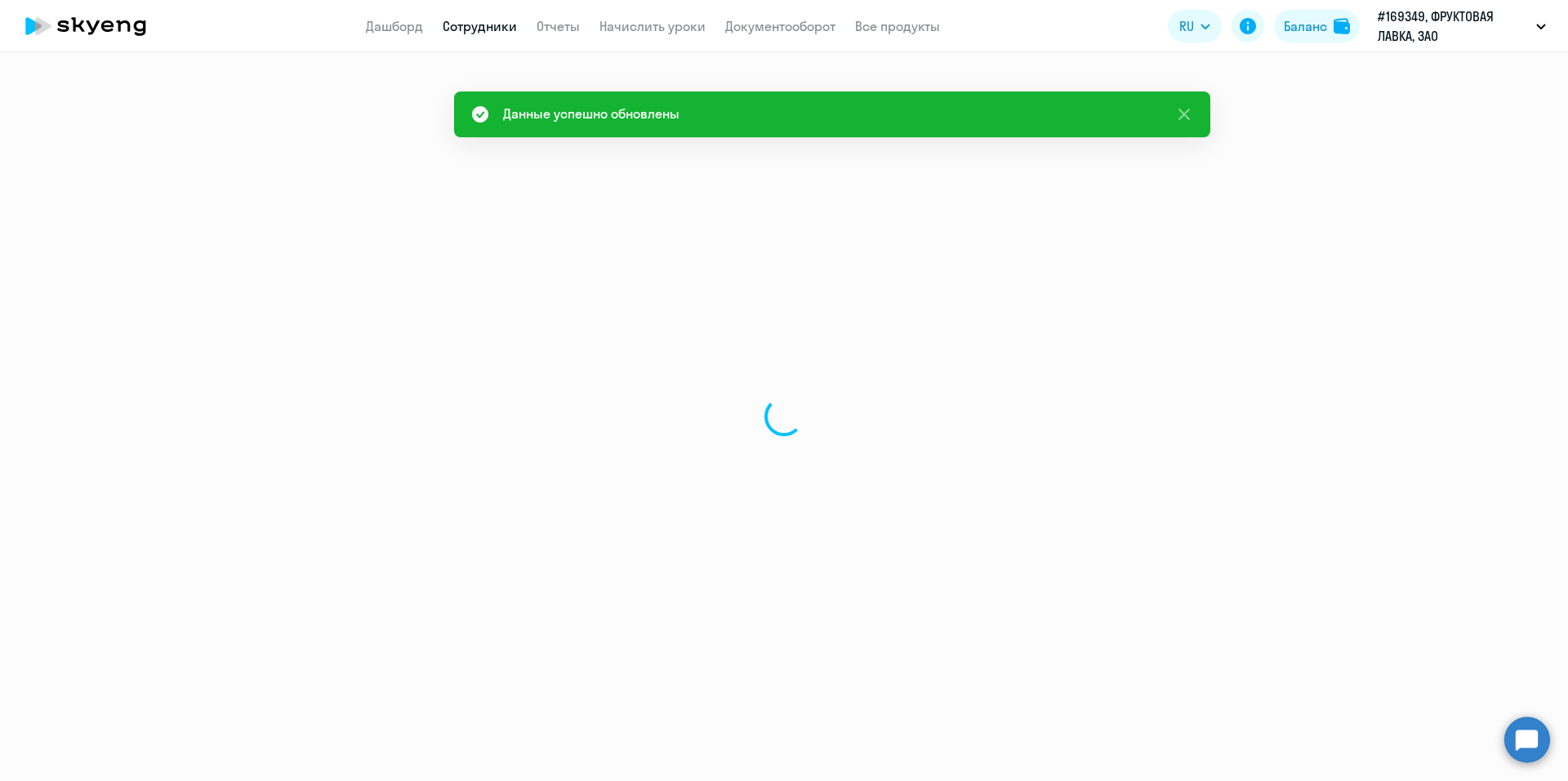
select select "english"
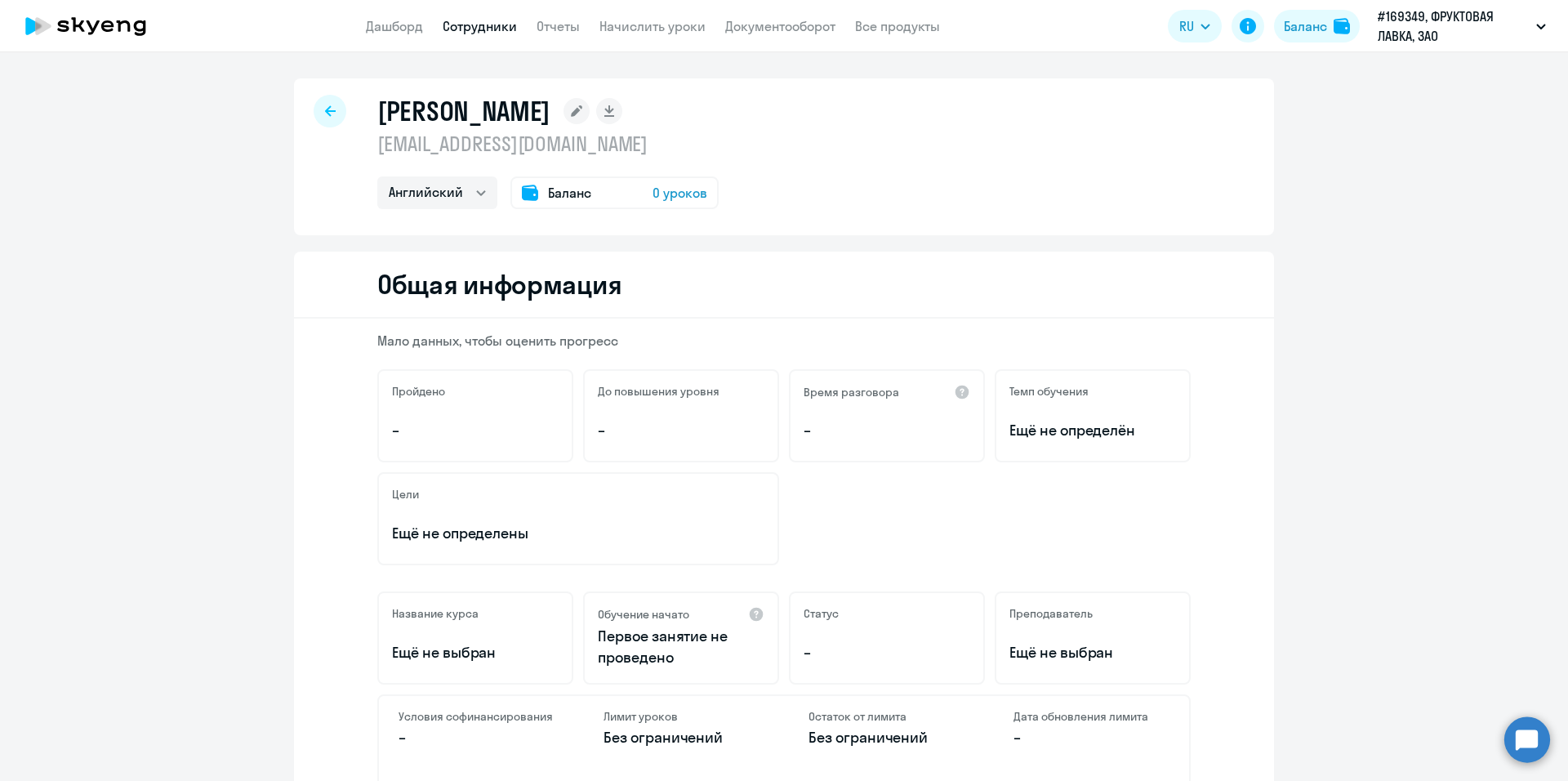
click at [325, 112] on icon at bounding box center [329, 110] width 10 height 10
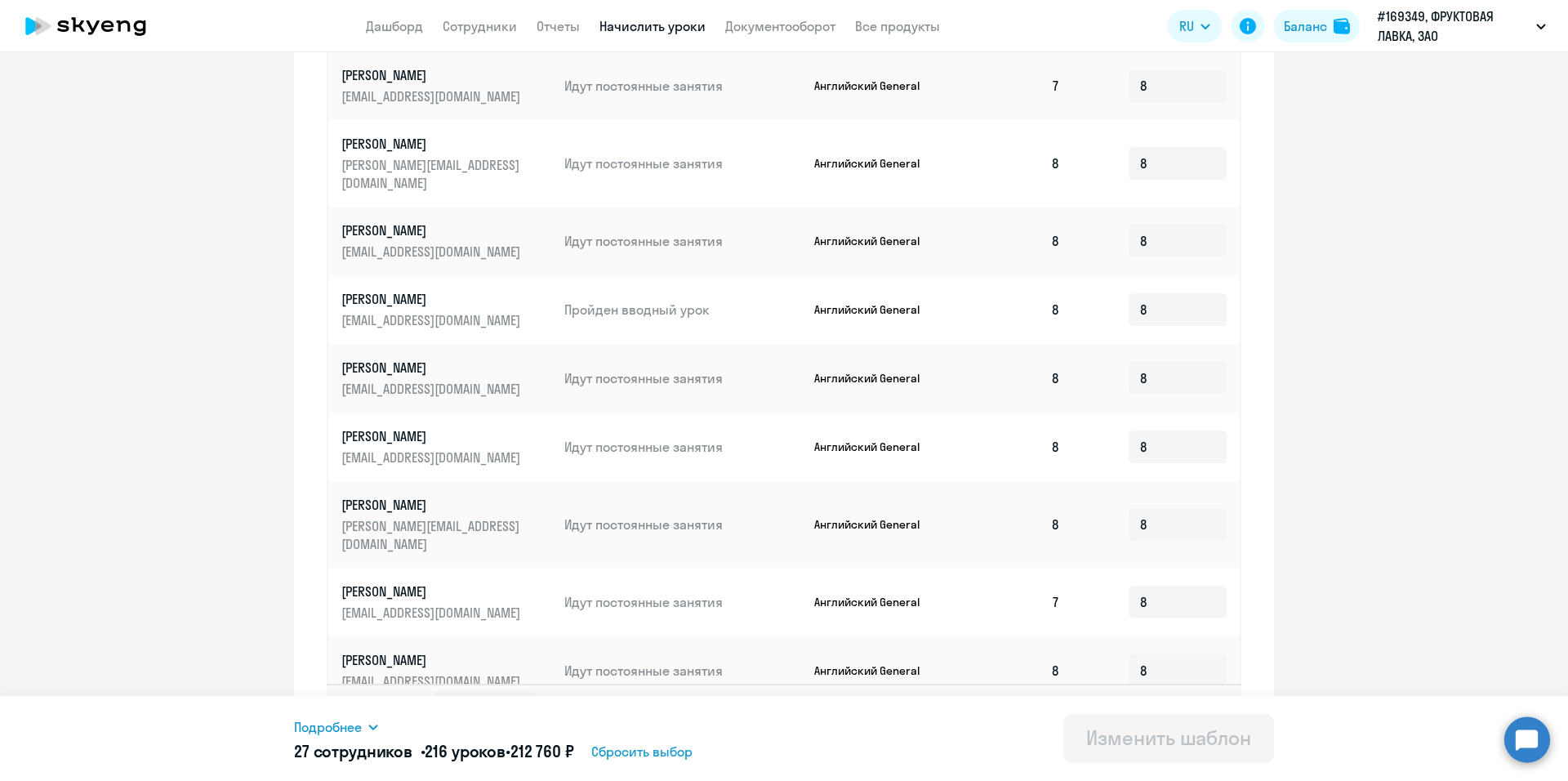
scroll to position [737, 0]
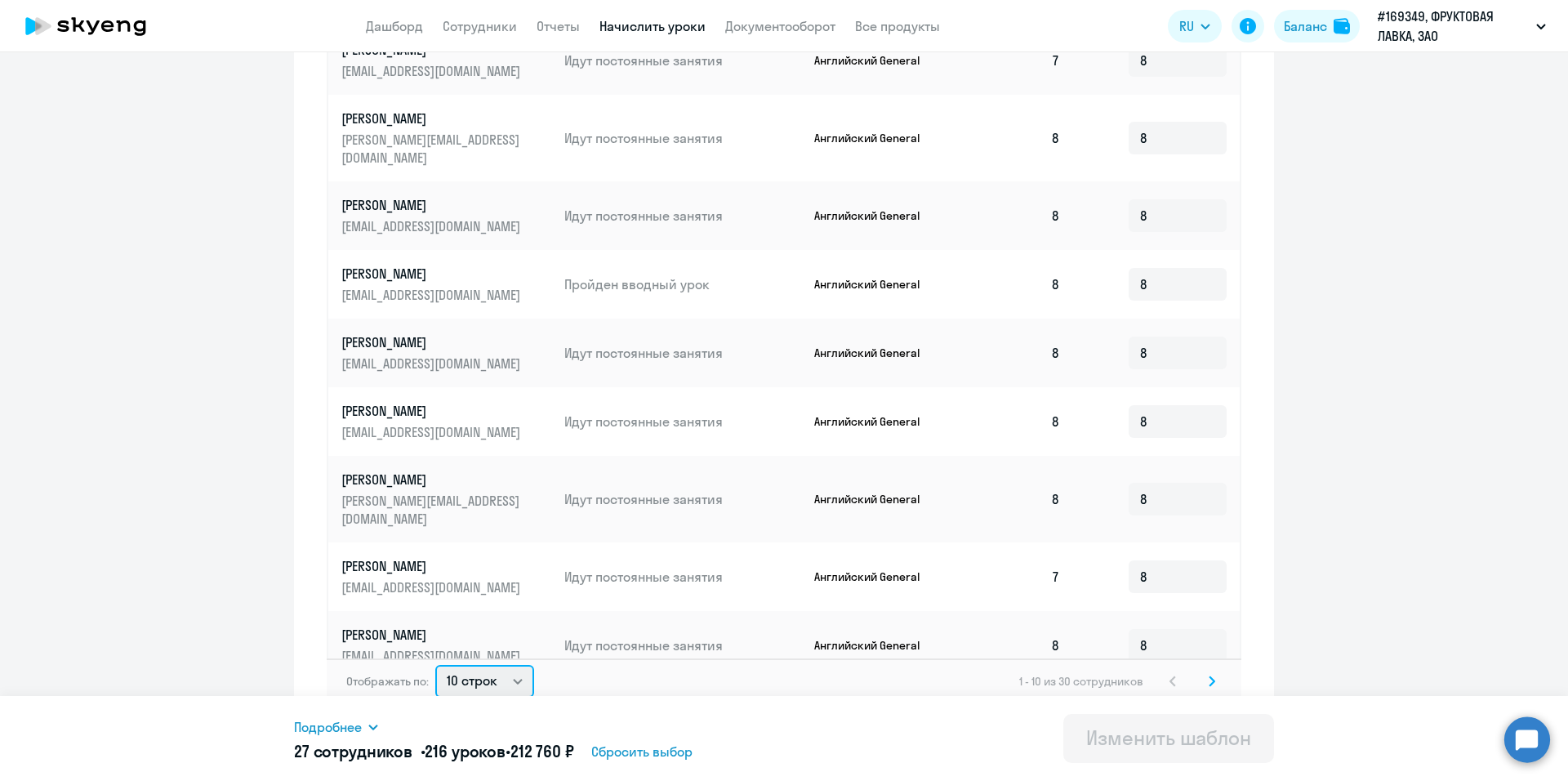
click at [497, 670] on select "10 строк 30 строк 50 строк" at bounding box center [485, 681] width 99 height 32
select select "50"
click at [435, 665] on select "10 строк 30 строк 50 строк" at bounding box center [485, 681] width 99 height 32
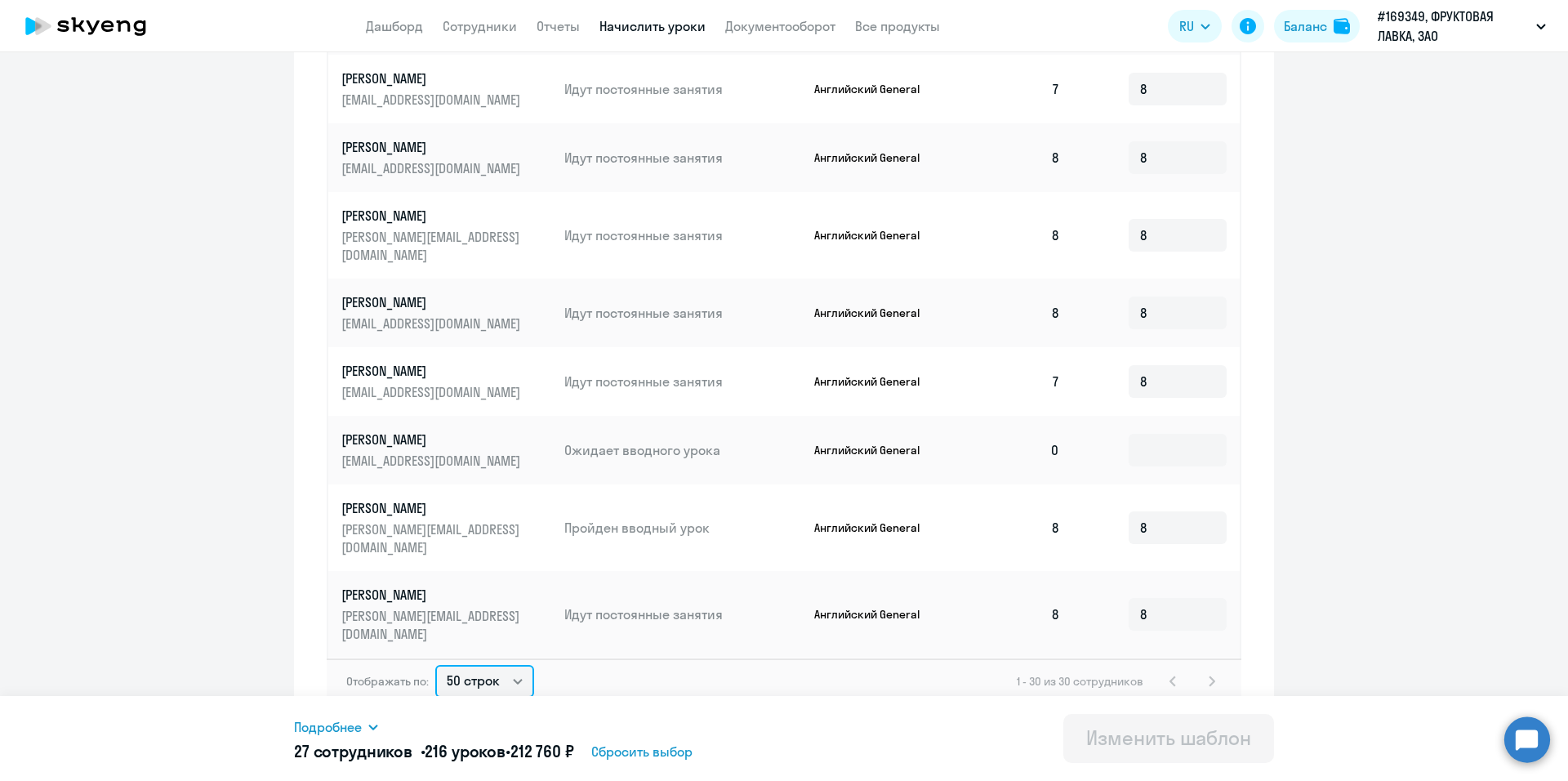
scroll to position [491, 0]
click at [1129, 431] on input at bounding box center [1178, 448] width 98 height 32
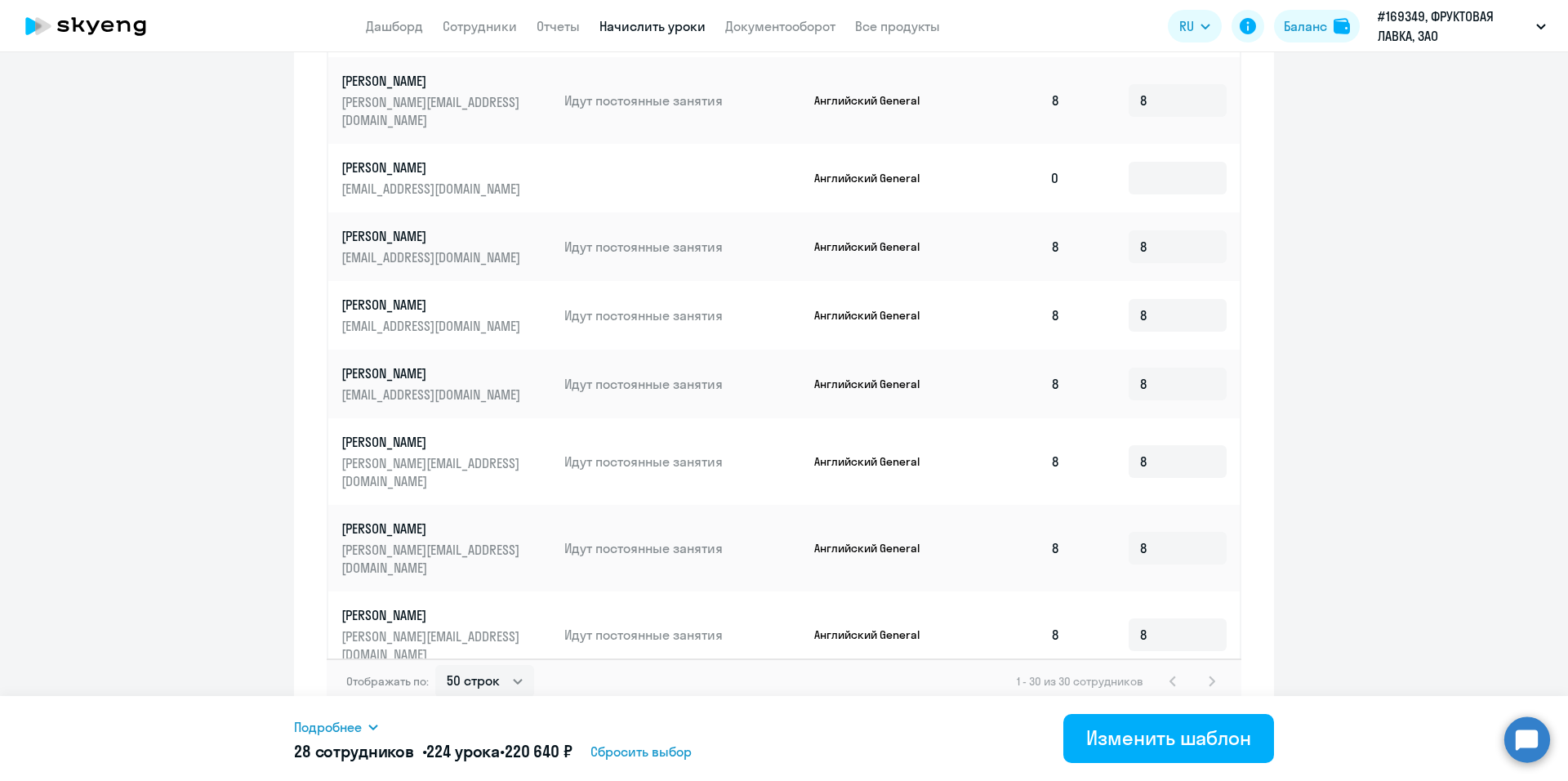
scroll to position [868, 0]
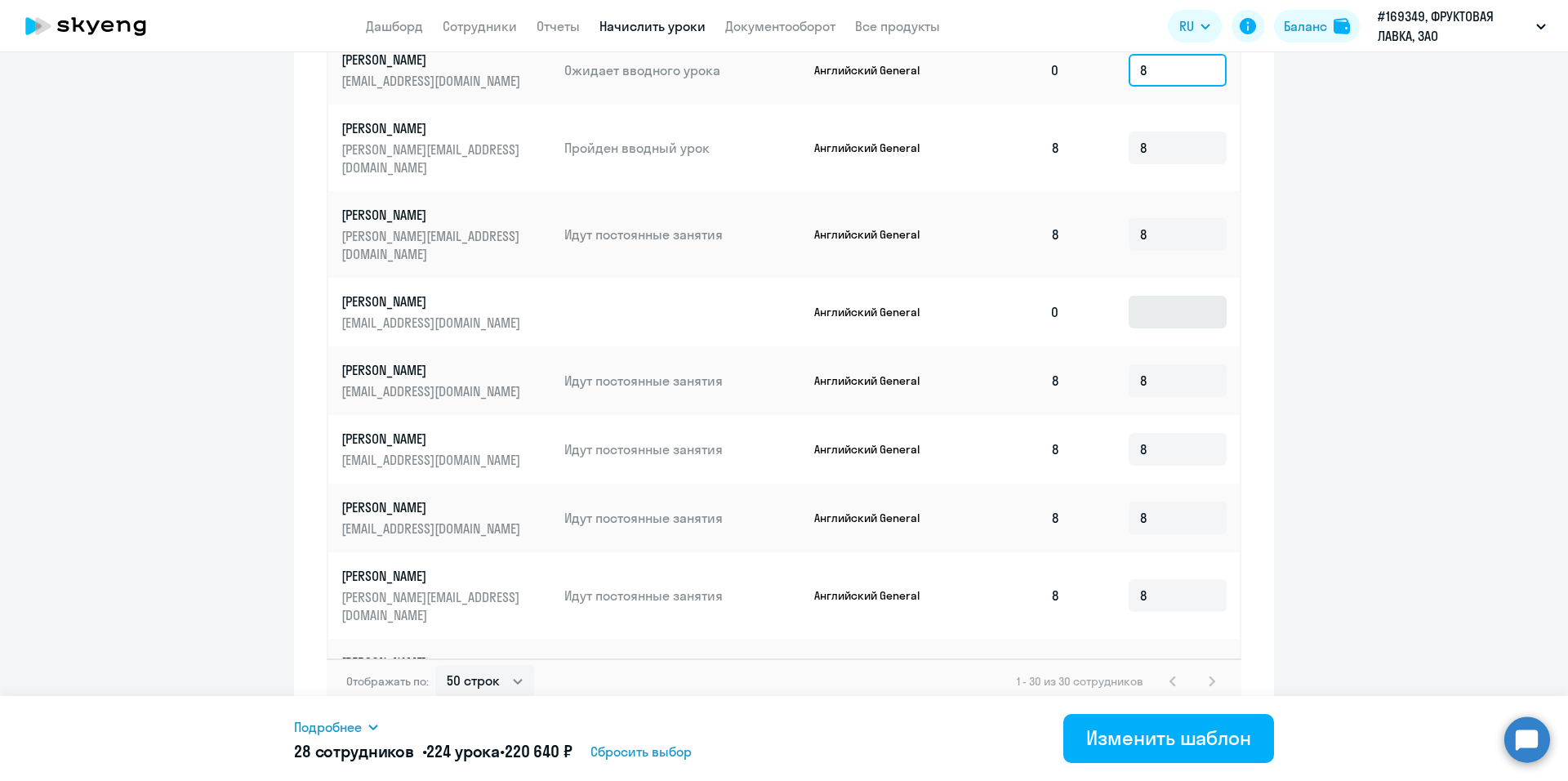
type input "8"
click at [1147, 296] on input at bounding box center [1178, 312] width 98 height 32
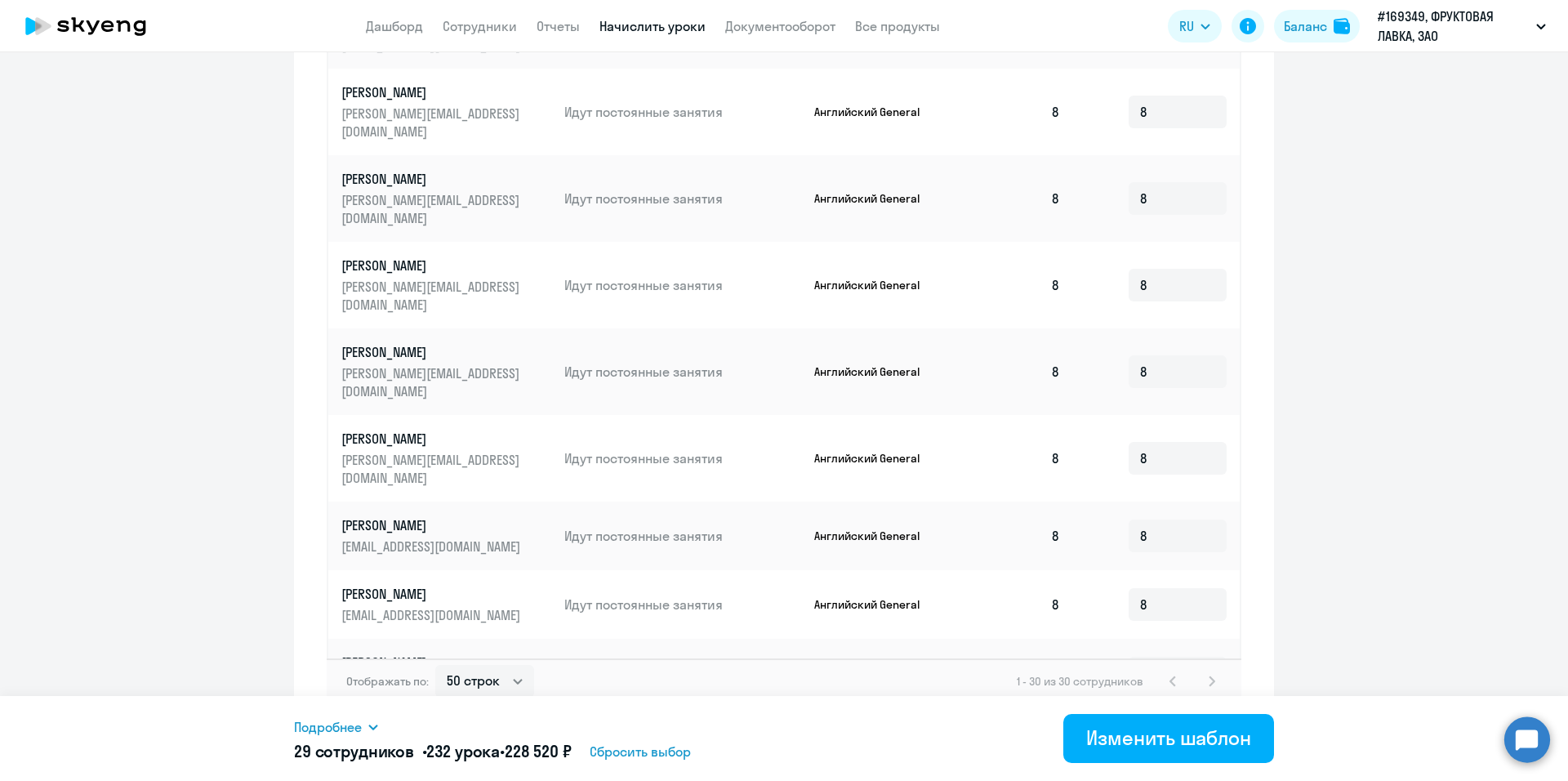
scroll to position [1358, 0]
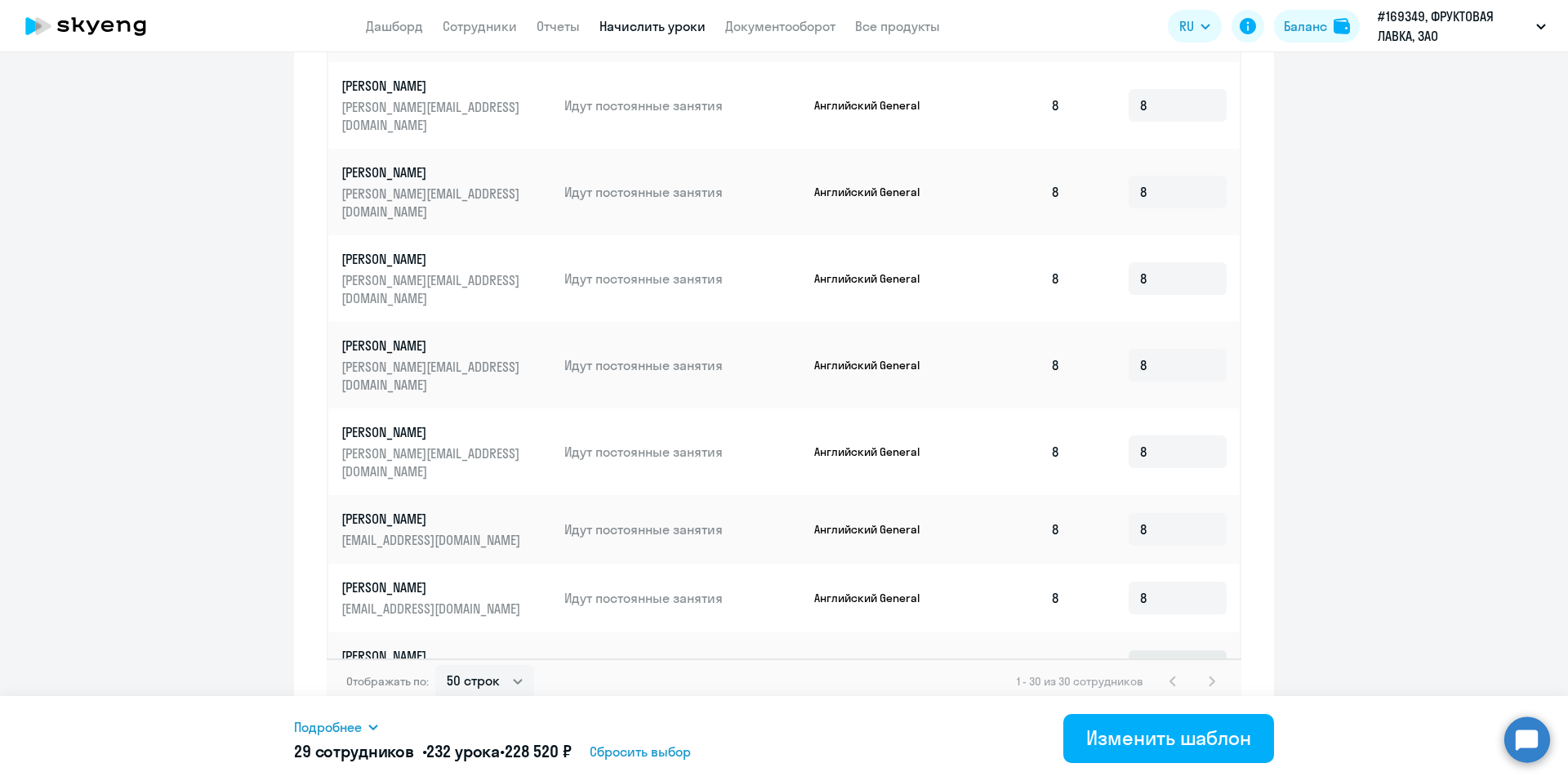
type input "8"
click at [1152, 651] on input at bounding box center [1178, 667] width 98 height 32
type input "4"
click at [1204, 736] on div "Изменить шаблон" at bounding box center [1168, 737] width 165 height 26
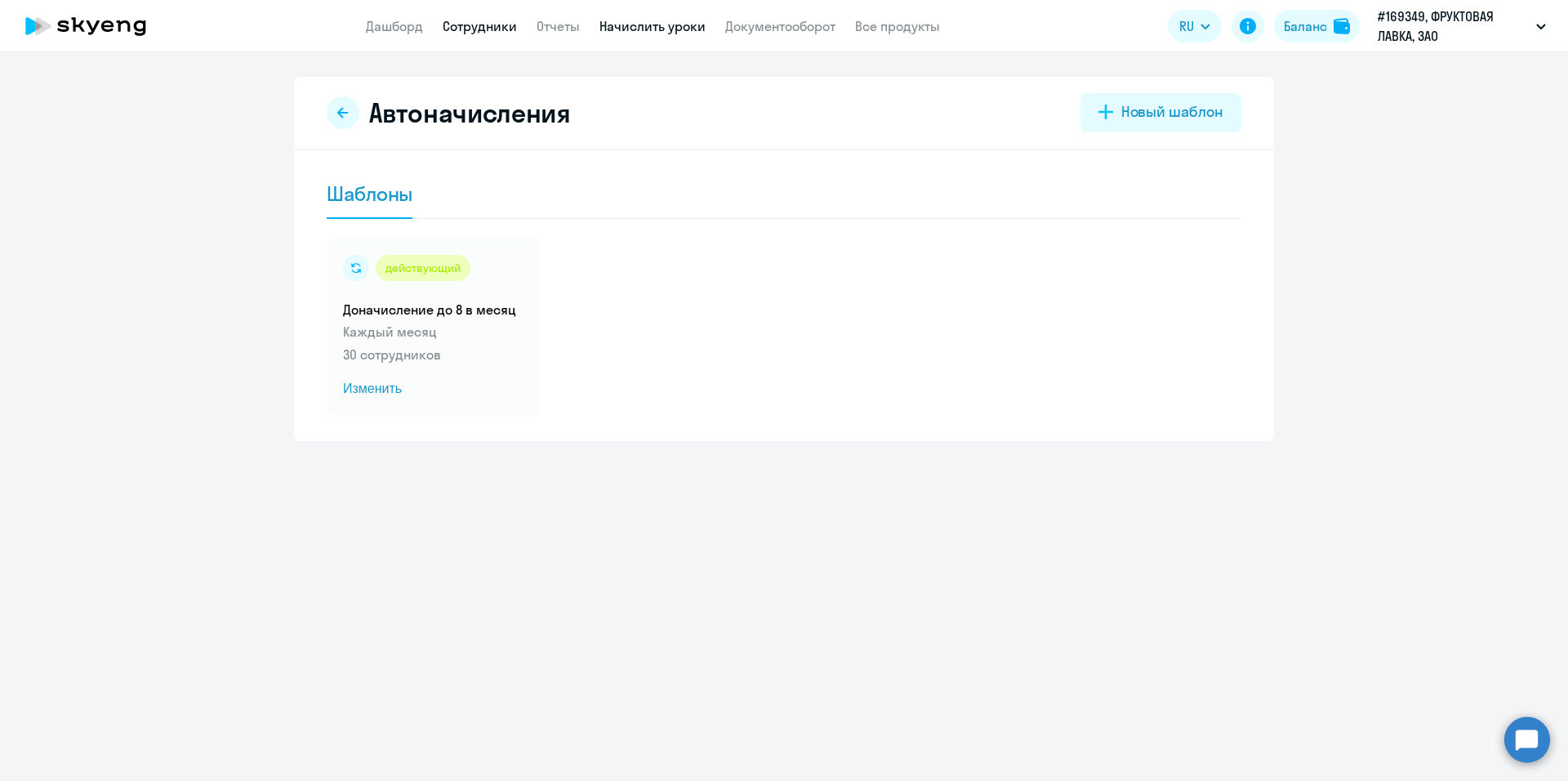
click at [464, 24] on link "Сотрудники" at bounding box center [480, 26] width 74 height 16
select select "30"
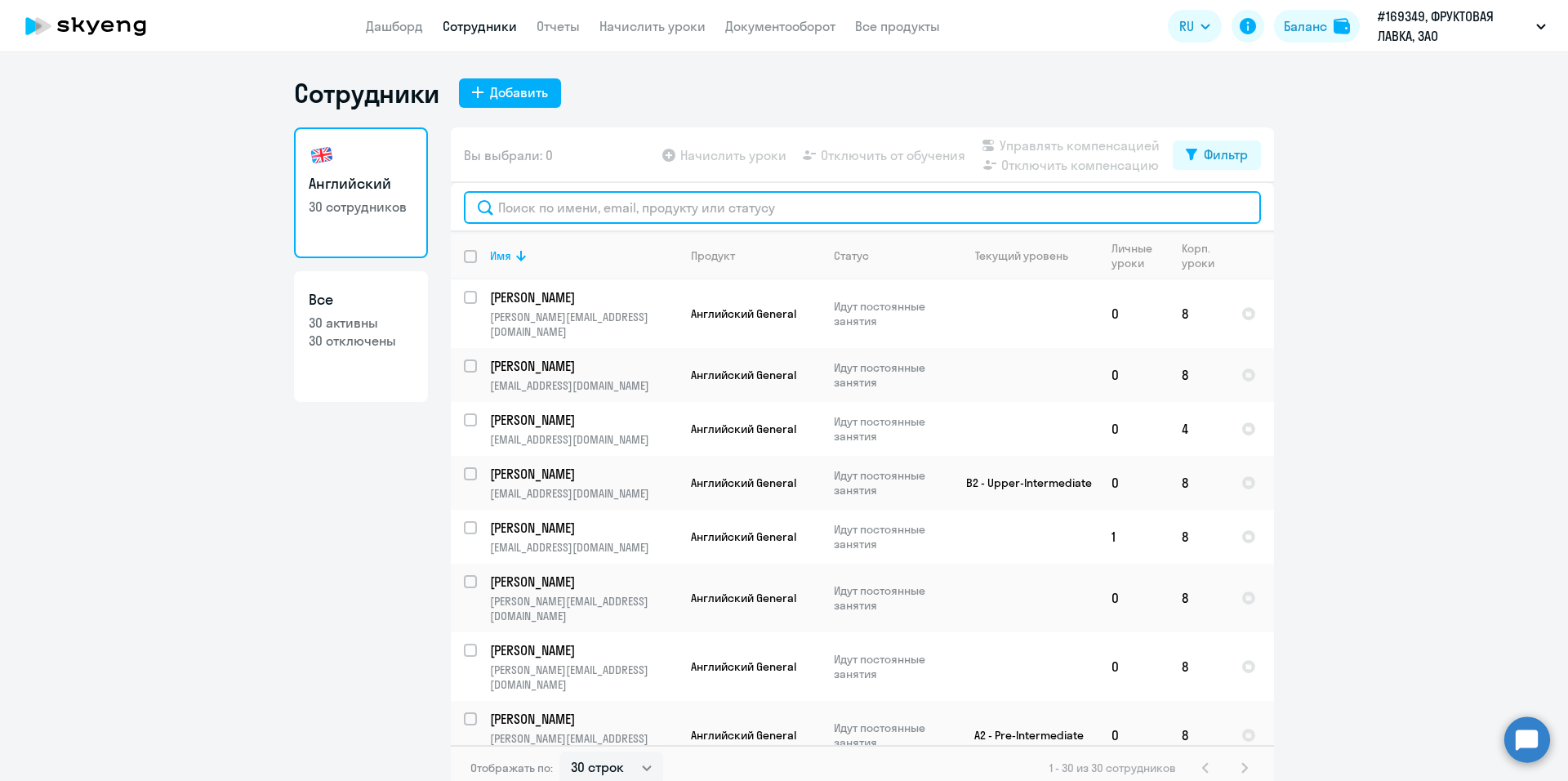
click at [551, 211] on input "text" at bounding box center [862, 208] width 797 height 32
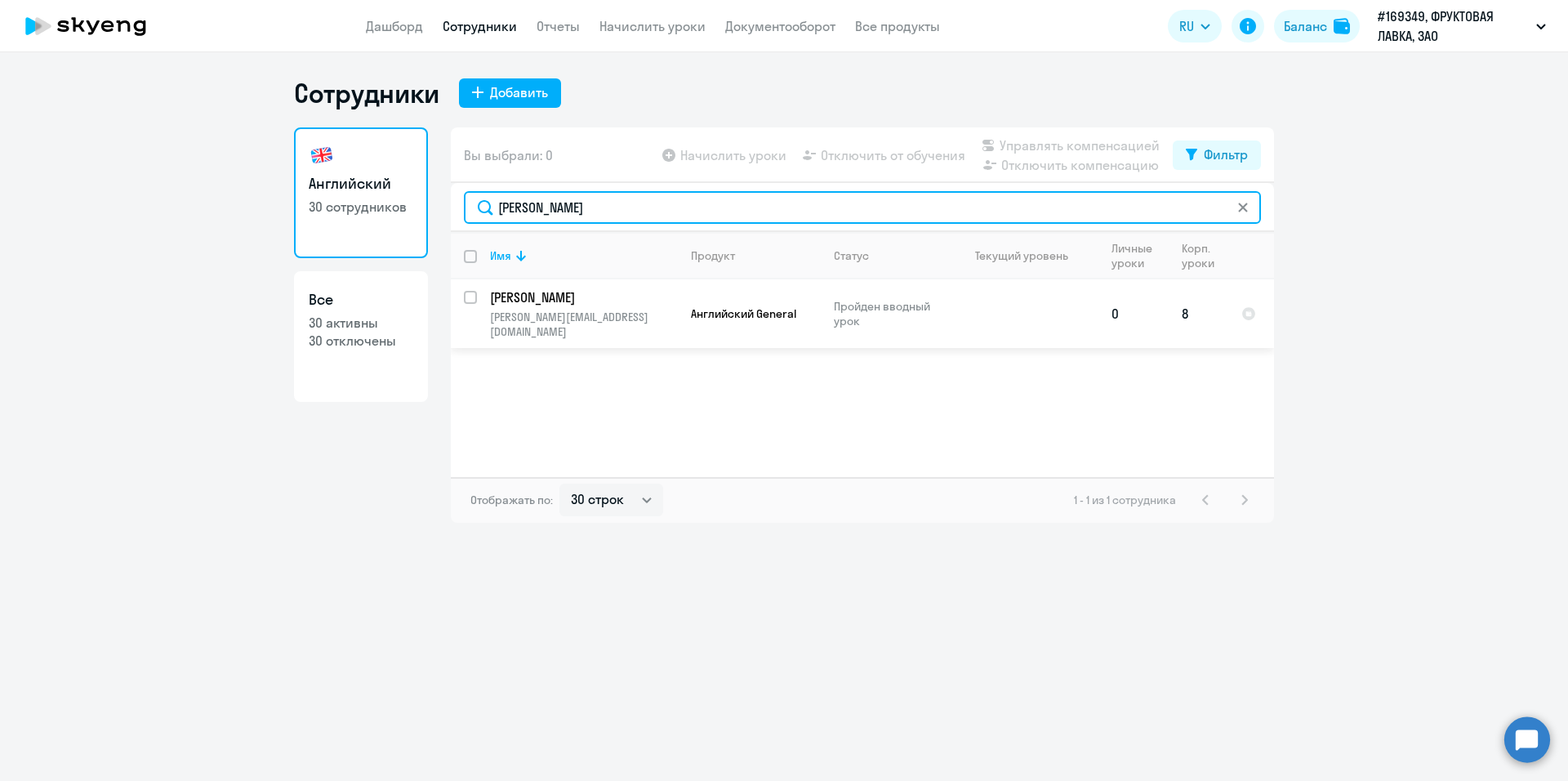
type input "[PERSON_NAME]"
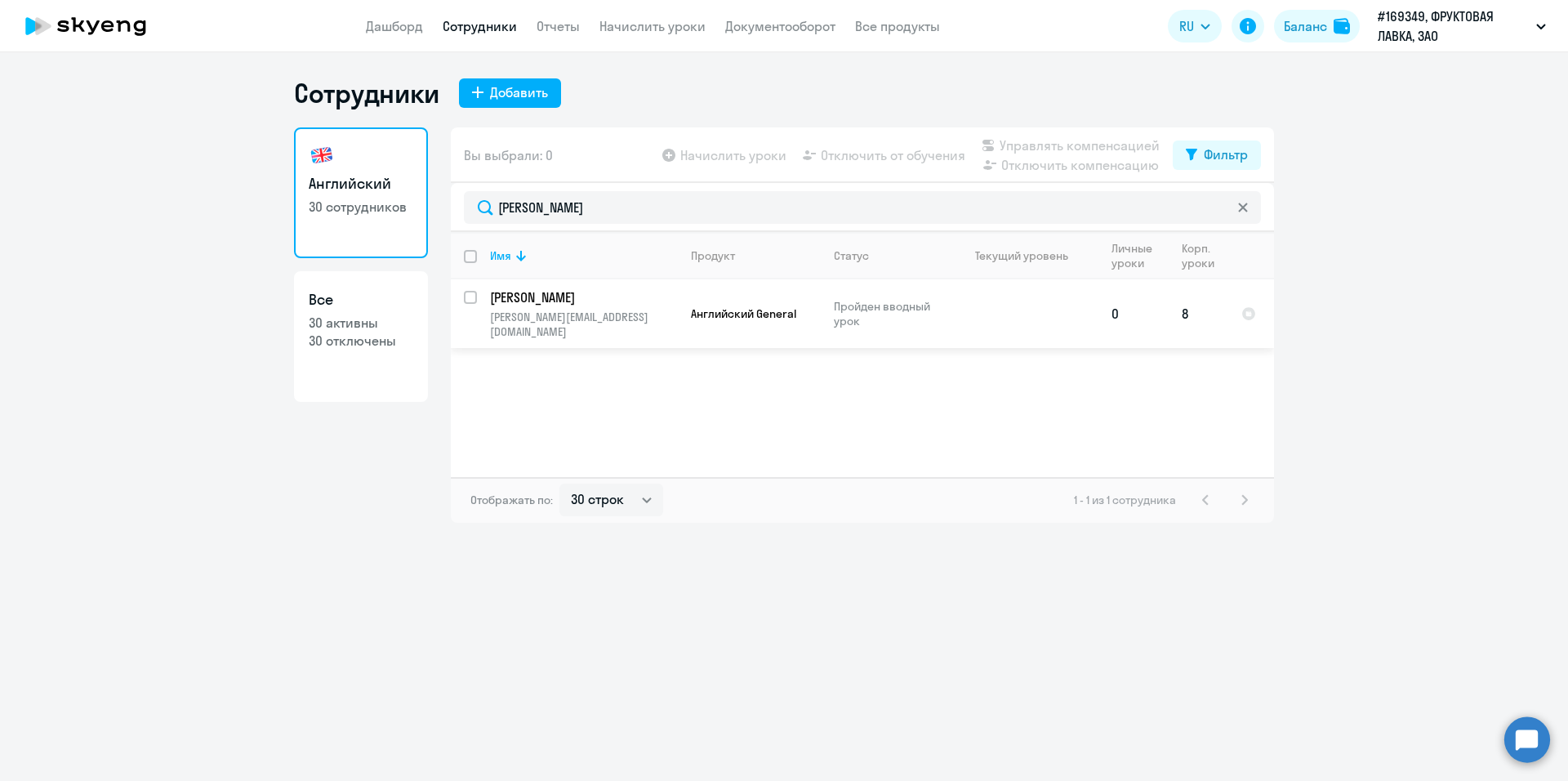
click at [475, 302] on input "select row 40537776" at bounding box center [480, 307] width 32 height 32
checkbox input "true"
click at [940, 158] on span "Отключить от обучения" at bounding box center [893, 155] width 145 height 20
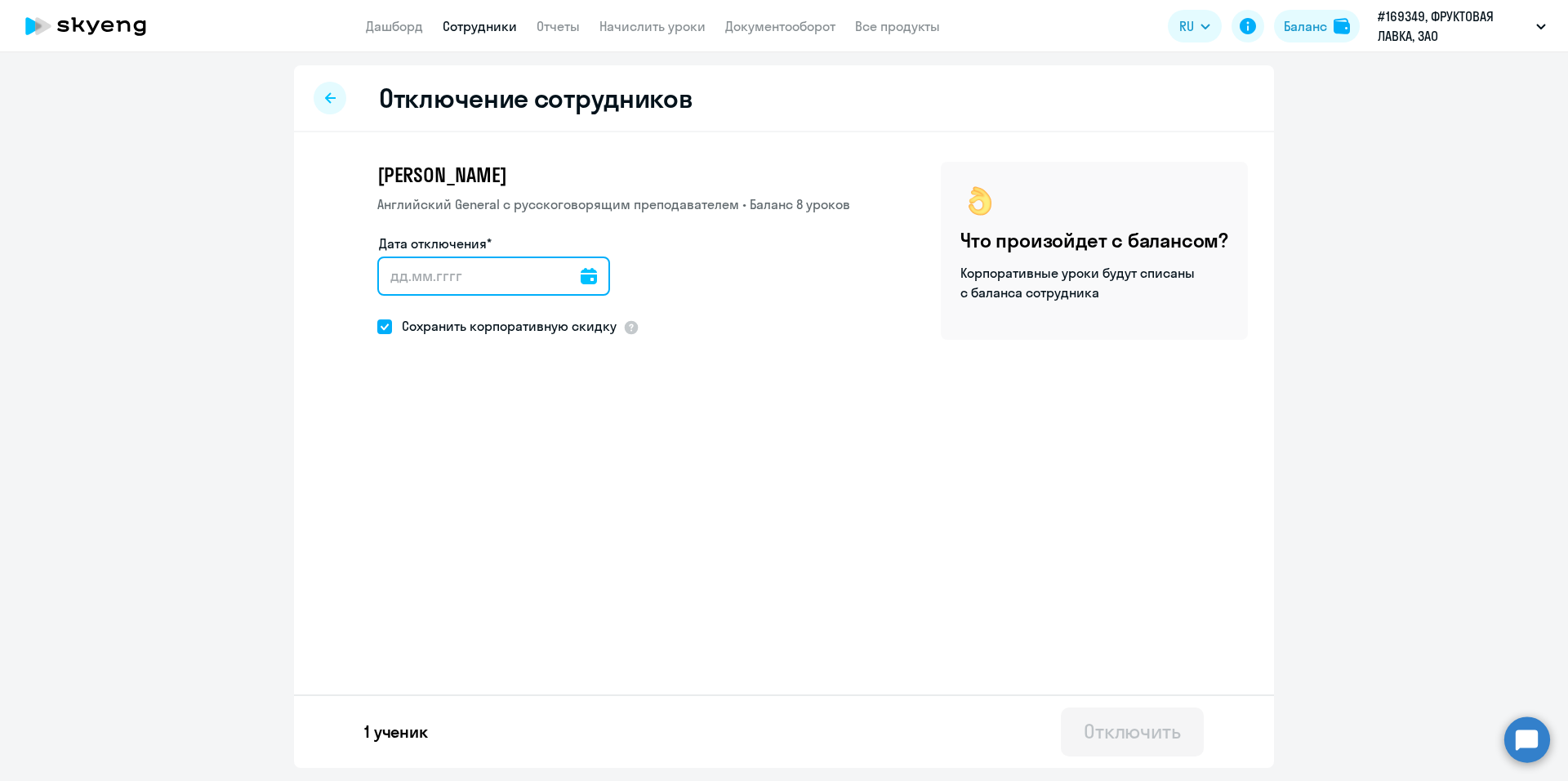
click at [440, 259] on input "Дата отключения*" at bounding box center [493, 275] width 232 height 39
type input "[DATE]"
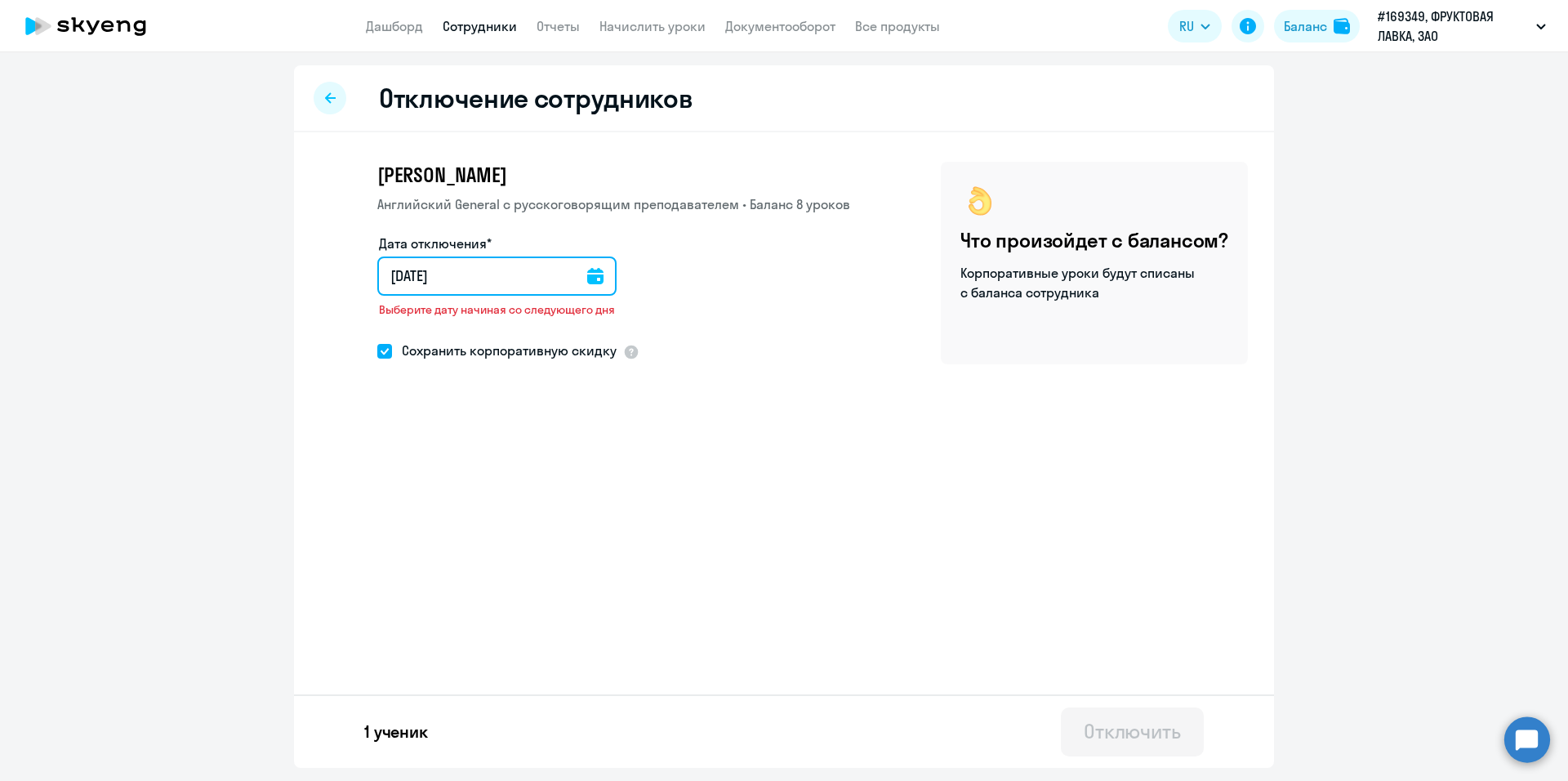
type input "[DATE]"
click at [388, 351] on span at bounding box center [384, 350] width 14 height 14
click at [377, 351] on input "Сохранить корпоративную скидку" at bounding box center [376, 350] width 1 height 1
checkbox input "false"
click at [582, 273] on input "[DATE]" at bounding box center [496, 275] width 239 height 39
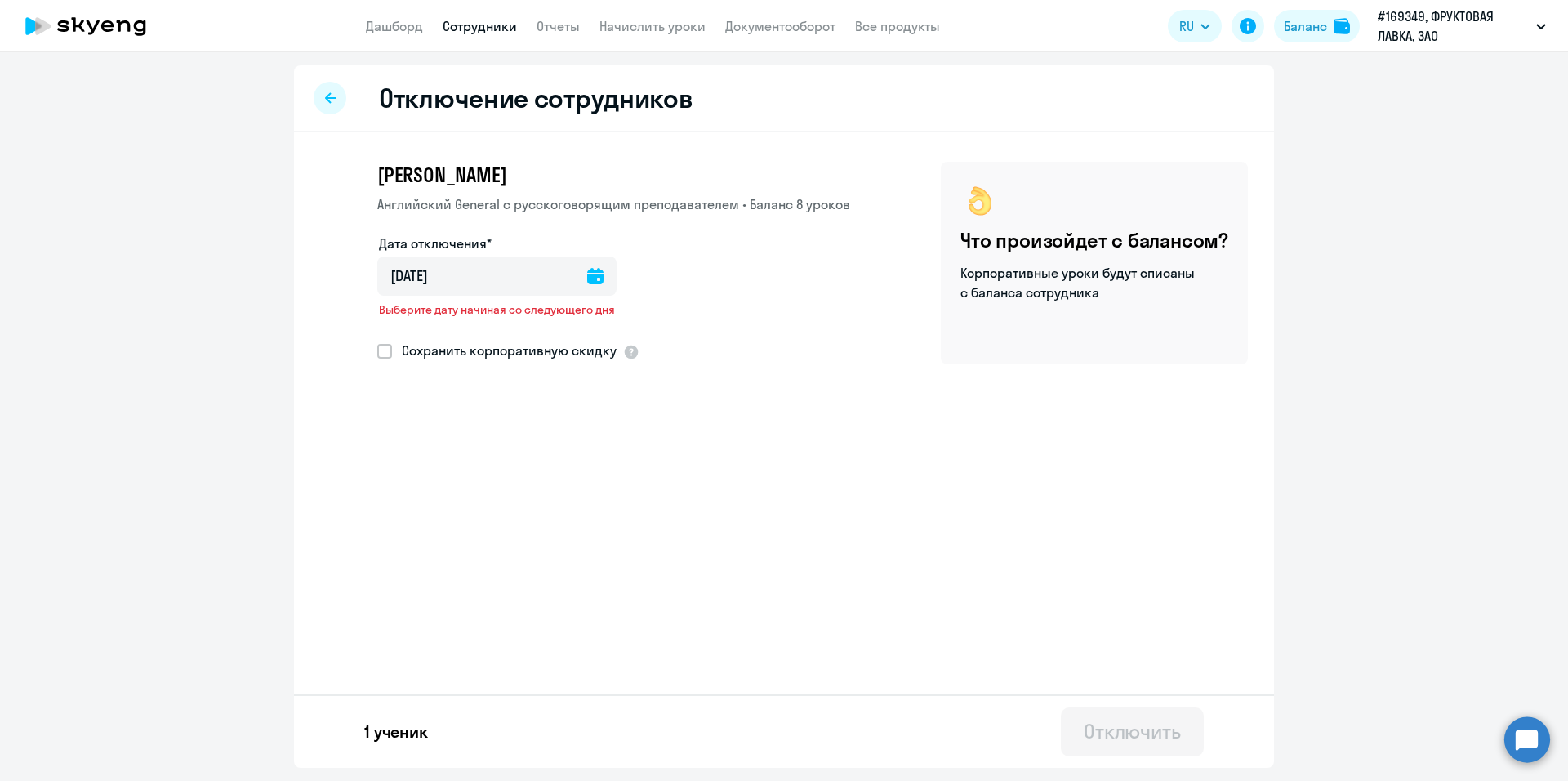
click at [590, 275] on icon at bounding box center [595, 275] width 16 height 16
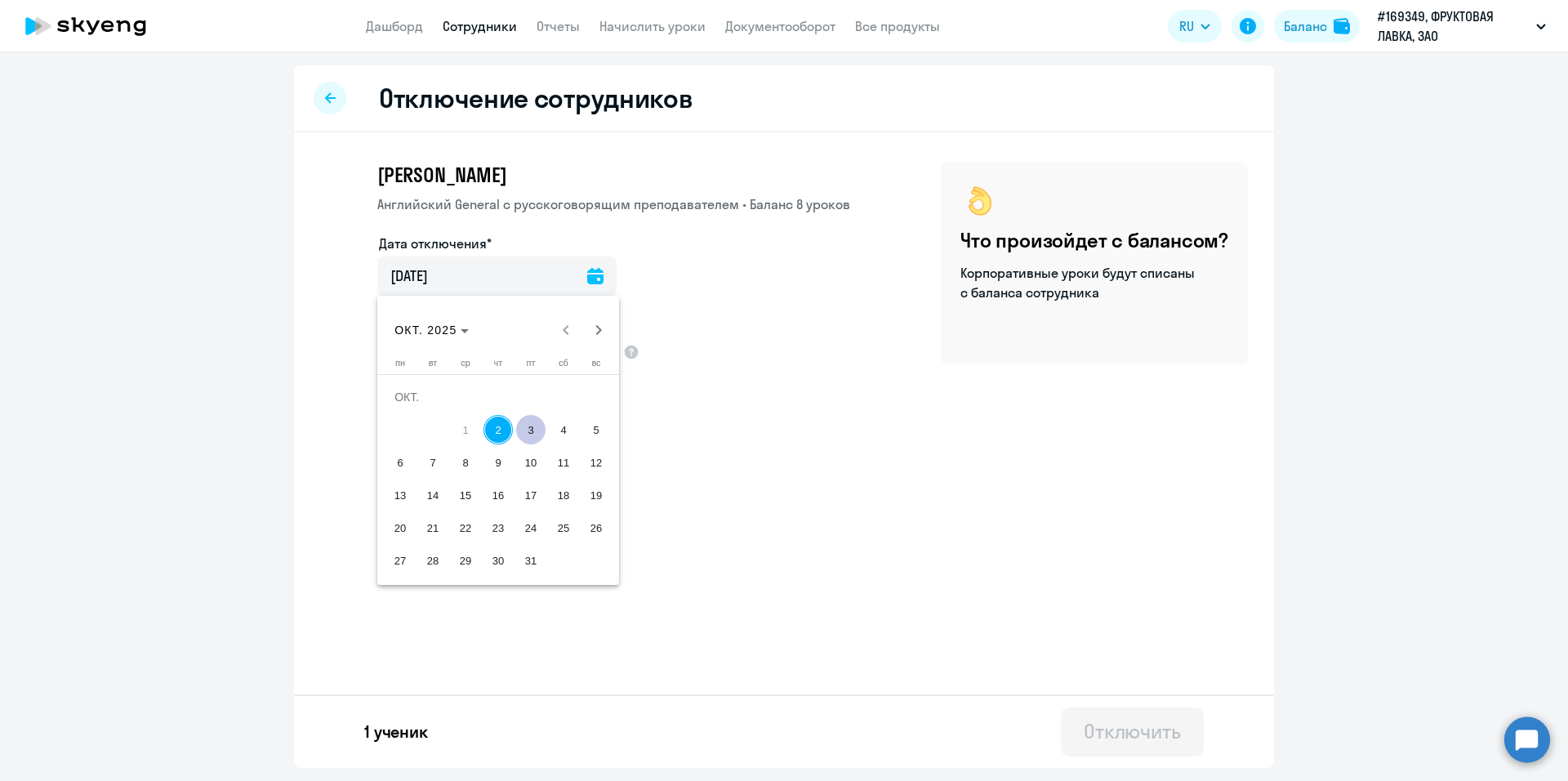
click at [525, 429] on span "3" at bounding box center [530, 430] width 30 height 30
type input "[DATE]"
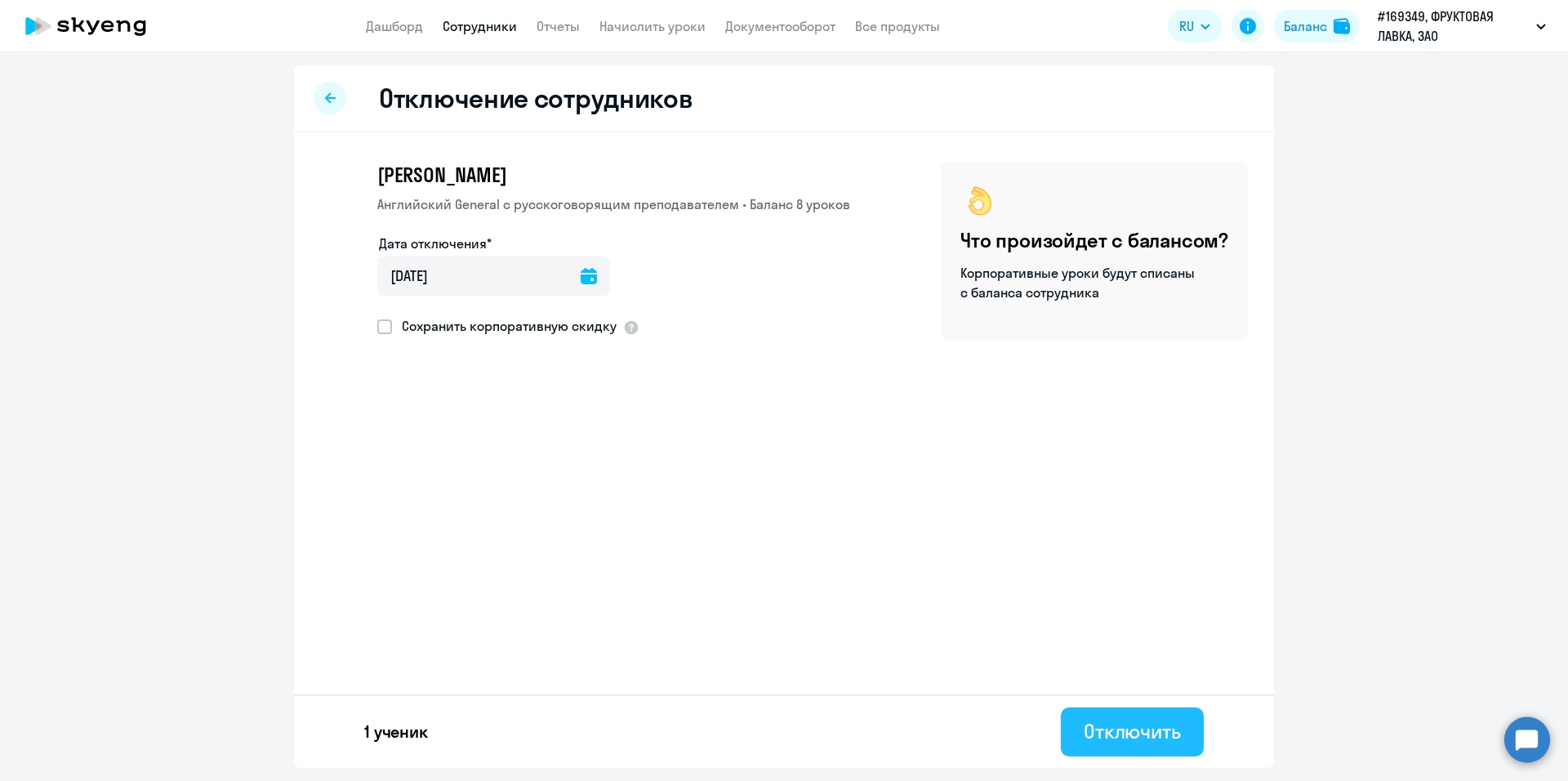
click at [1136, 739] on div "Отключить" at bounding box center [1132, 731] width 97 height 26
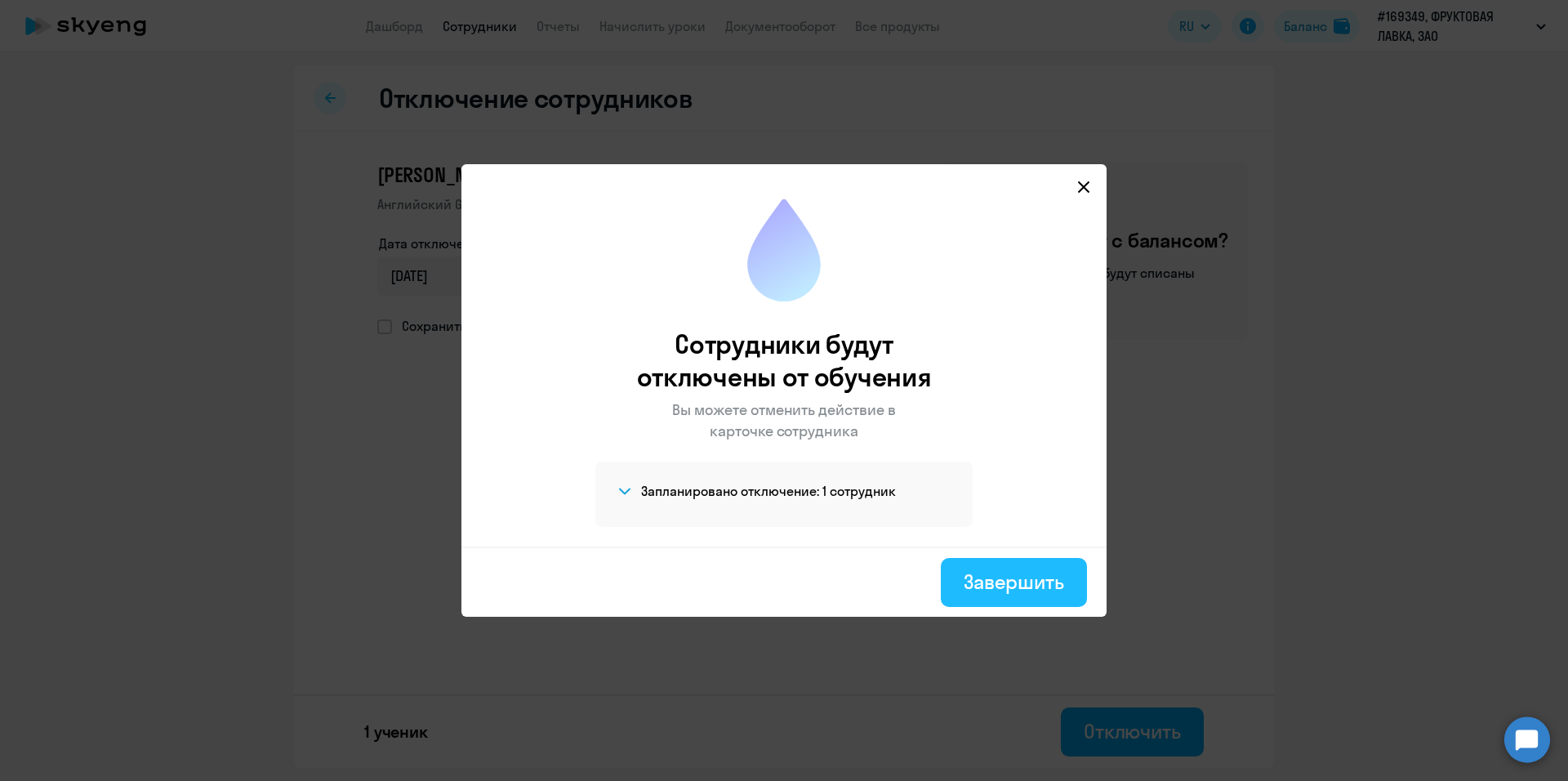
click at [998, 588] on div "Завершить" at bounding box center [1014, 581] width 101 height 26
select select "30"
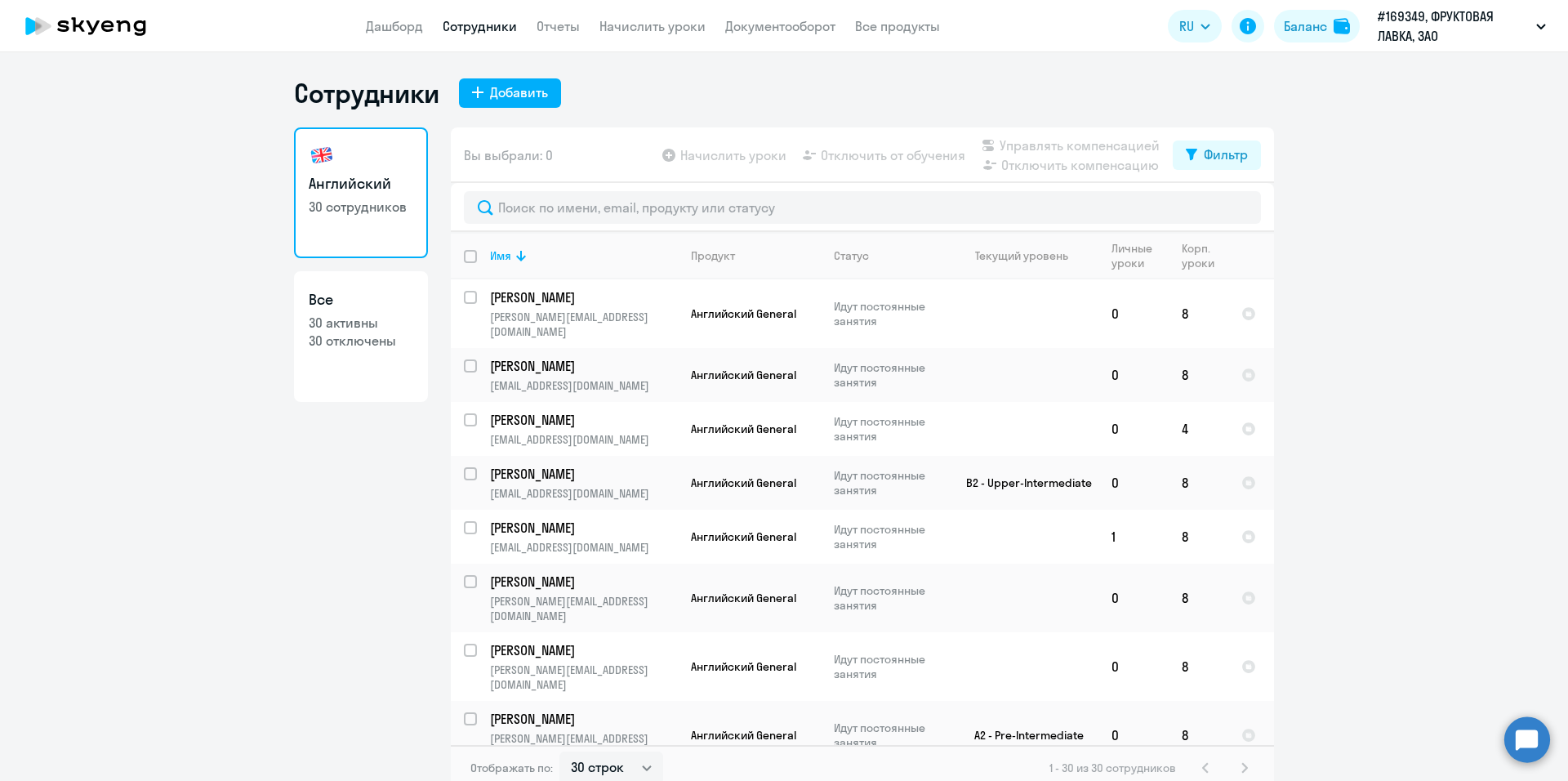
click at [468, 255] on input "deselect all" at bounding box center [480, 267] width 32 height 32
checkbox input "true"
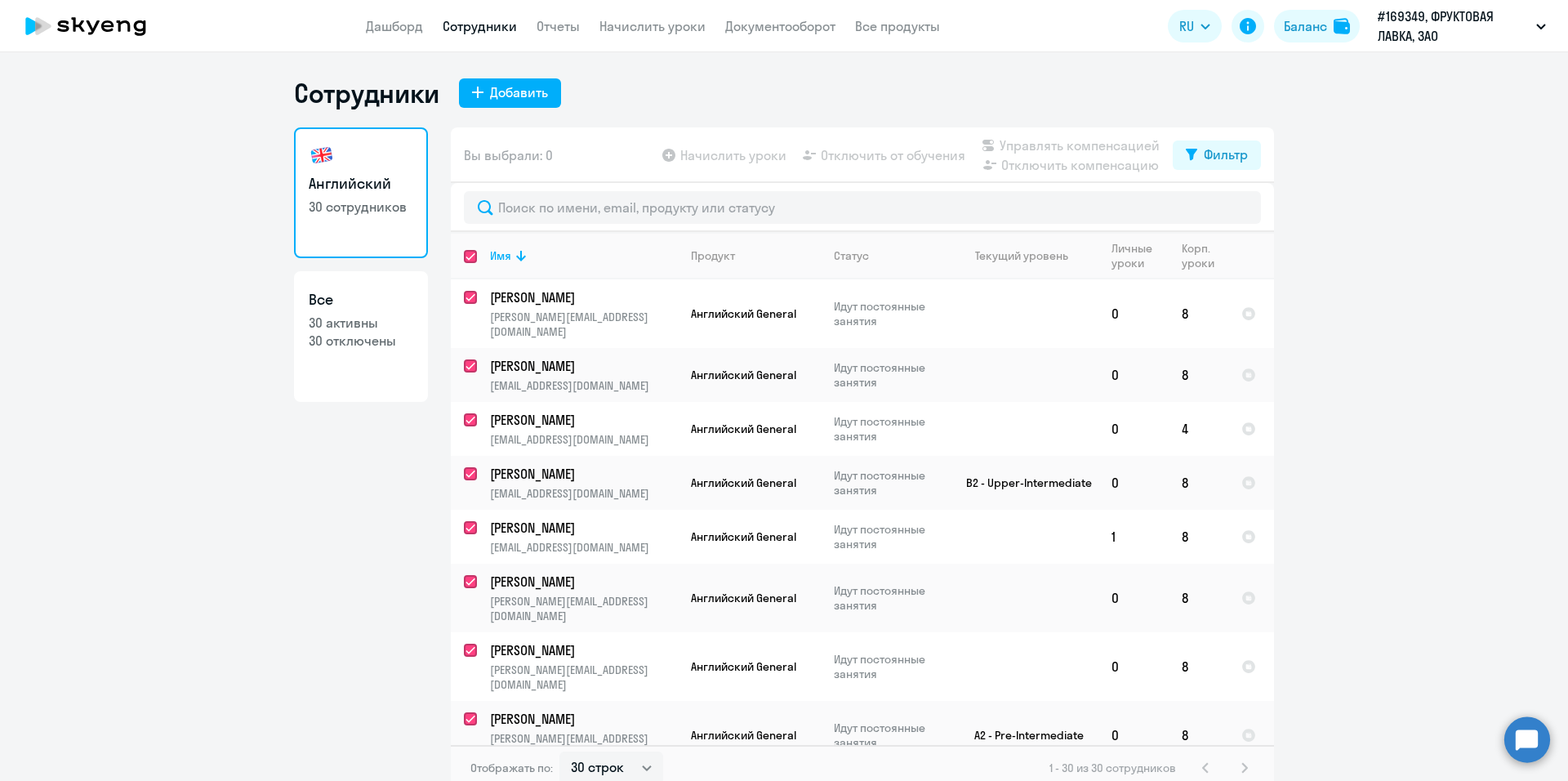
checkbox input "true"
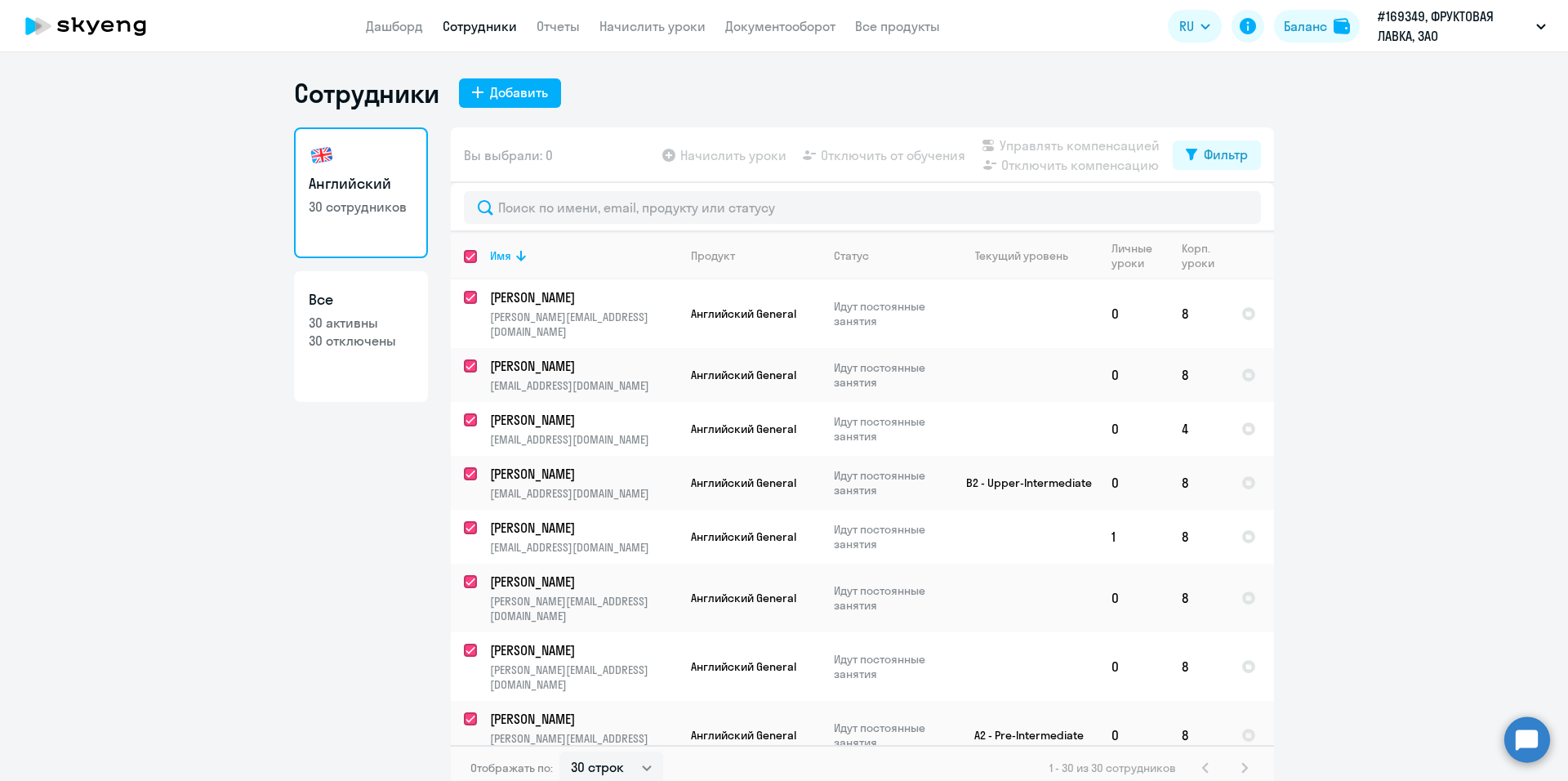
checkbox input "true"
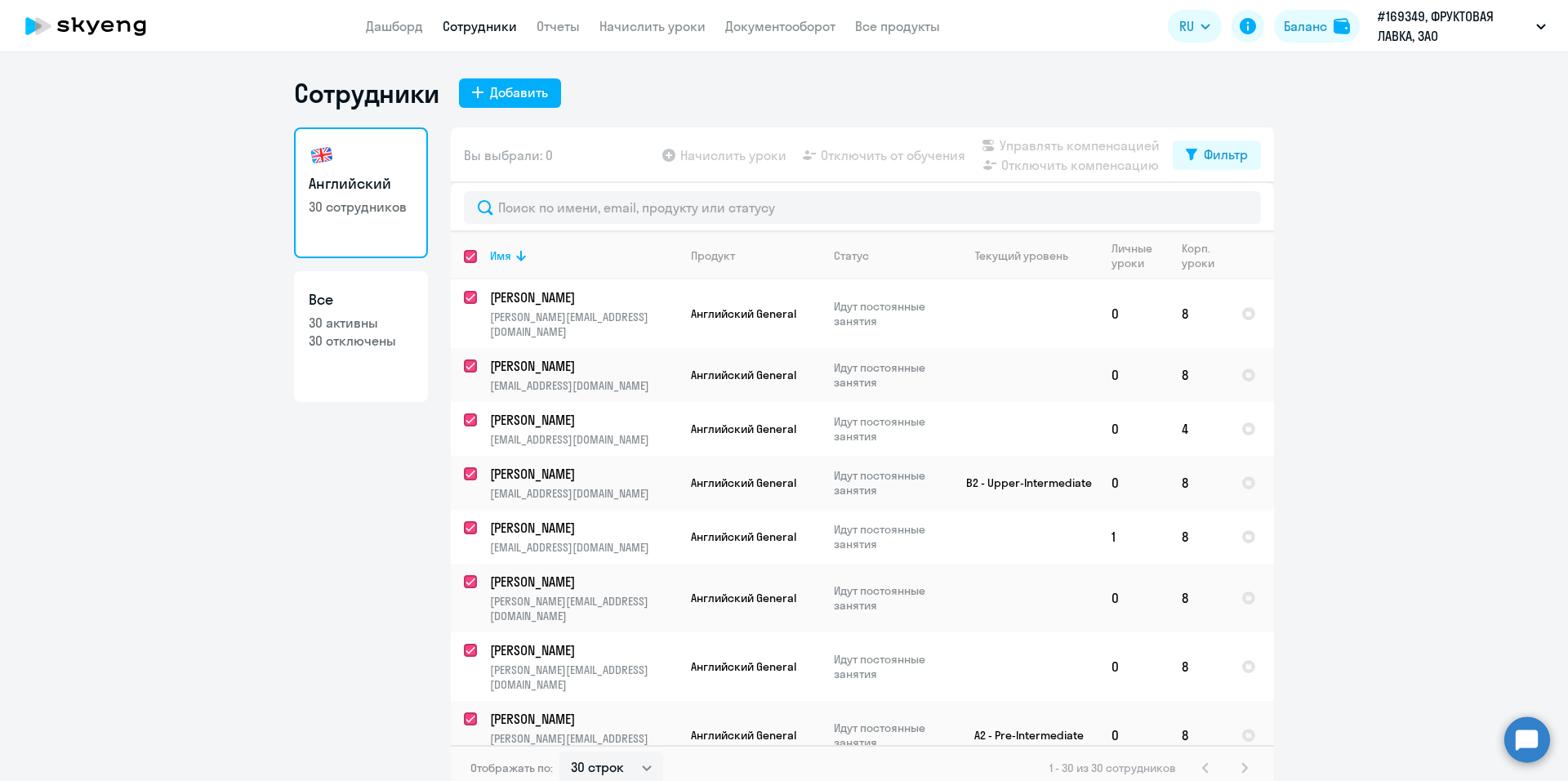
checkbox input "true"
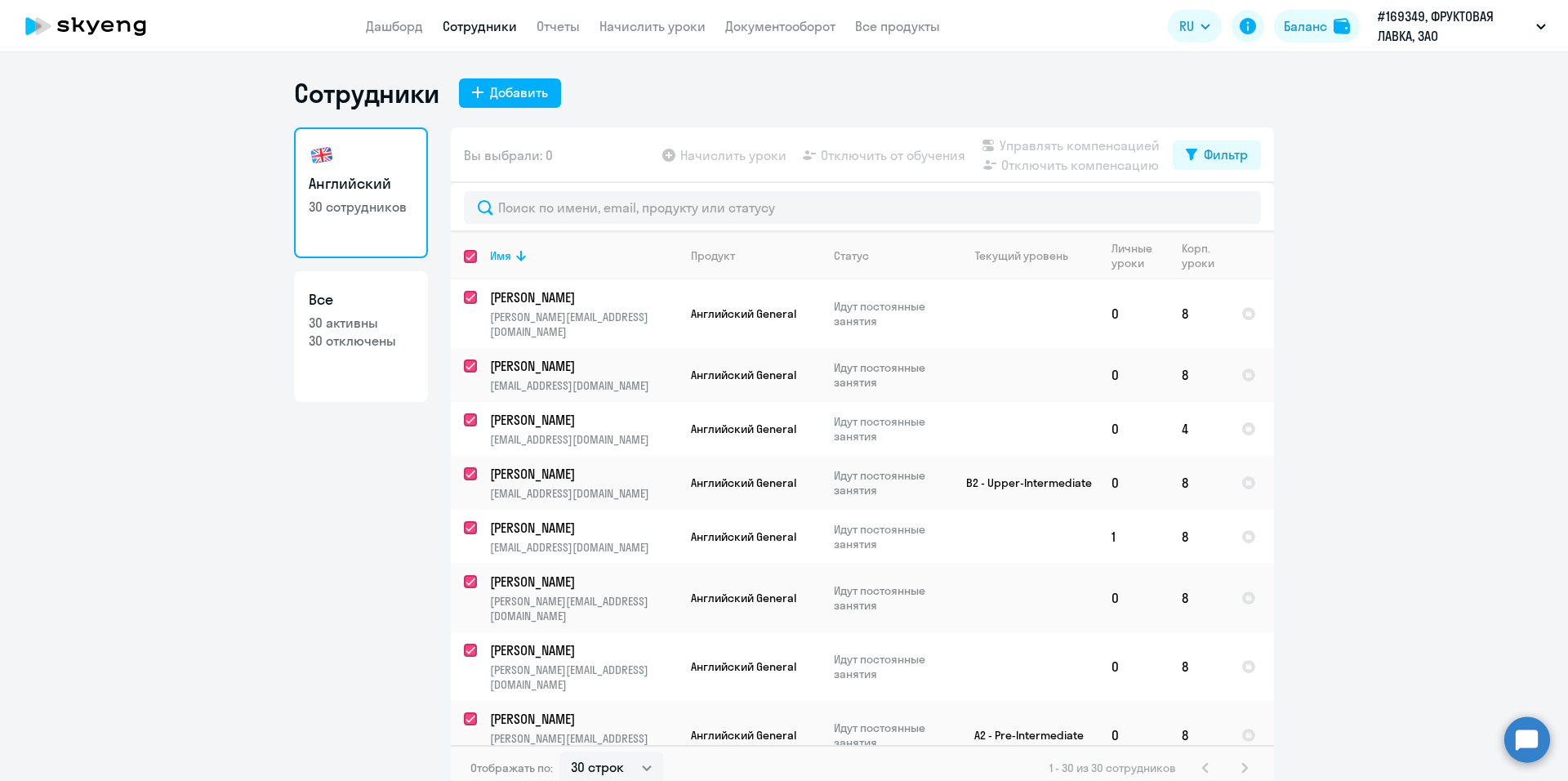
checkbox input "true"
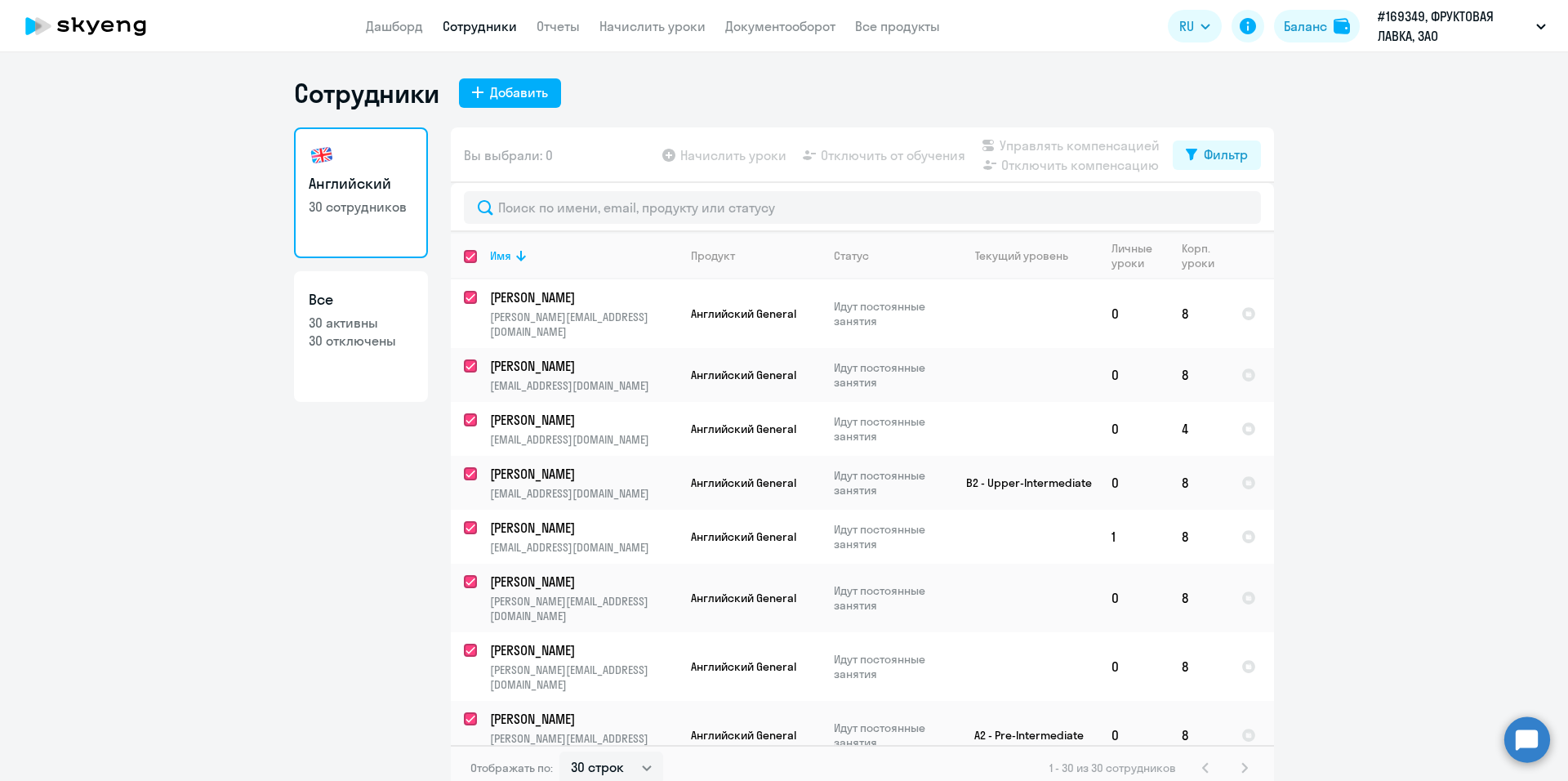
checkbox input "true"
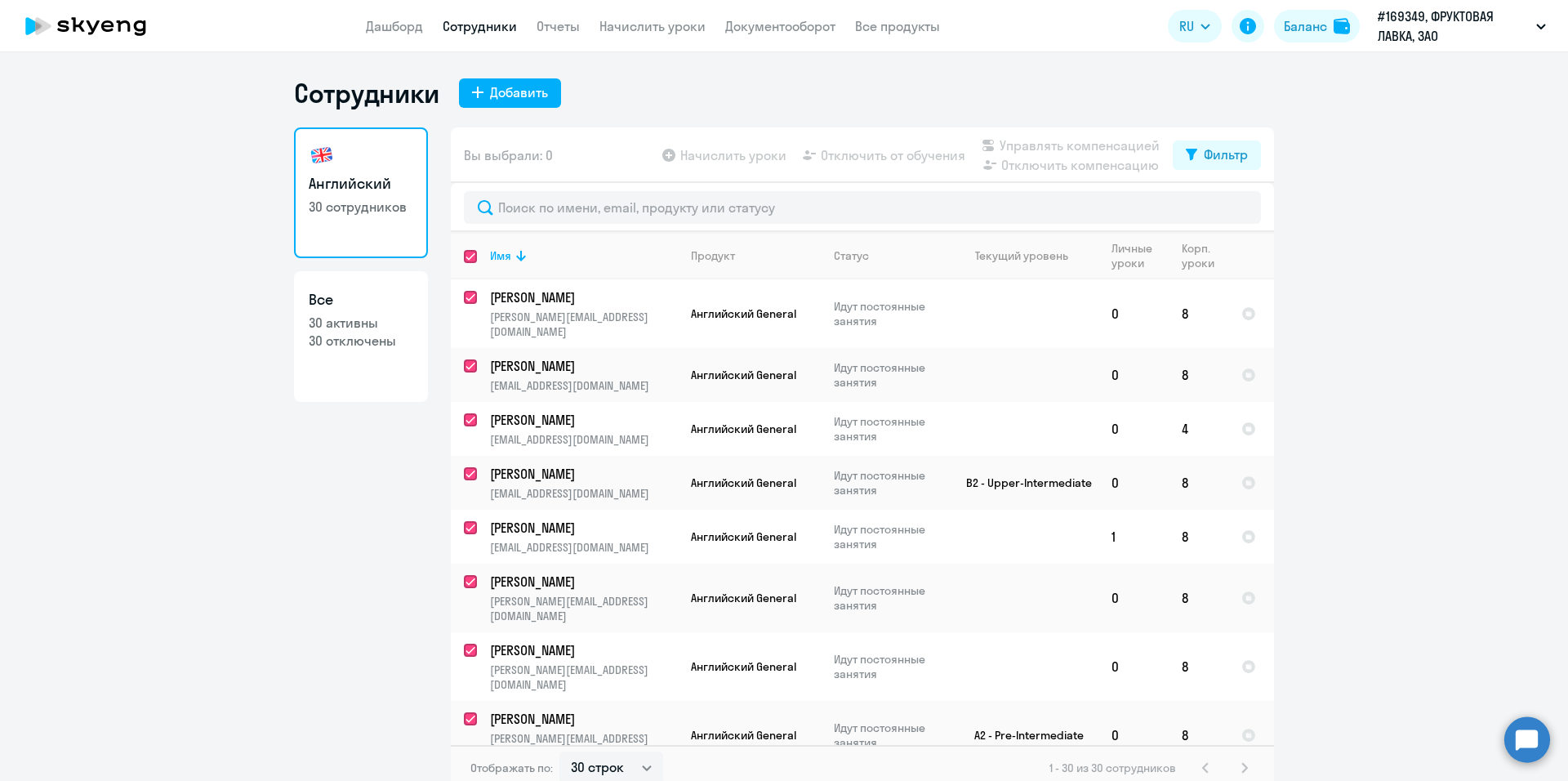
checkbox input "true"
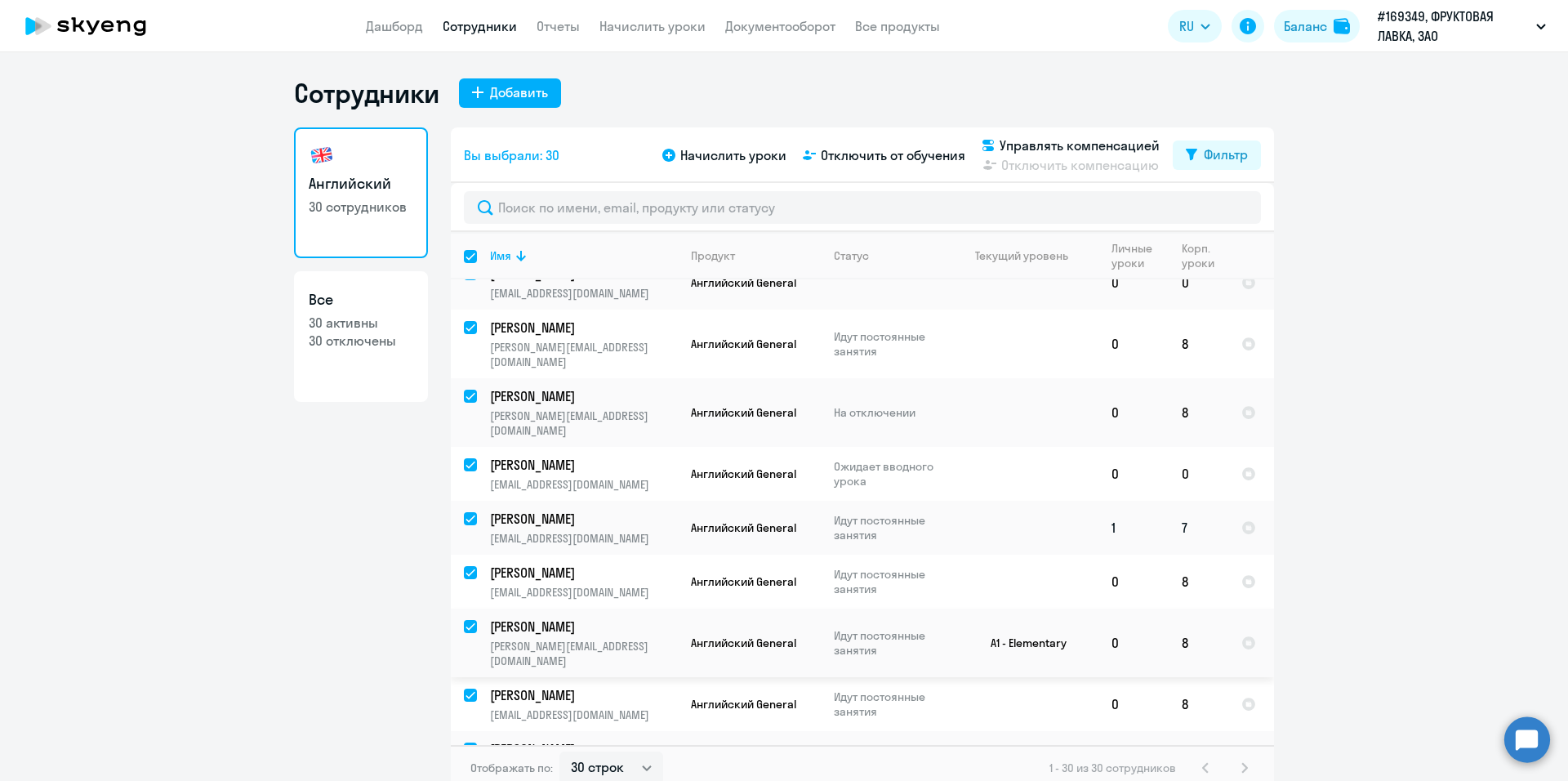
scroll to position [817, 0]
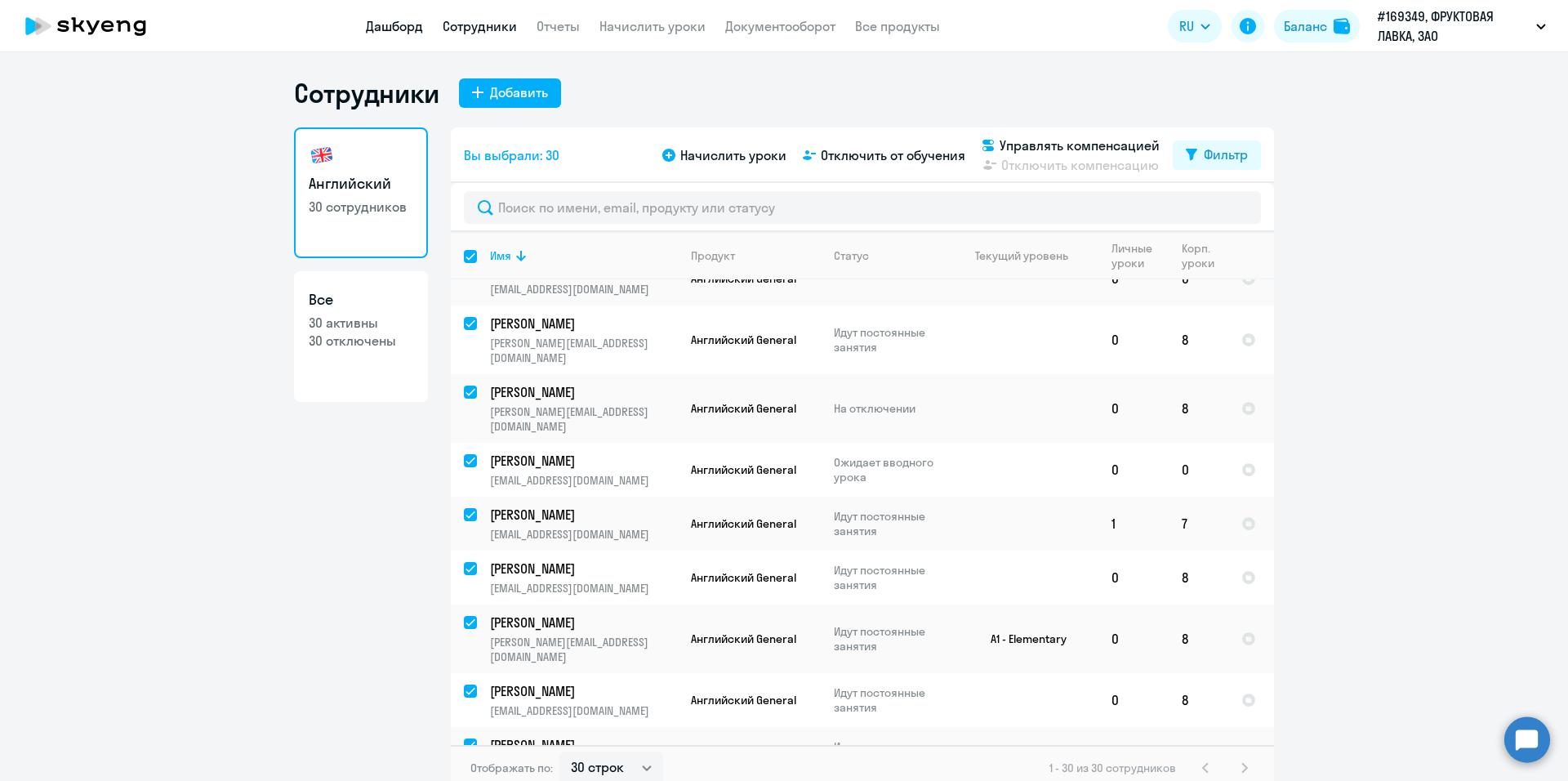
click at [398, 20] on link "Дашборд" at bounding box center [394, 26] width 57 height 16
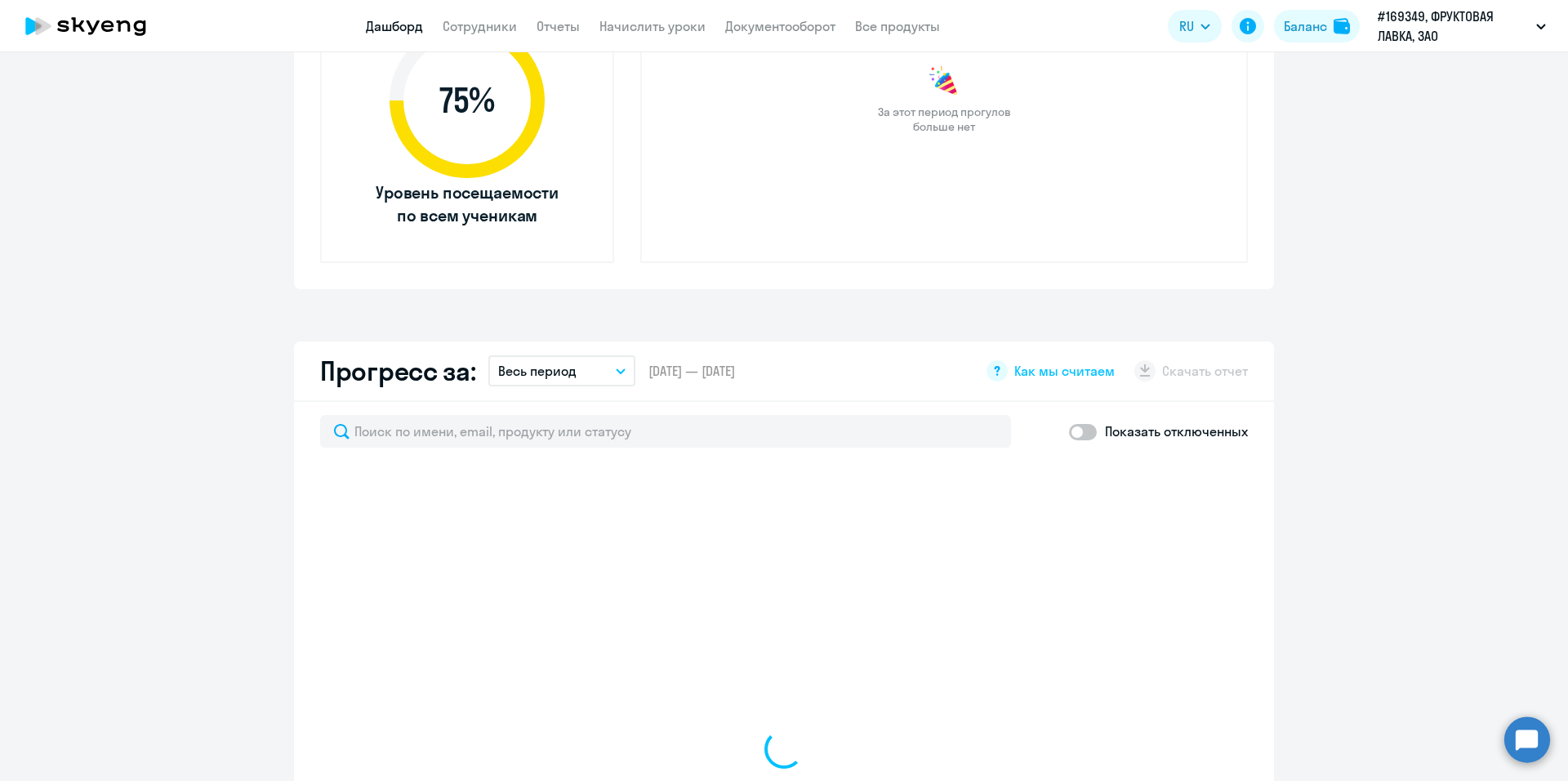
scroll to position [899, 0]
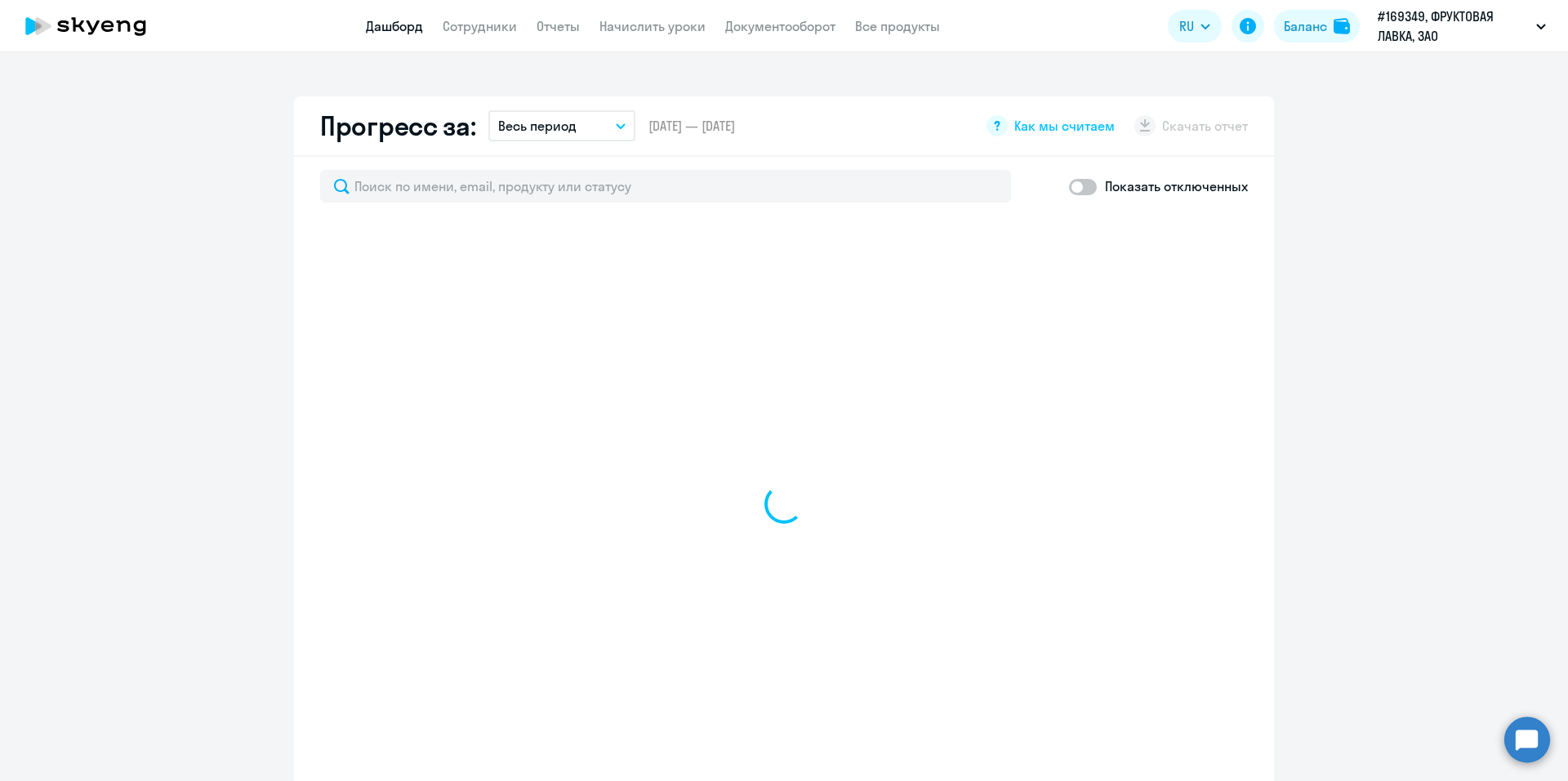
select select "30"
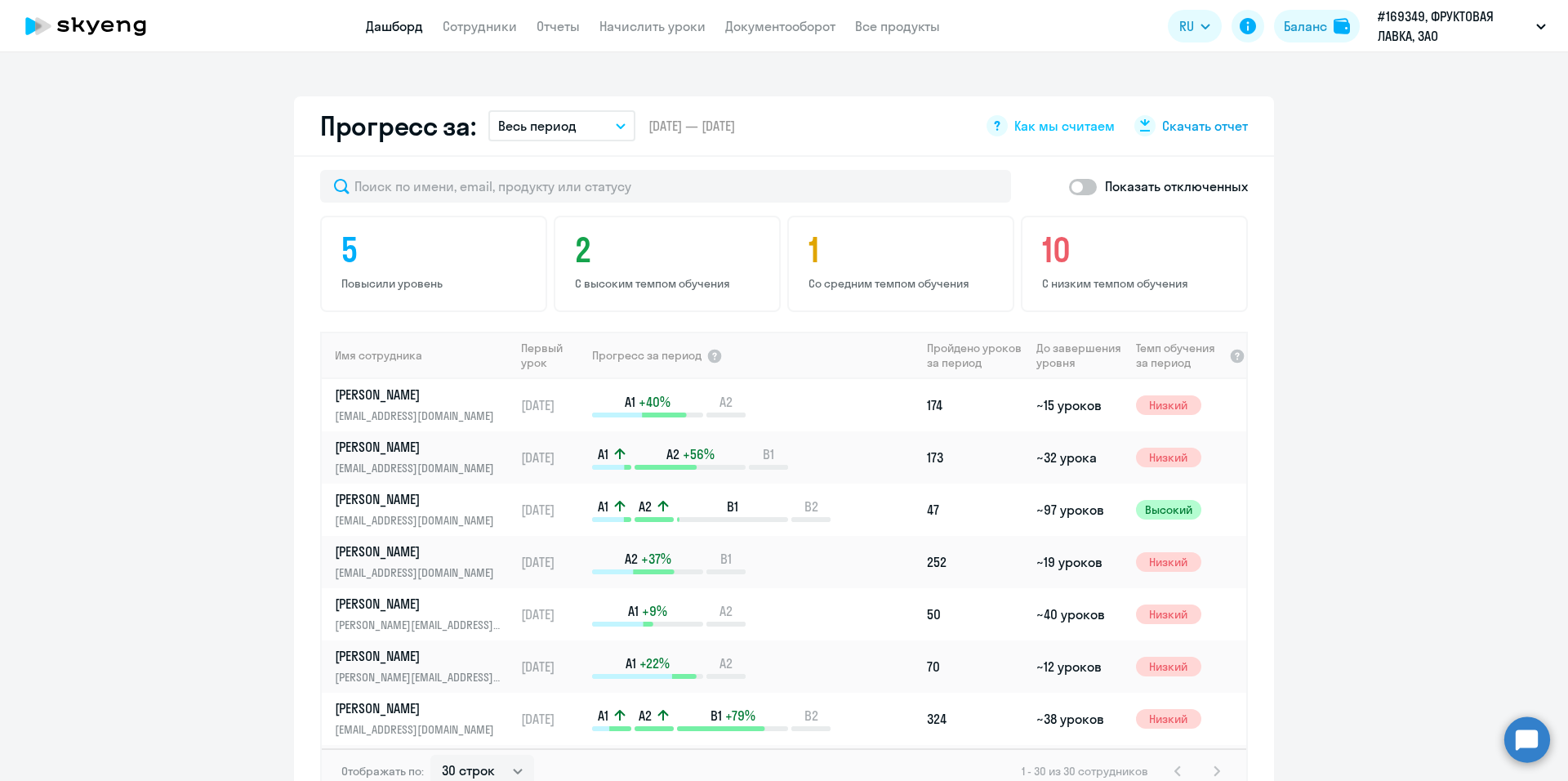
click at [1164, 126] on span "Скачать отчет" at bounding box center [1205, 126] width 86 height 18
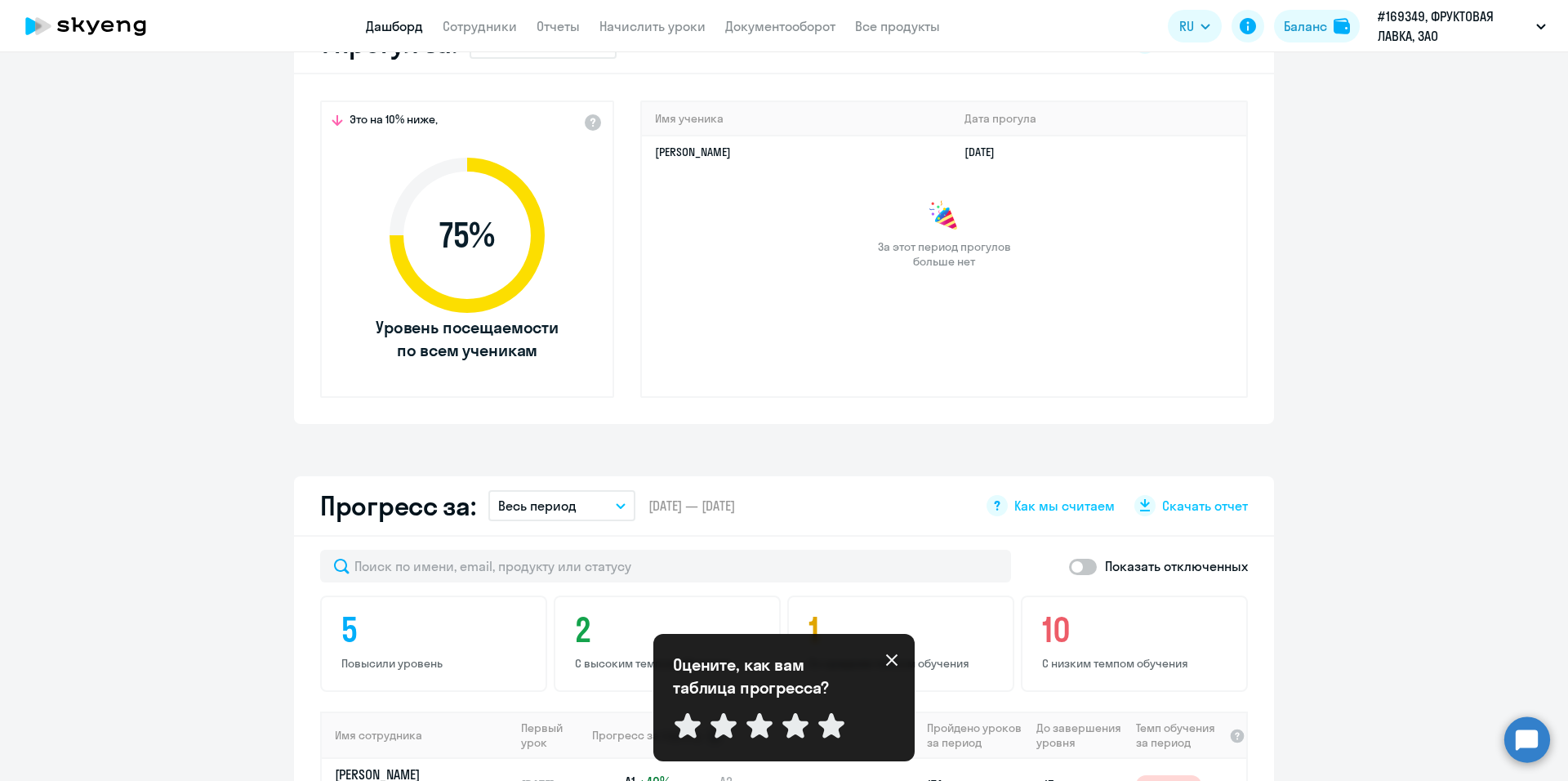
scroll to position [327, 0]
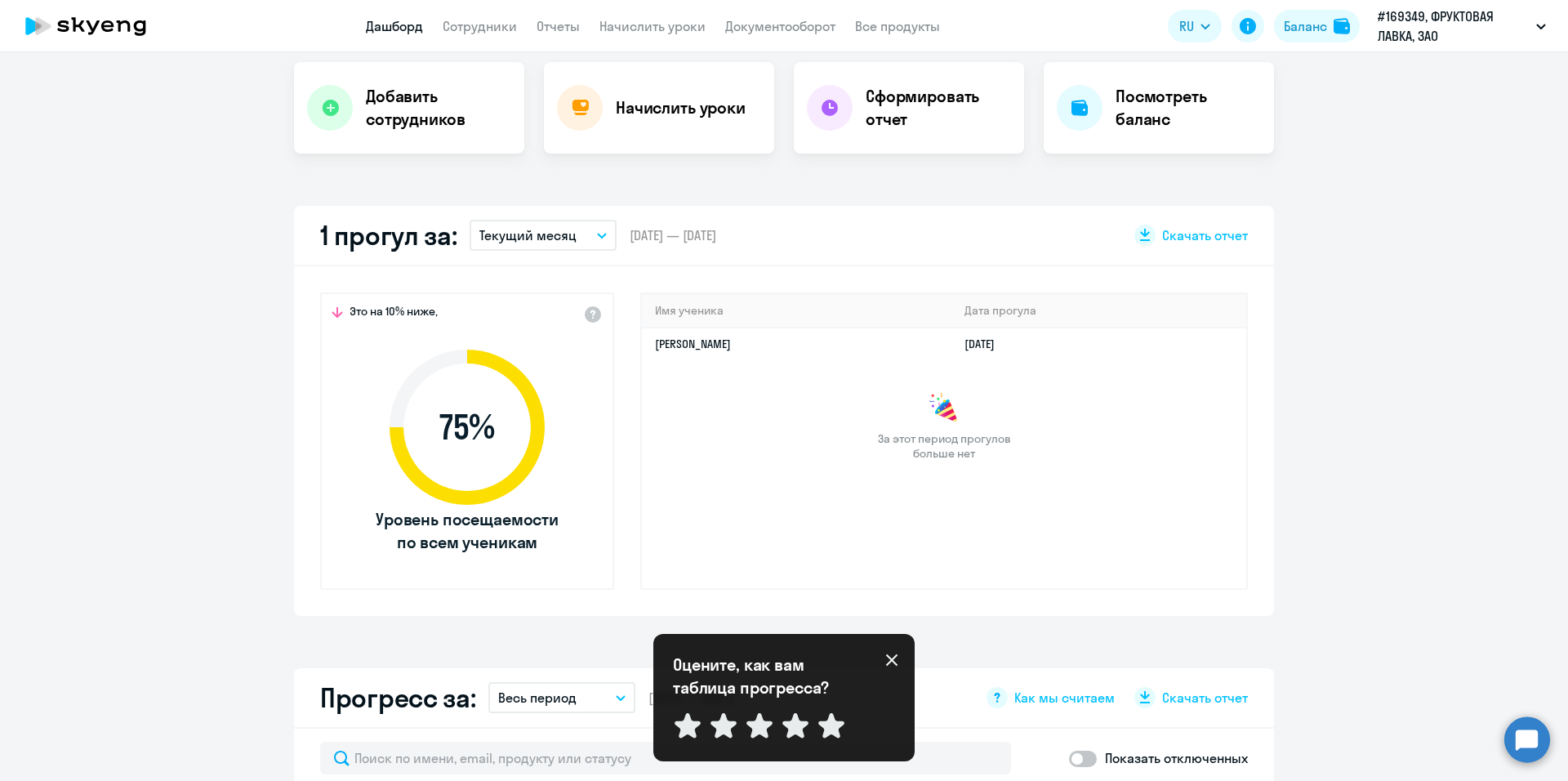
click at [766, 37] on app-header "Дашборд Сотрудники Отчеты Начислить уроки Документооборот Все продукты Дашборд …" at bounding box center [784, 26] width 1568 height 52
click at [765, 15] on app-header "Дашборд Сотрудники Отчеты Начислить уроки Документооборот Все продукты Дашборд …" at bounding box center [784, 26] width 1568 height 52
click at [767, 26] on link "Документооборот" at bounding box center [781, 26] width 110 height 16
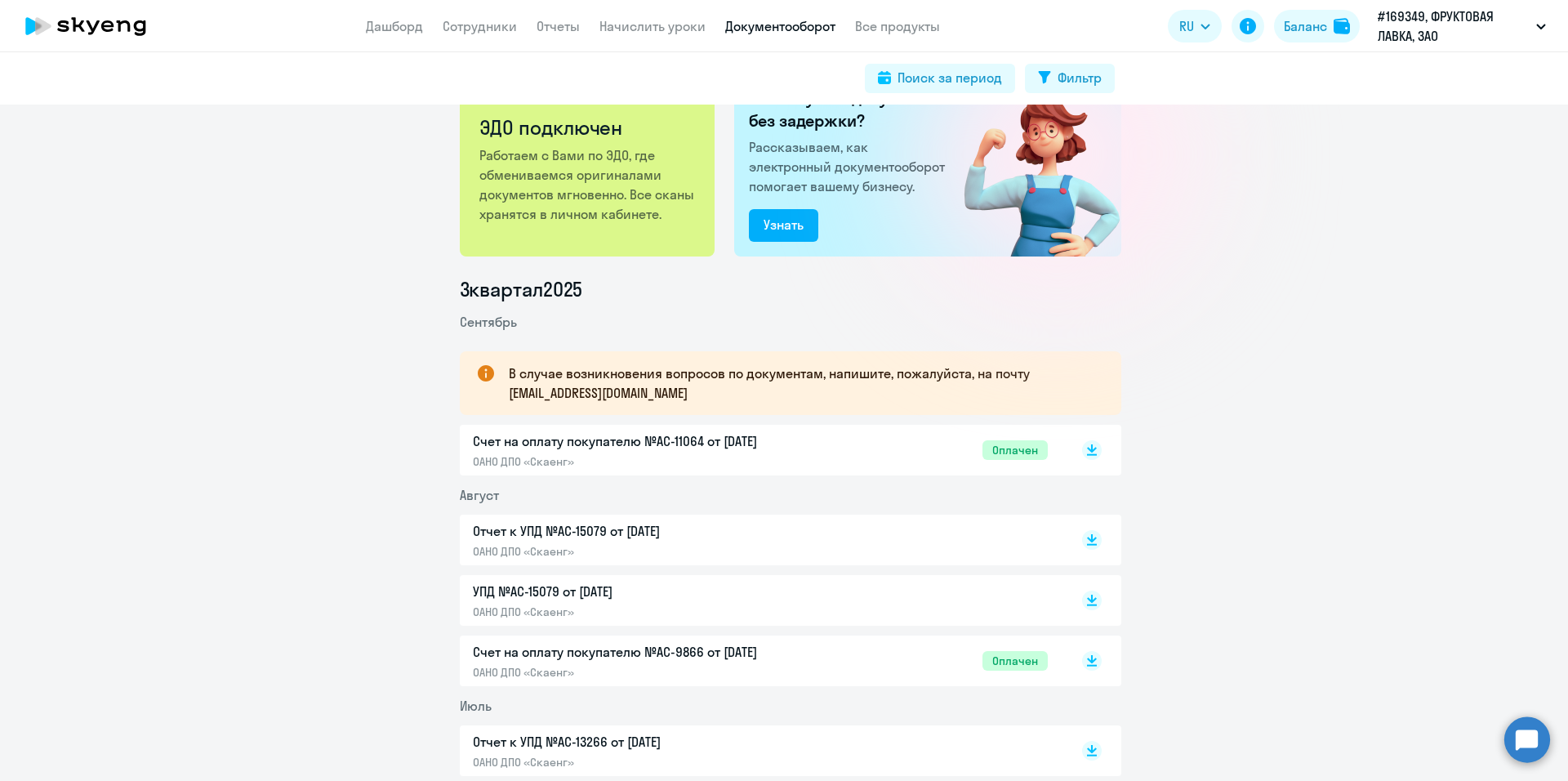
scroll to position [82, 0]
